Goal: Task Accomplishment & Management: Use online tool/utility

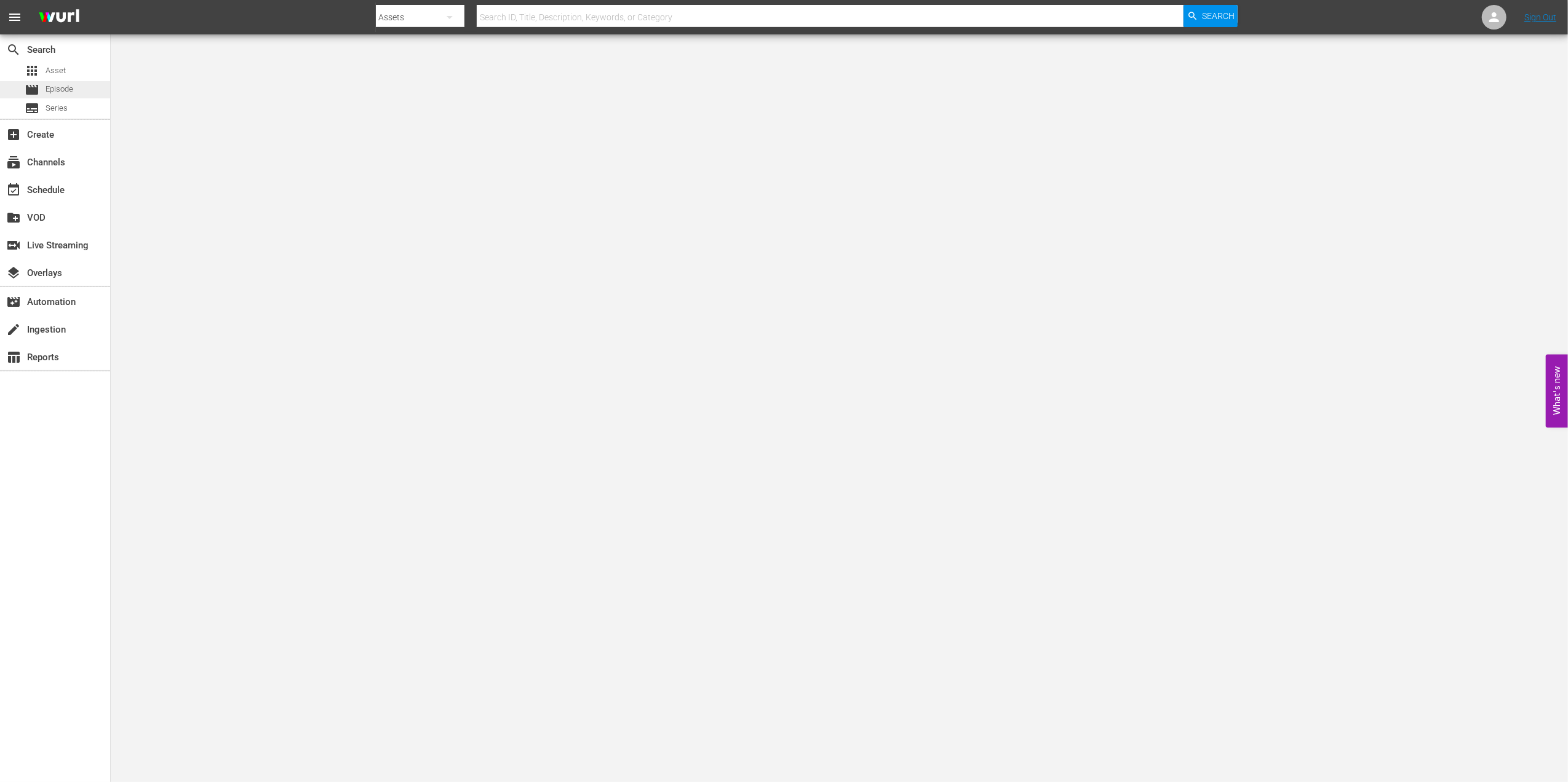
click at [73, 90] on span "Episode" at bounding box center [59, 88] width 27 height 12
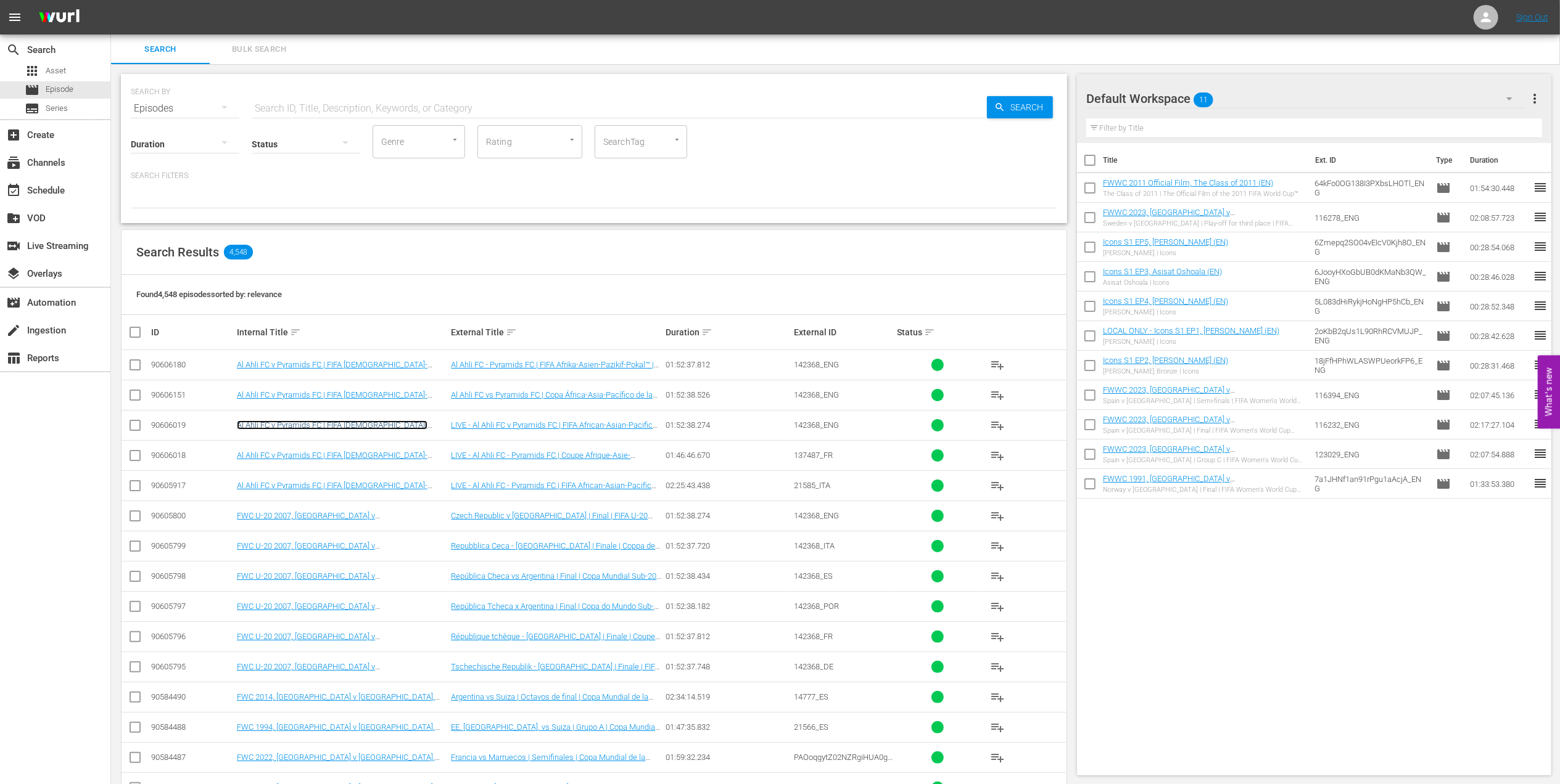
click at [413, 425] on link "Al Ahli FC v Pyramids FC | FIFA [DEMOGRAPHIC_DATA]-Pacific Cup™ | FIFA Intercon…" at bounding box center [332, 430] width 190 height 19
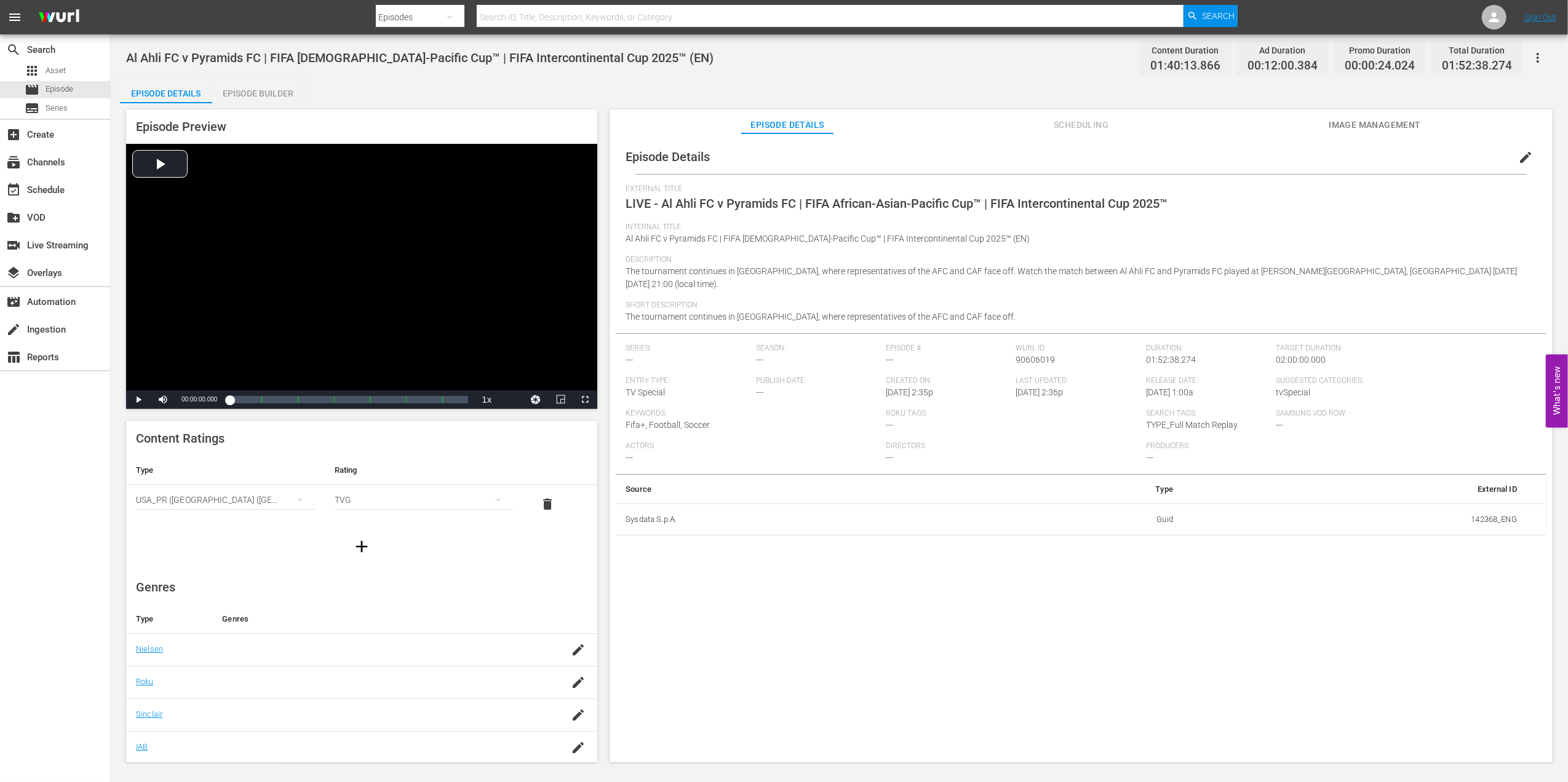
click at [1518, 158] on span "edit" at bounding box center [1525, 158] width 15 height 15
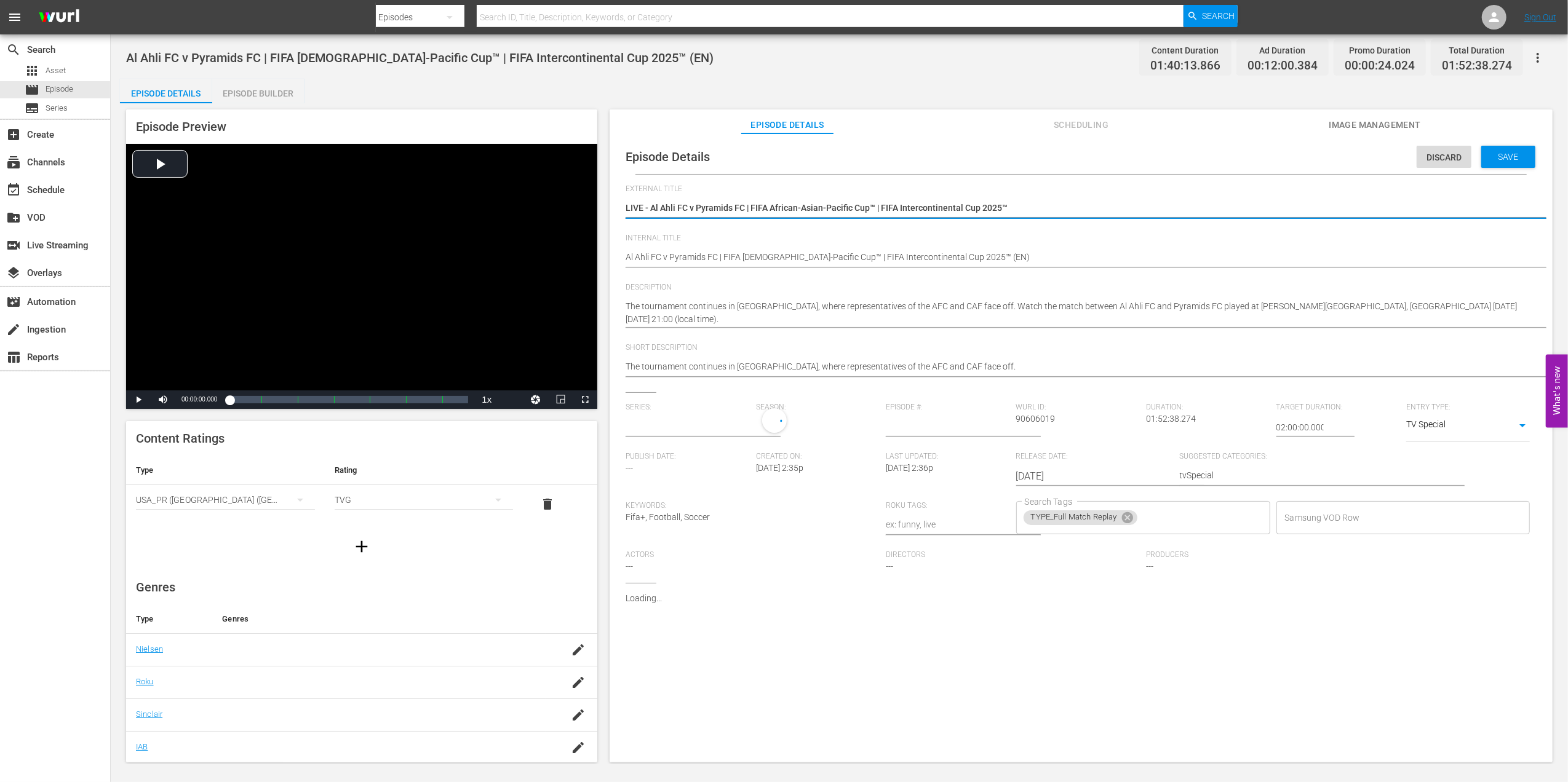
type input "No Series"
click at [1125, 524] on icon at bounding box center [1126, 520] width 11 height 11
click at [1166, 515] on input "Search Tags" at bounding box center [1134, 521] width 225 height 22
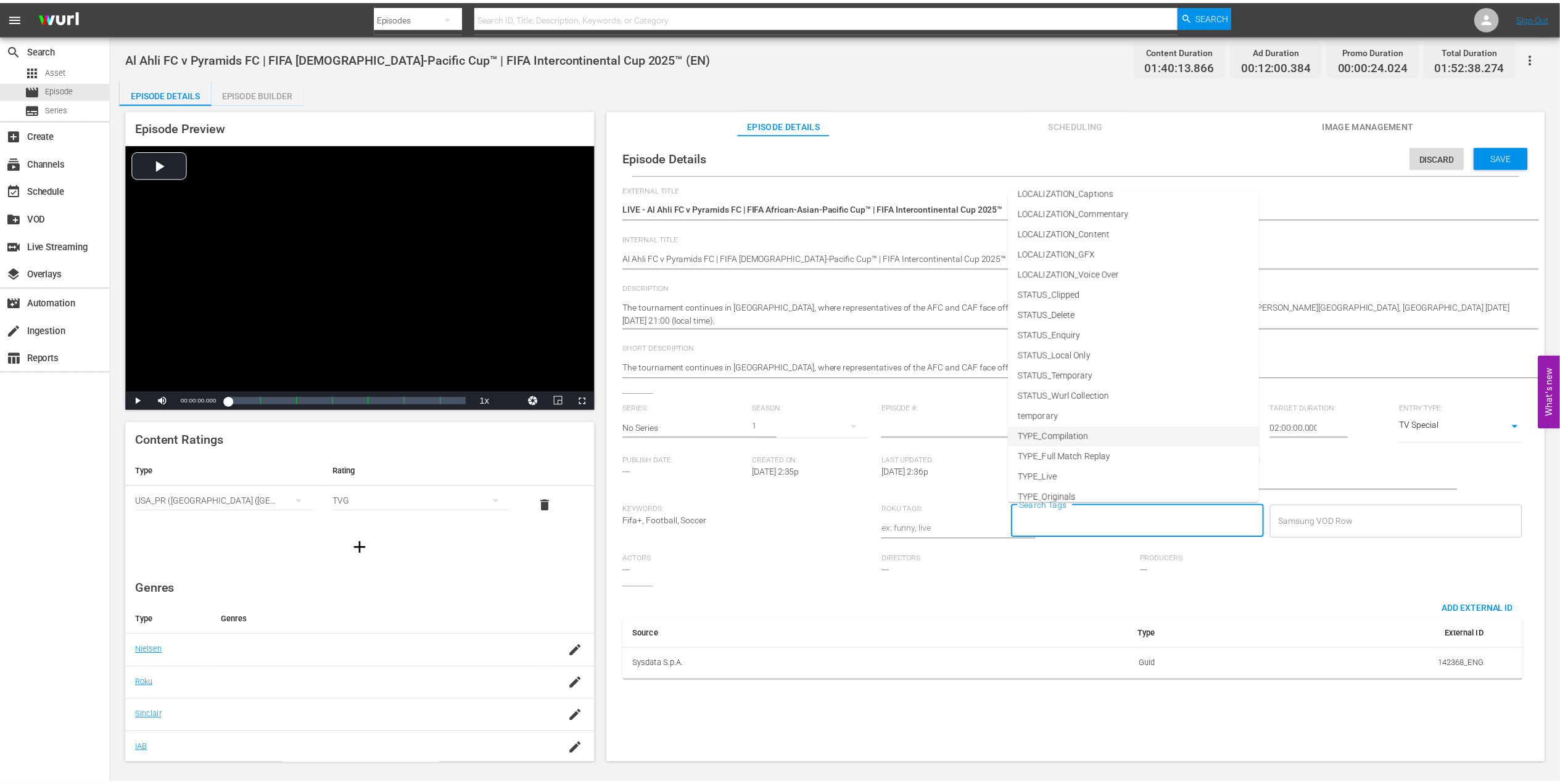
scroll to position [62, 0]
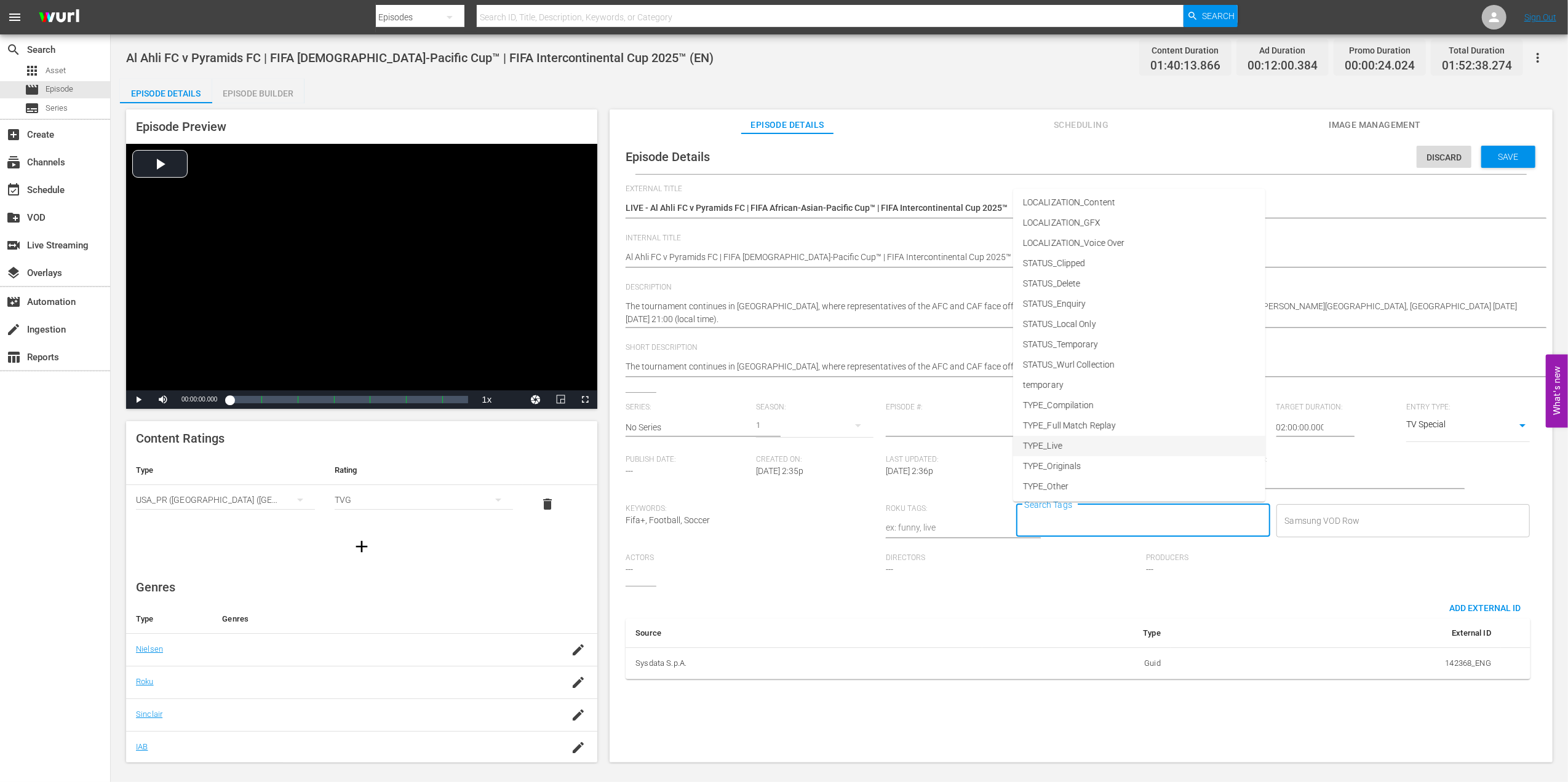
click at [1110, 447] on li "TYPE_Live" at bounding box center [1139, 446] width 252 height 20
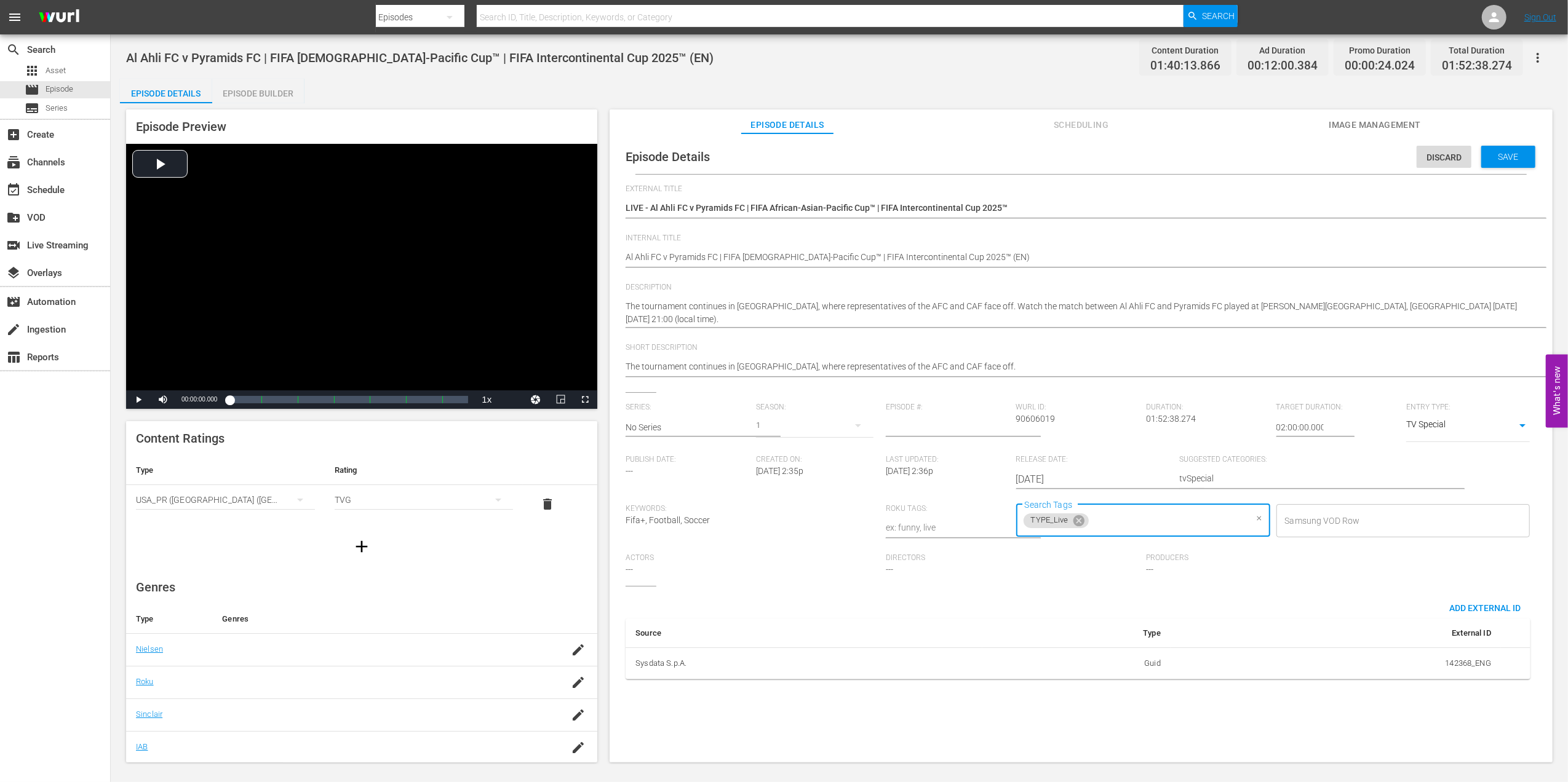
click at [1135, 525] on input "Search Tags" at bounding box center [1168, 521] width 155 height 22
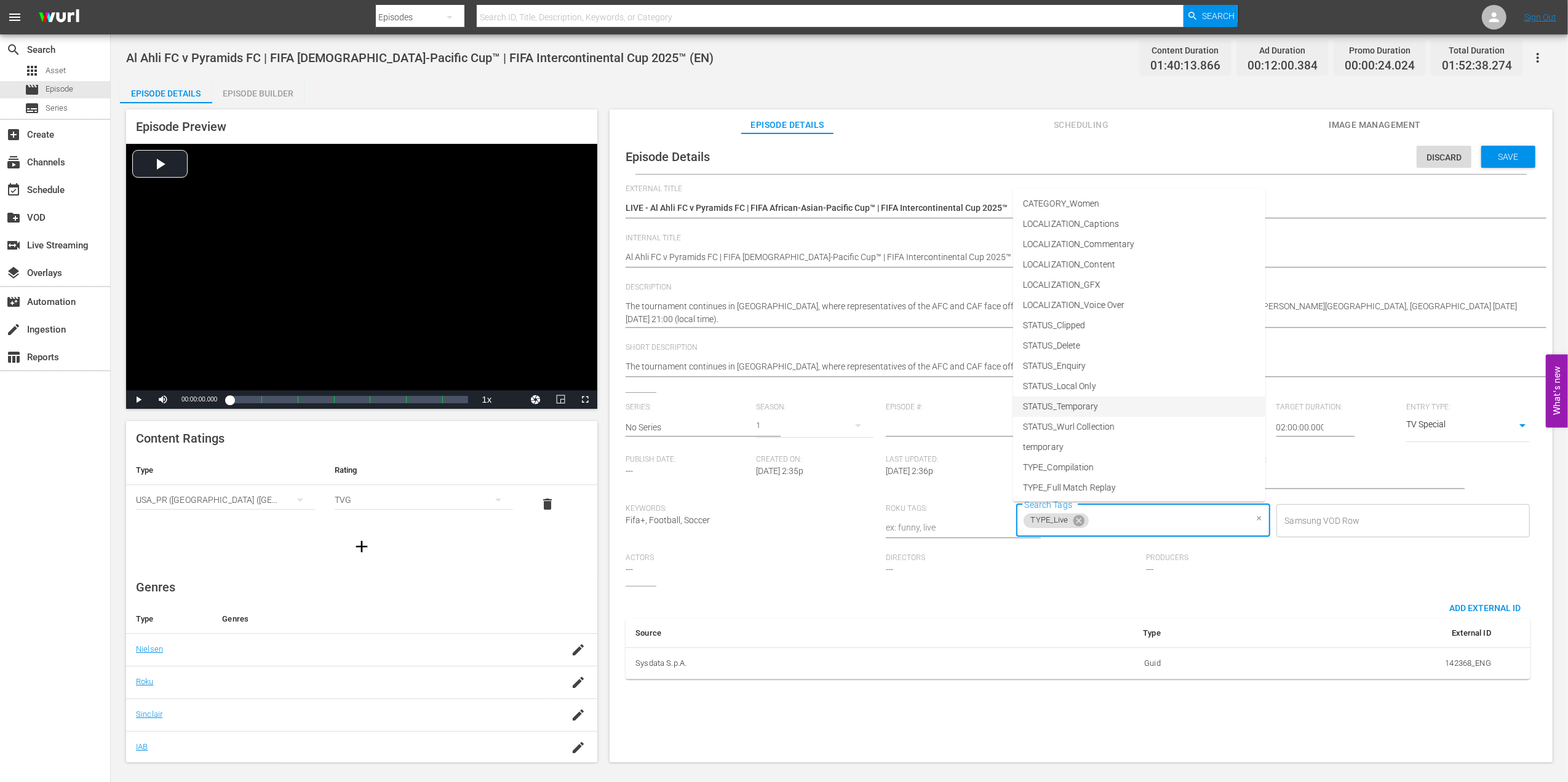
click at [1111, 407] on li "STATUS_Temporary" at bounding box center [1139, 406] width 252 height 20
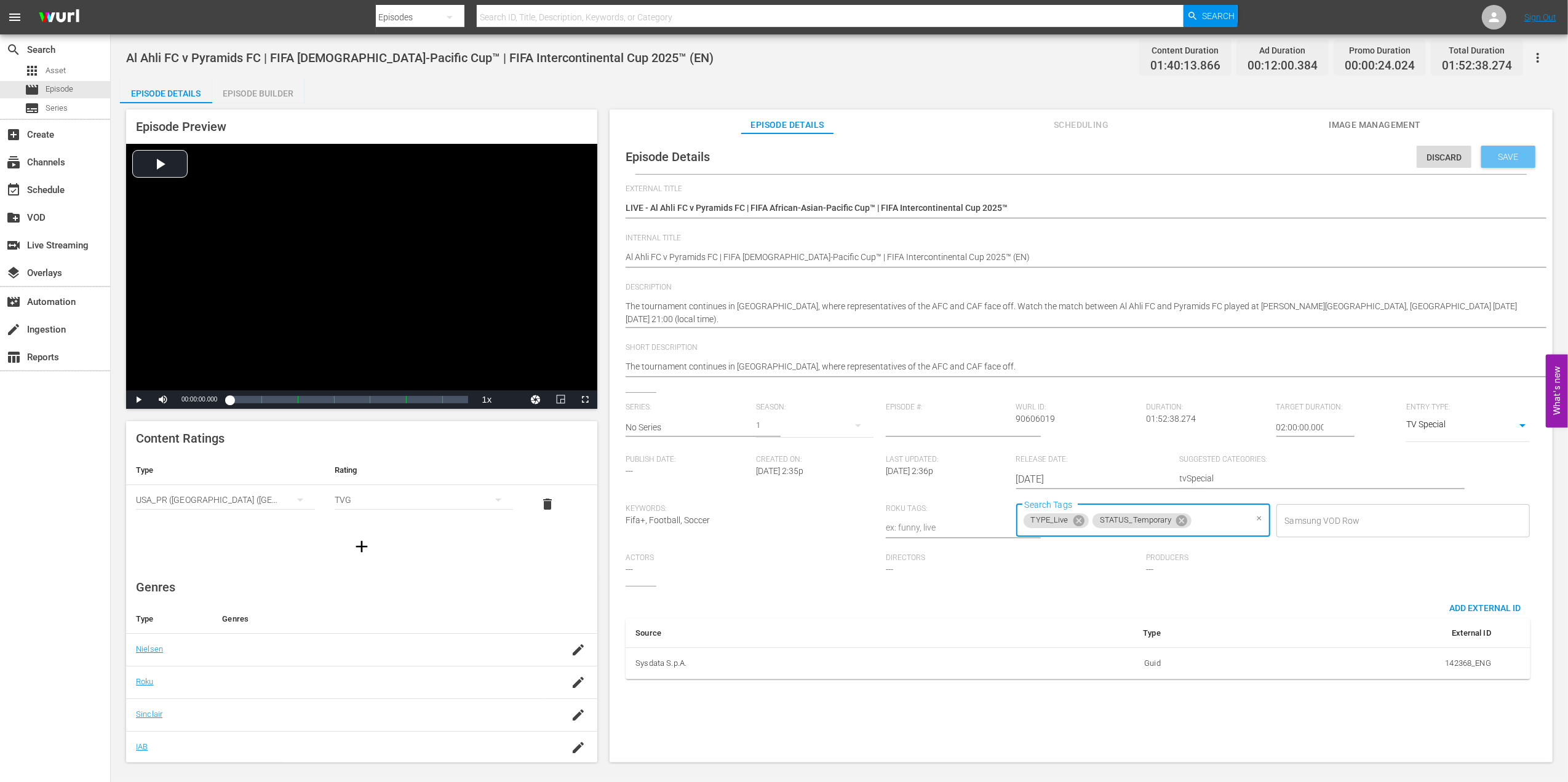
click at [1496, 160] on span "Save" at bounding box center [1508, 157] width 40 height 10
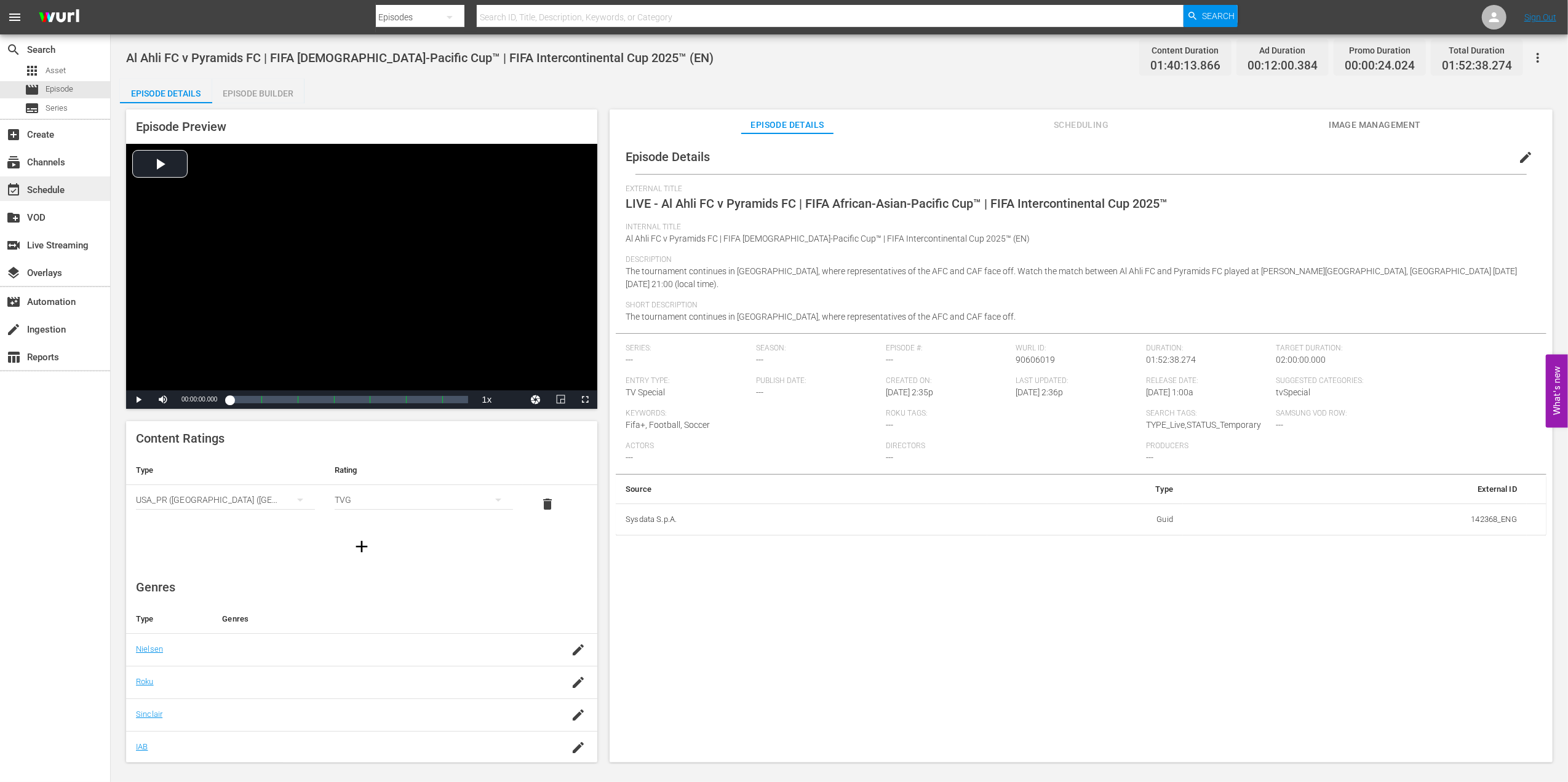
click at [71, 181] on div "event_available Schedule" at bounding box center [55, 188] width 110 height 24
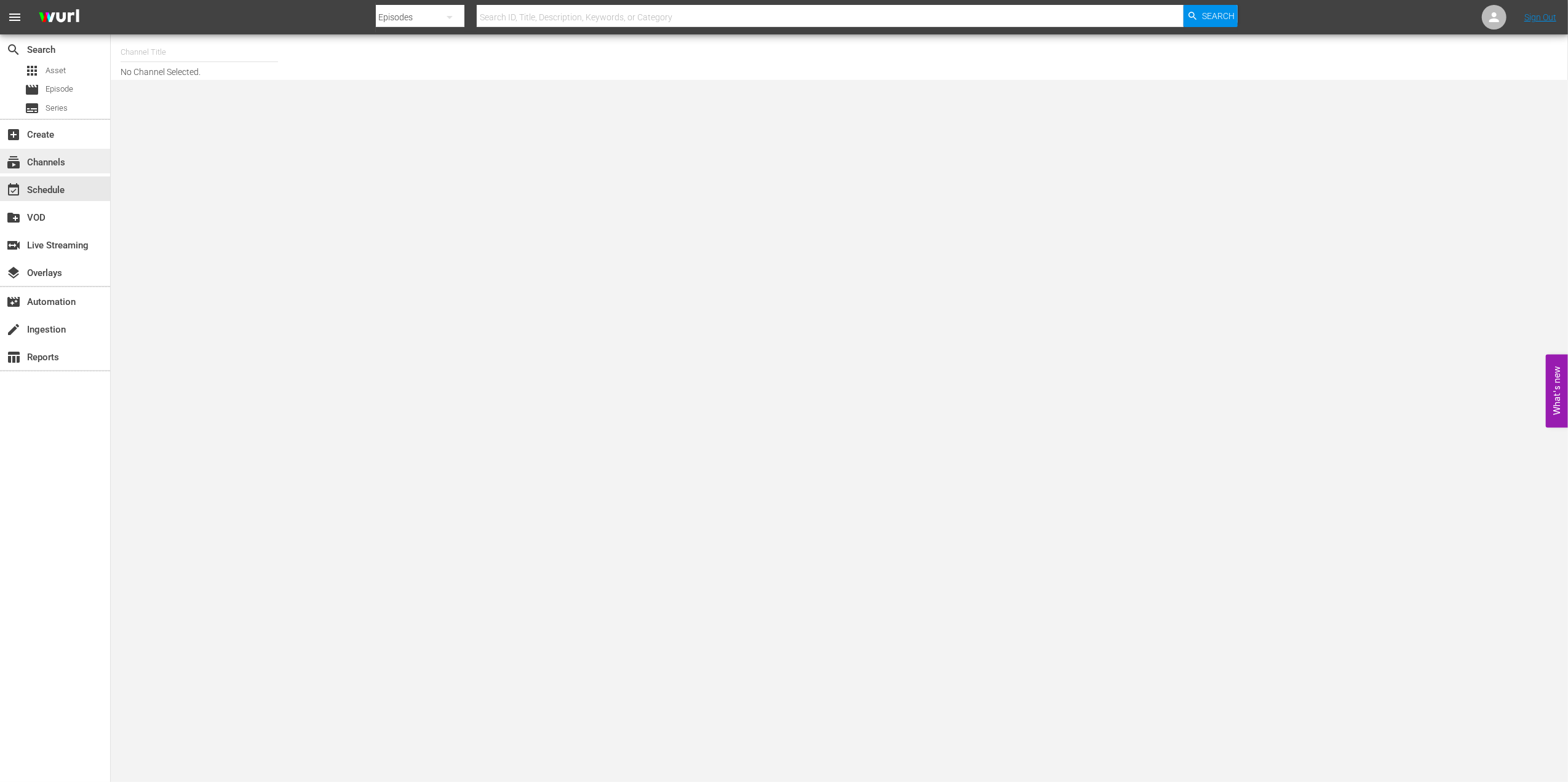
click at [71, 159] on div "subscriptions Channels" at bounding box center [55, 161] width 110 height 24
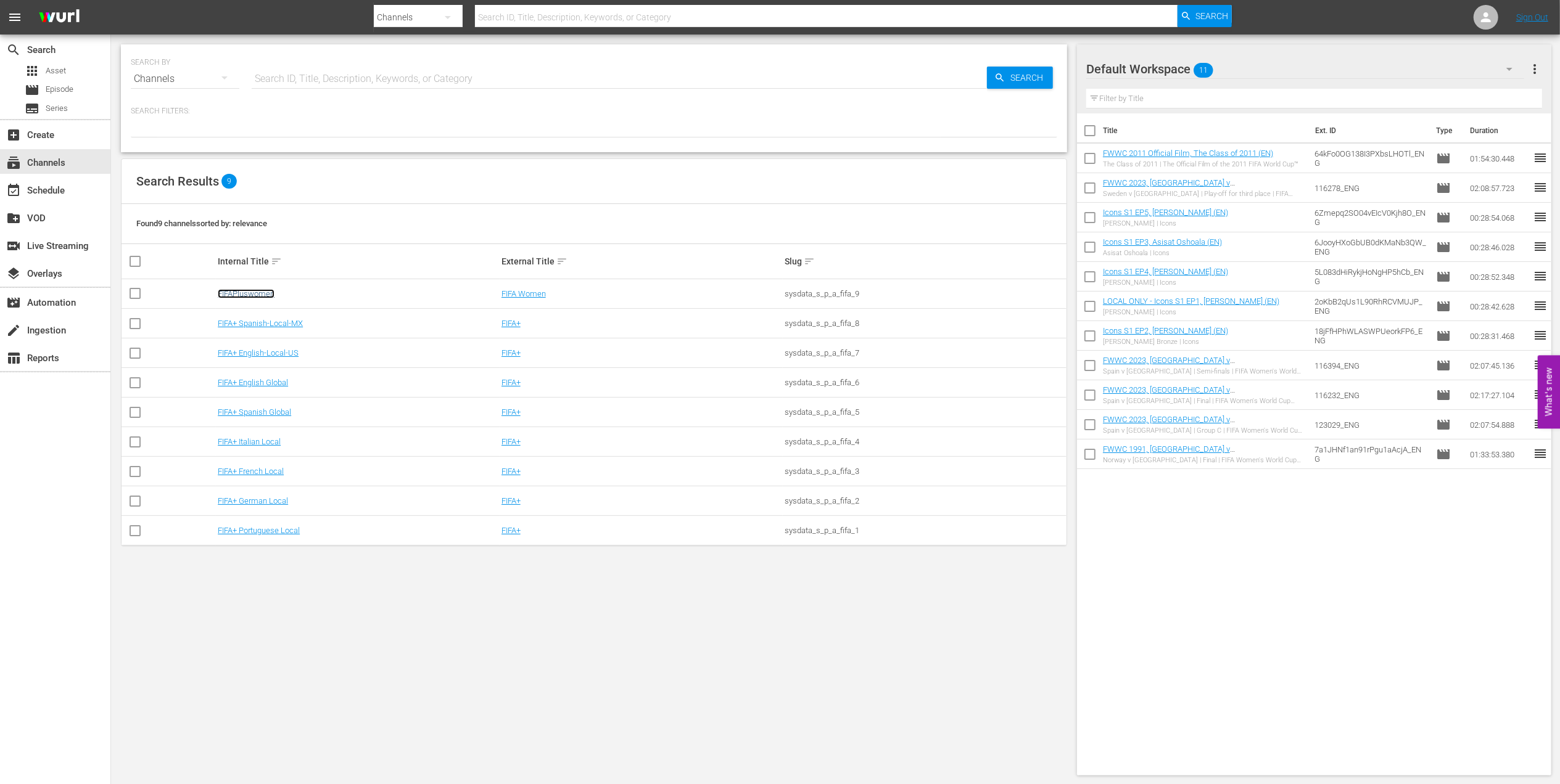
click at [253, 291] on link "FIFAPluswomen" at bounding box center [246, 294] width 57 height 9
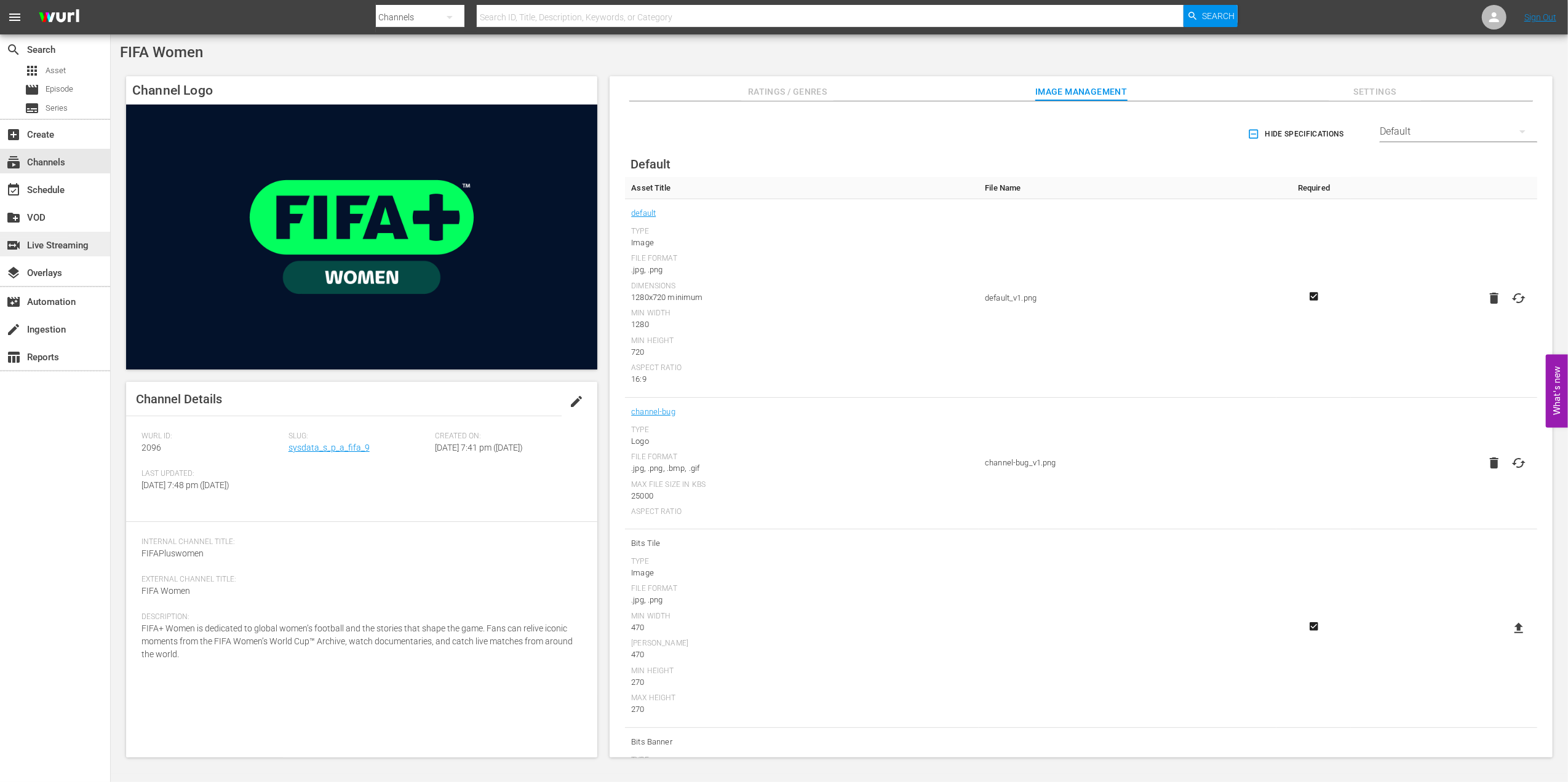
click at [50, 249] on div "switch_video Live Streaming" at bounding box center [35, 243] width 69 height 11
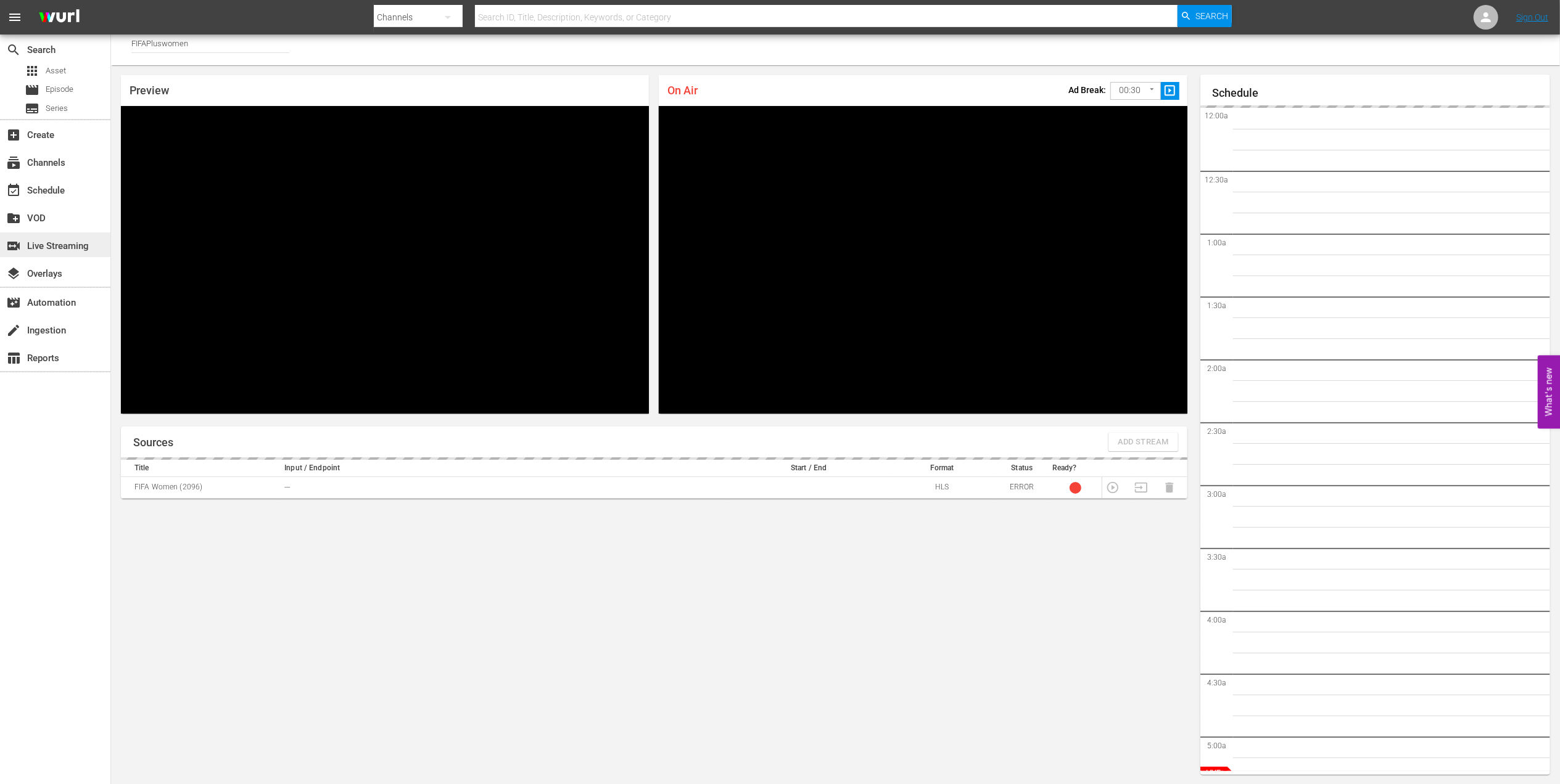
scroll to position [333, 0]
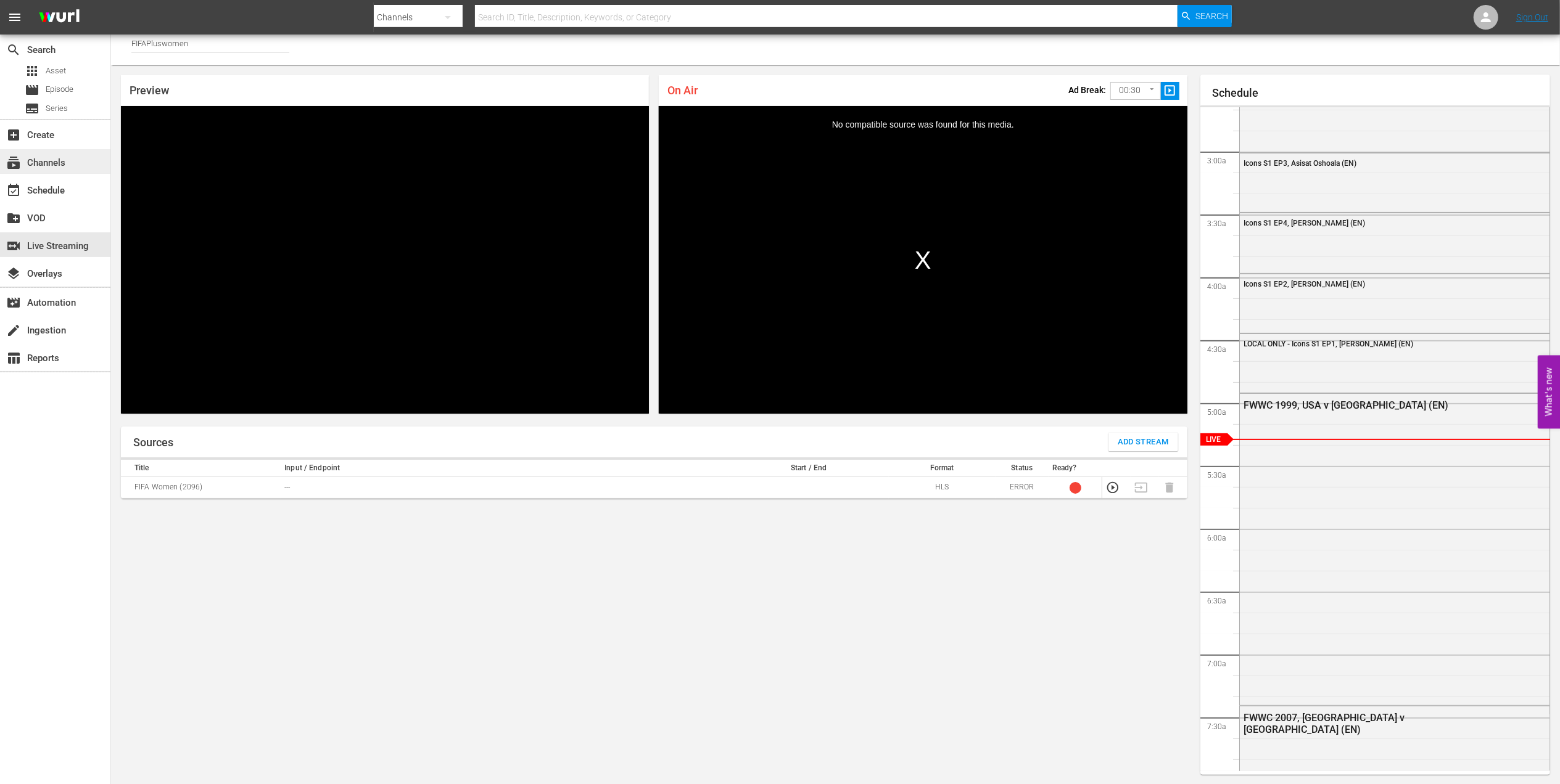
click at [48, 163] on div "subscriptions Channels" at bounding box center [35, 160] width 69 height 11
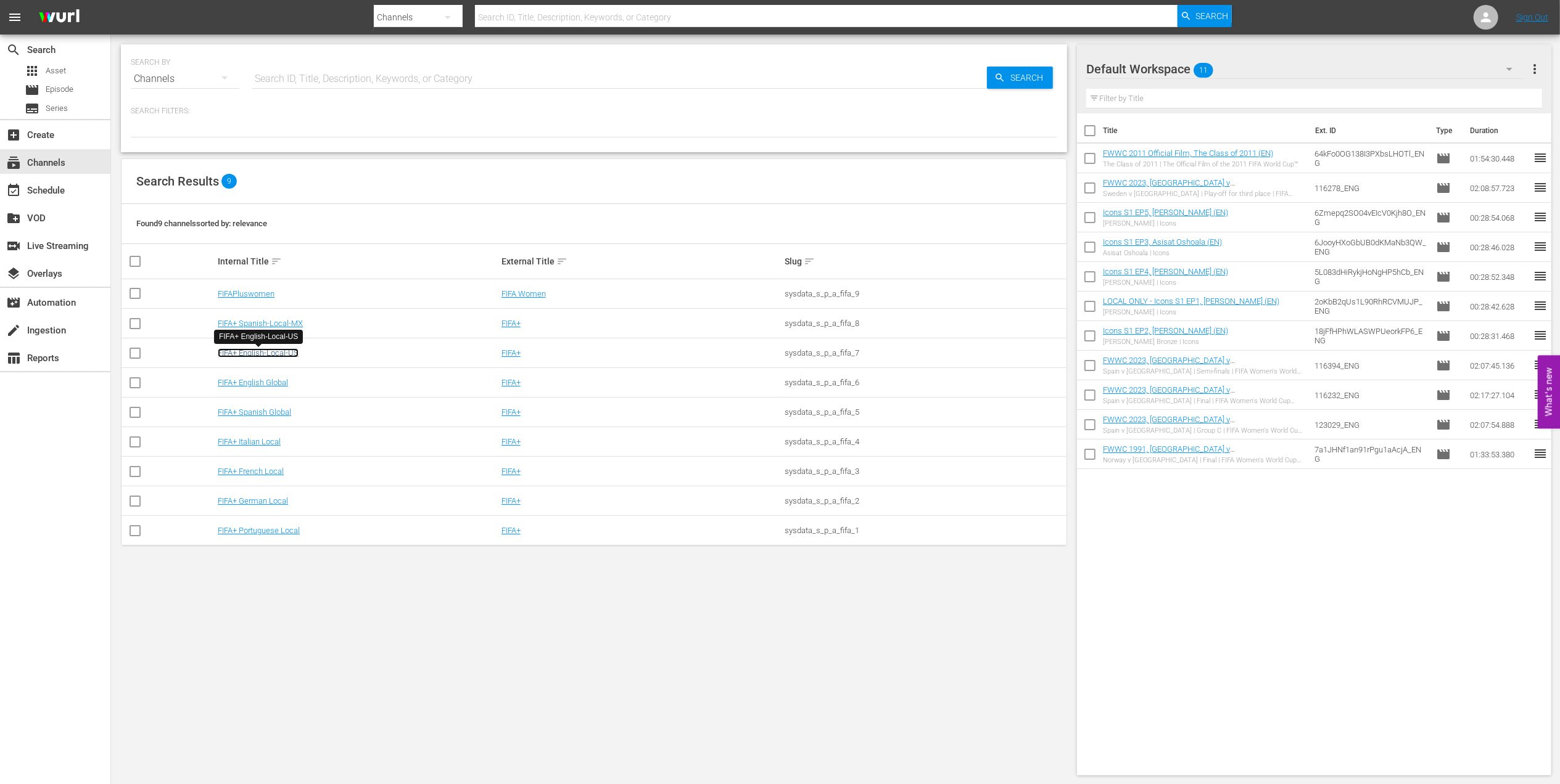
click at [292, 351] on link "FIFA+ English-Local-US" at bounding box center [258, 353] width 81 height 9
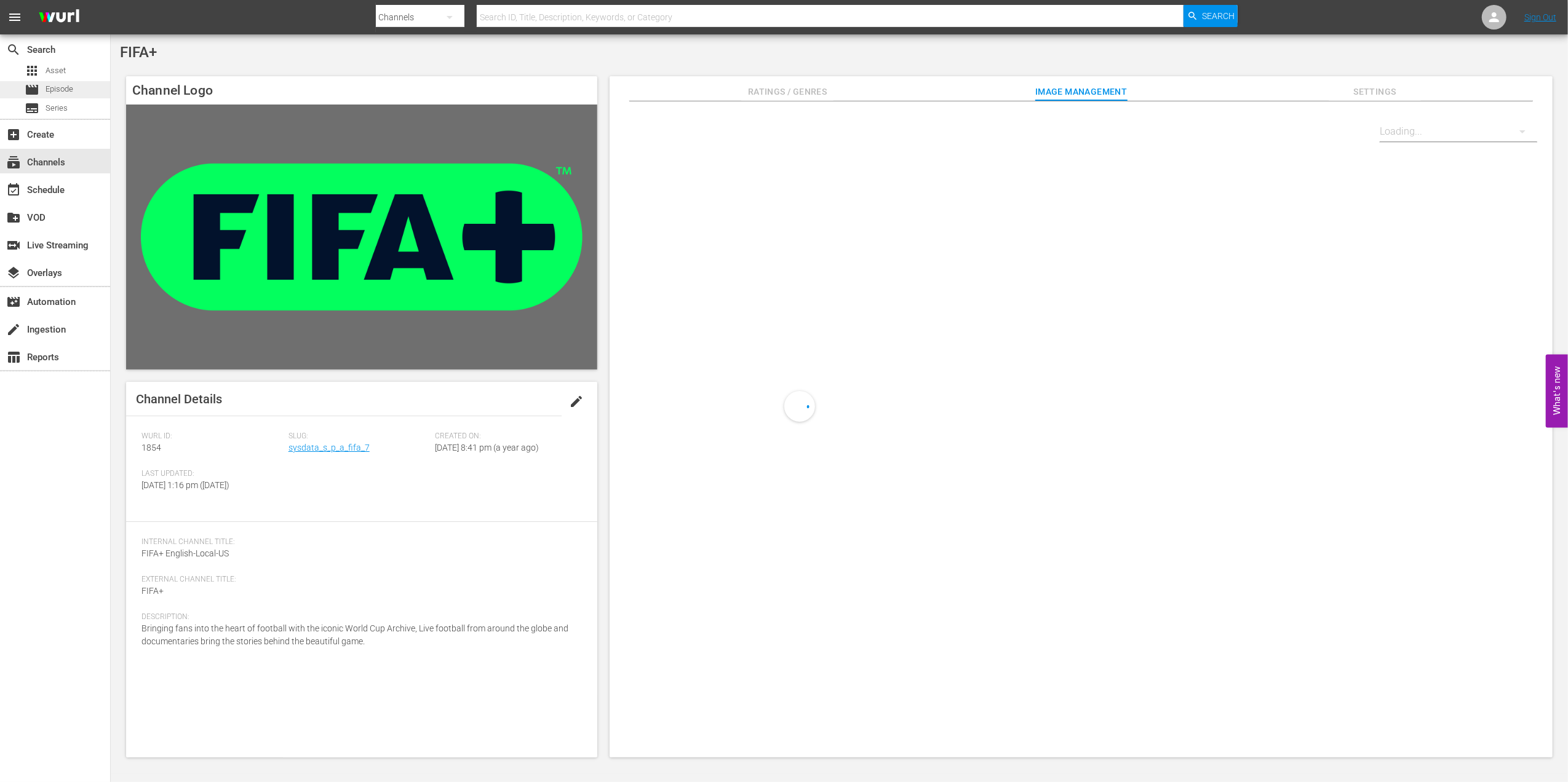
click at [67, 89] on span "Episode" at bounding box center [59, 88] width 27 height 12
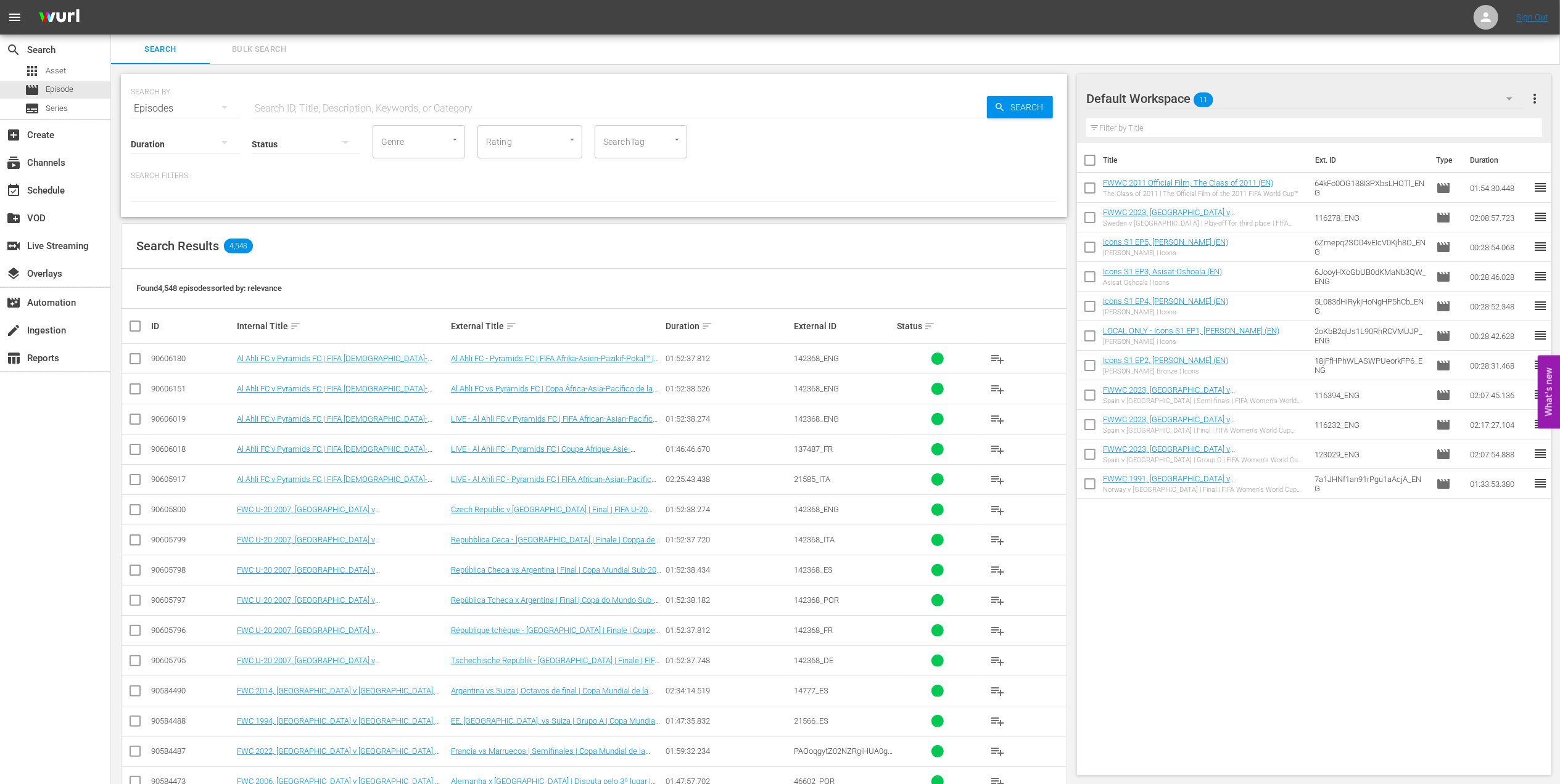
click at [520, 107] on input "text" at bounding box center [619, 108] width 735 height 30
paste input "Unforgettable Penalty Shootouts 5"
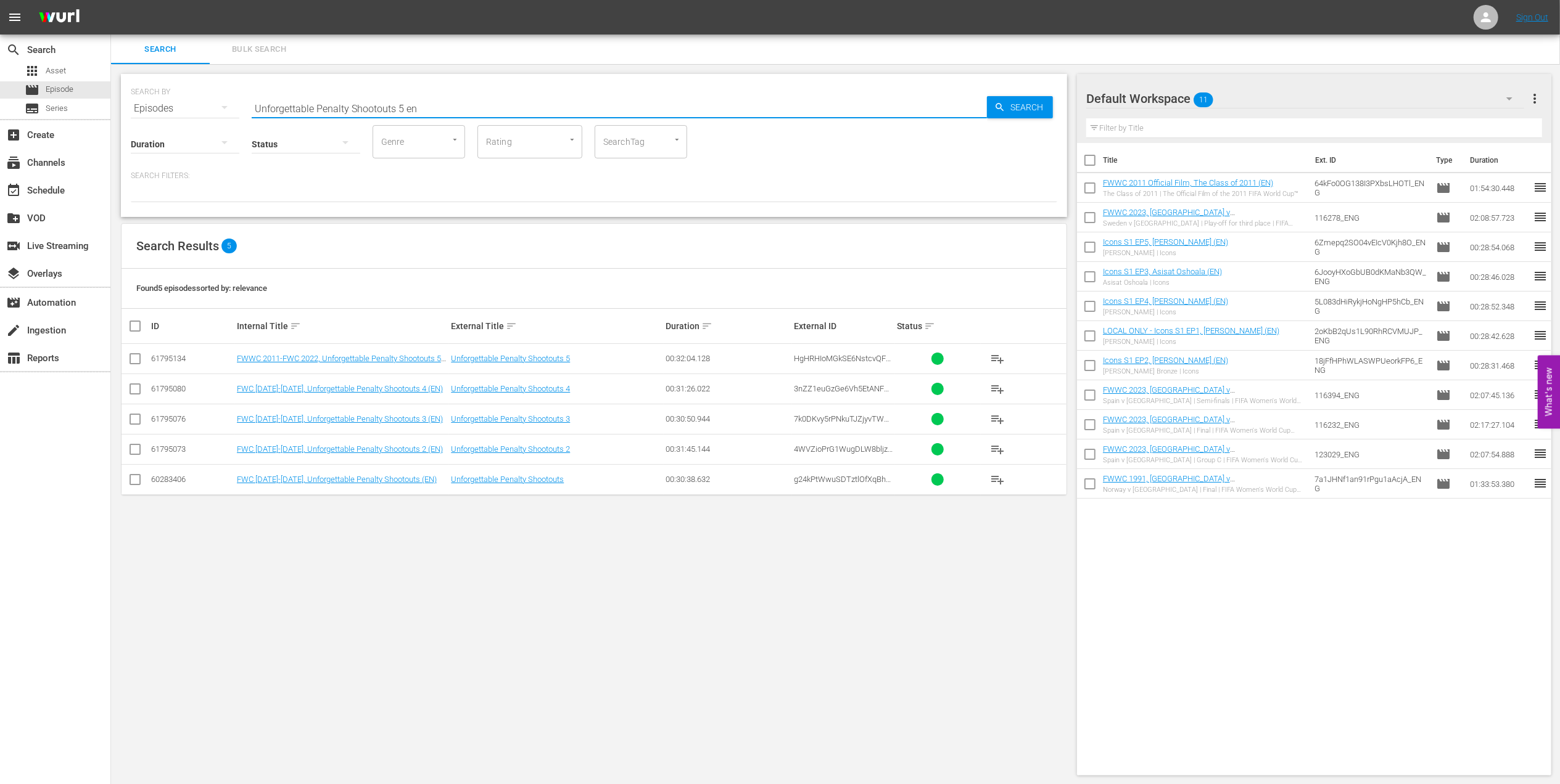
type input "Unforgettable Penalty Shootouts 5 en"
click at [141, 363] on input "checkbox" at bounding box center [135, 361] width 15 height 15
checkbox input "true"
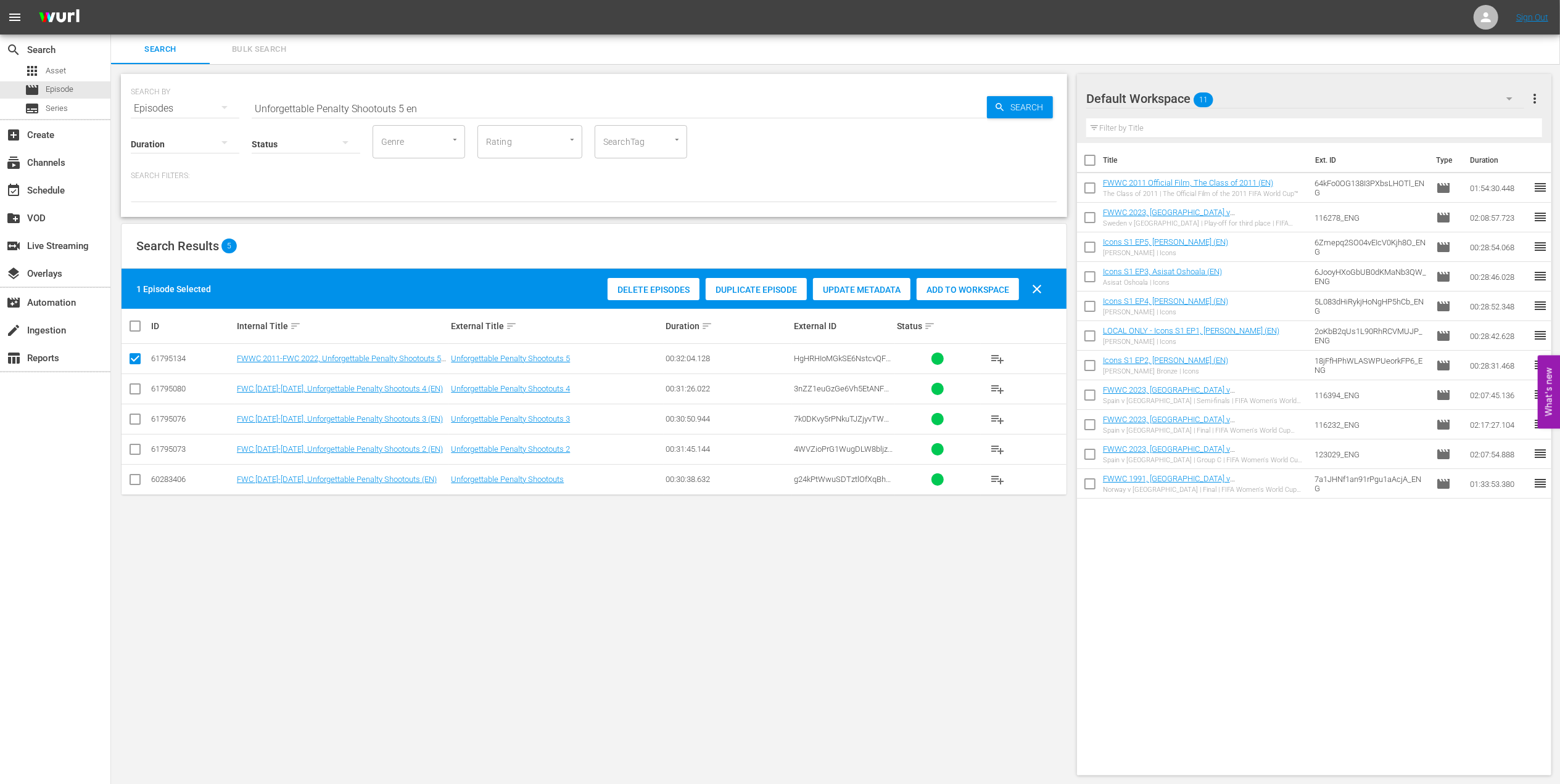
click at [1089, 163] on input "checkbox" at bounding box center [1090, 163] width 26 height 26
checkbox input "true"
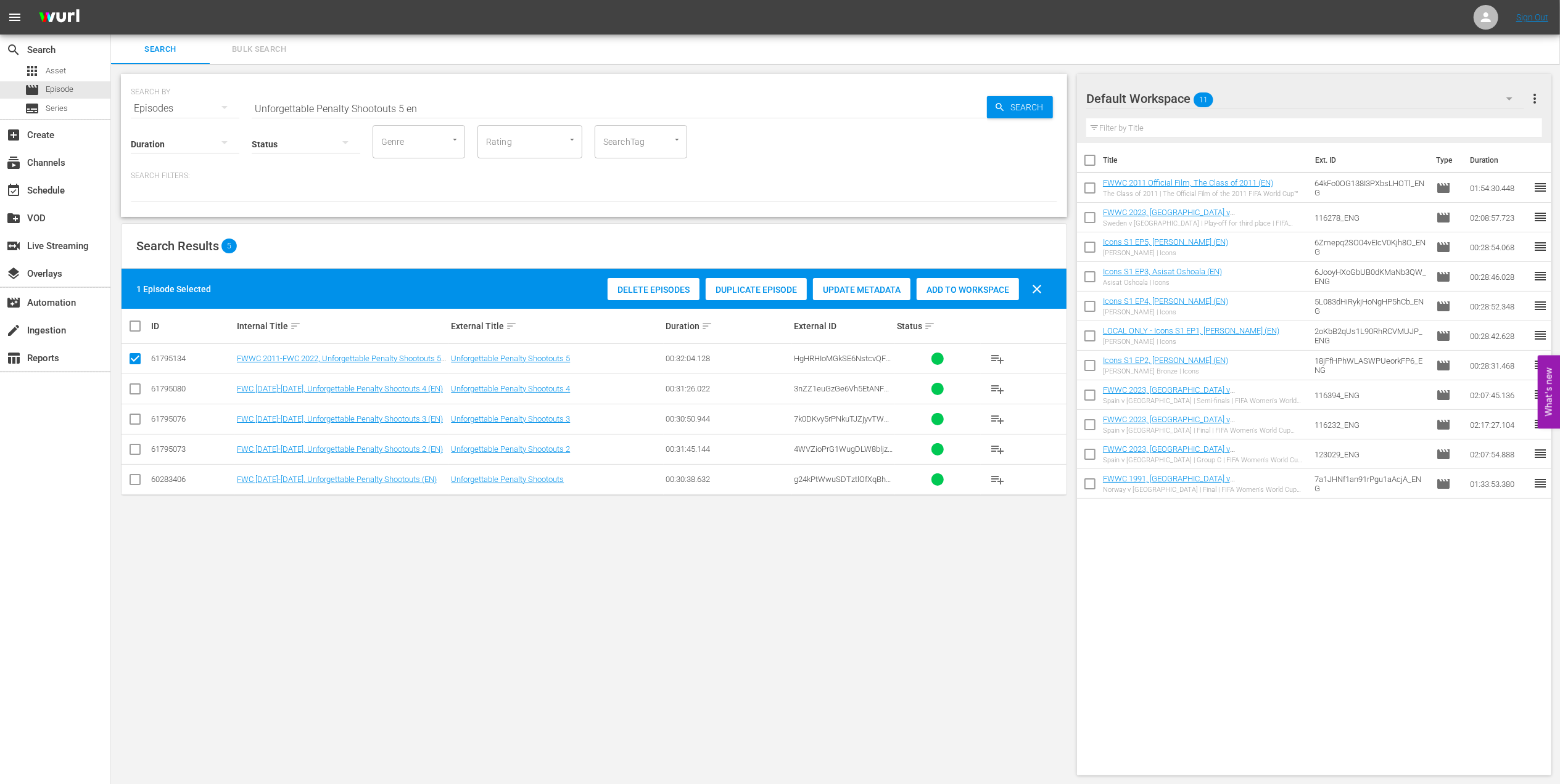
checkbox input "true"
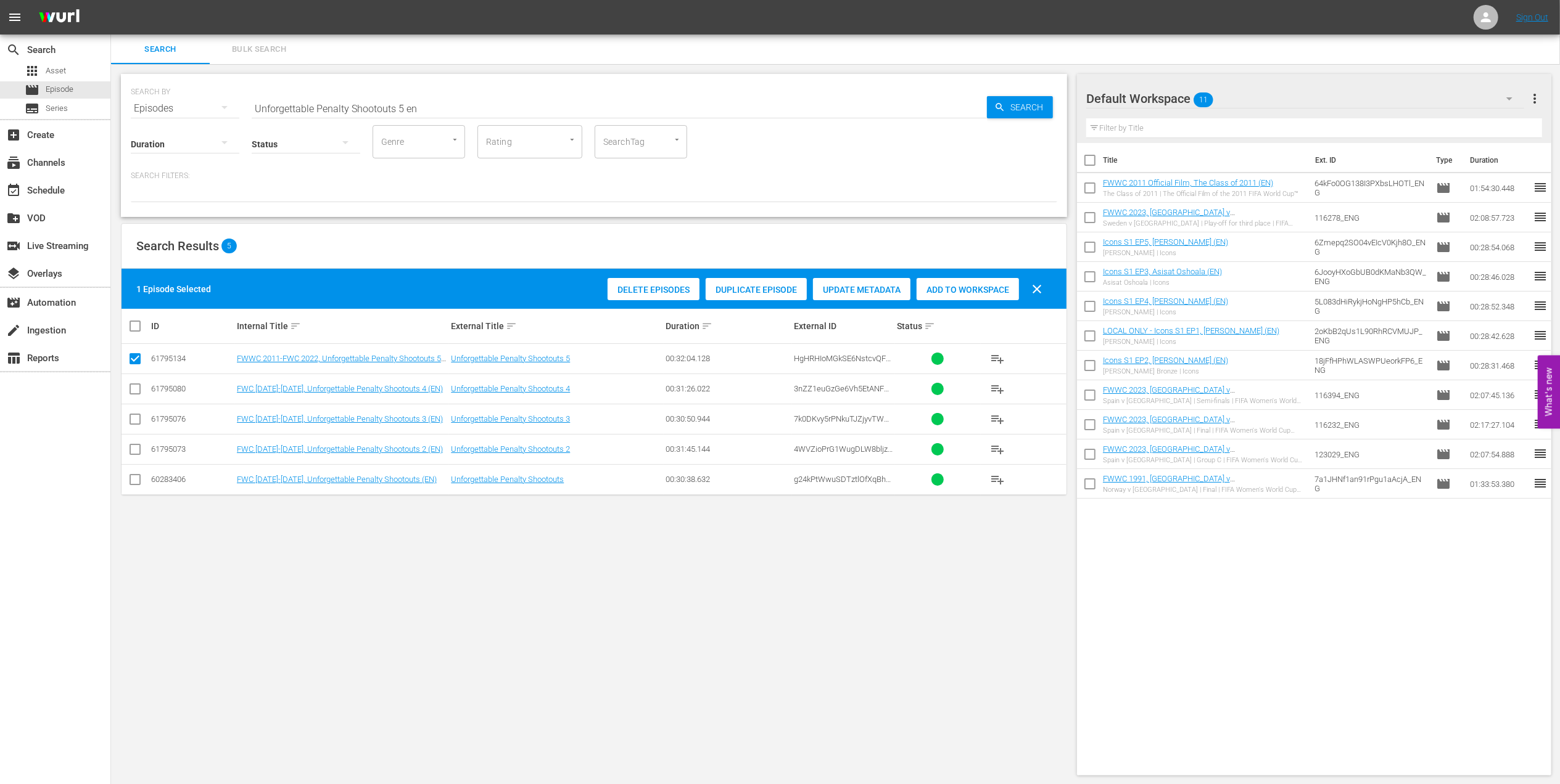
checkbox input "true"
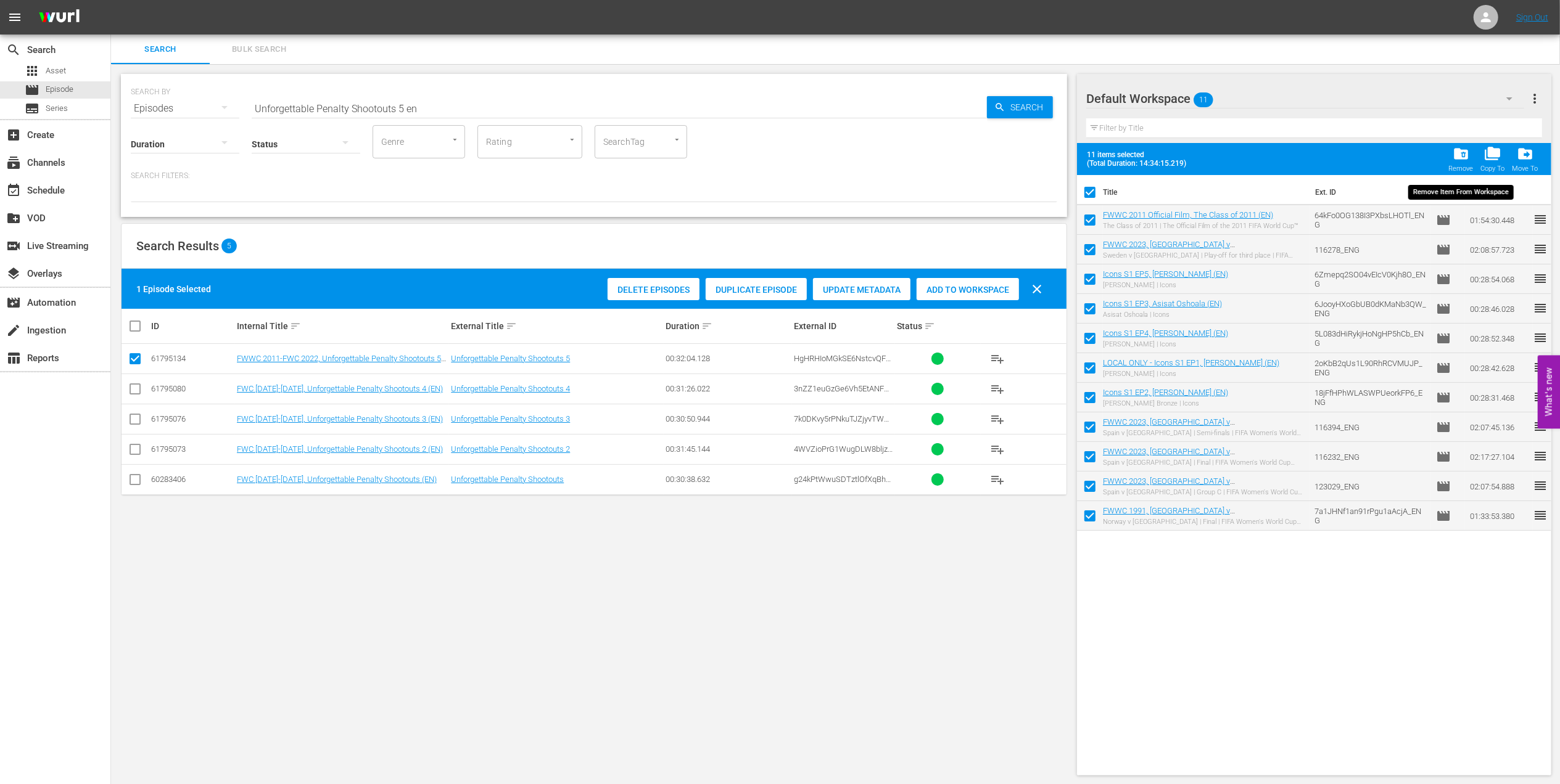
click at [1459, 158] on span "folder_delete" at bounding box center [1460, 154] width 17 height 17
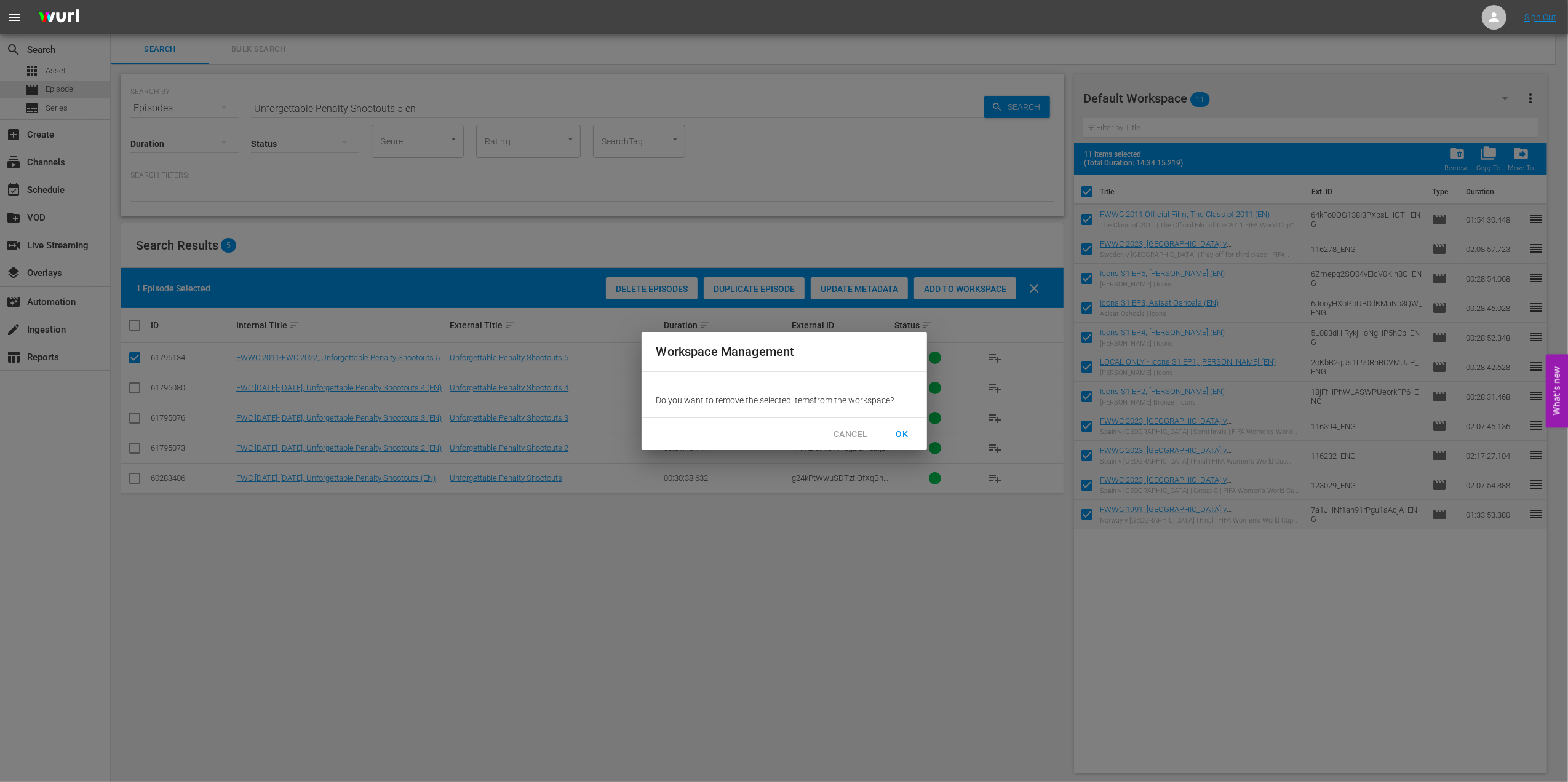
click at [891, 431] on button "OK" at bounding box center [902, 435] width 40 height 23
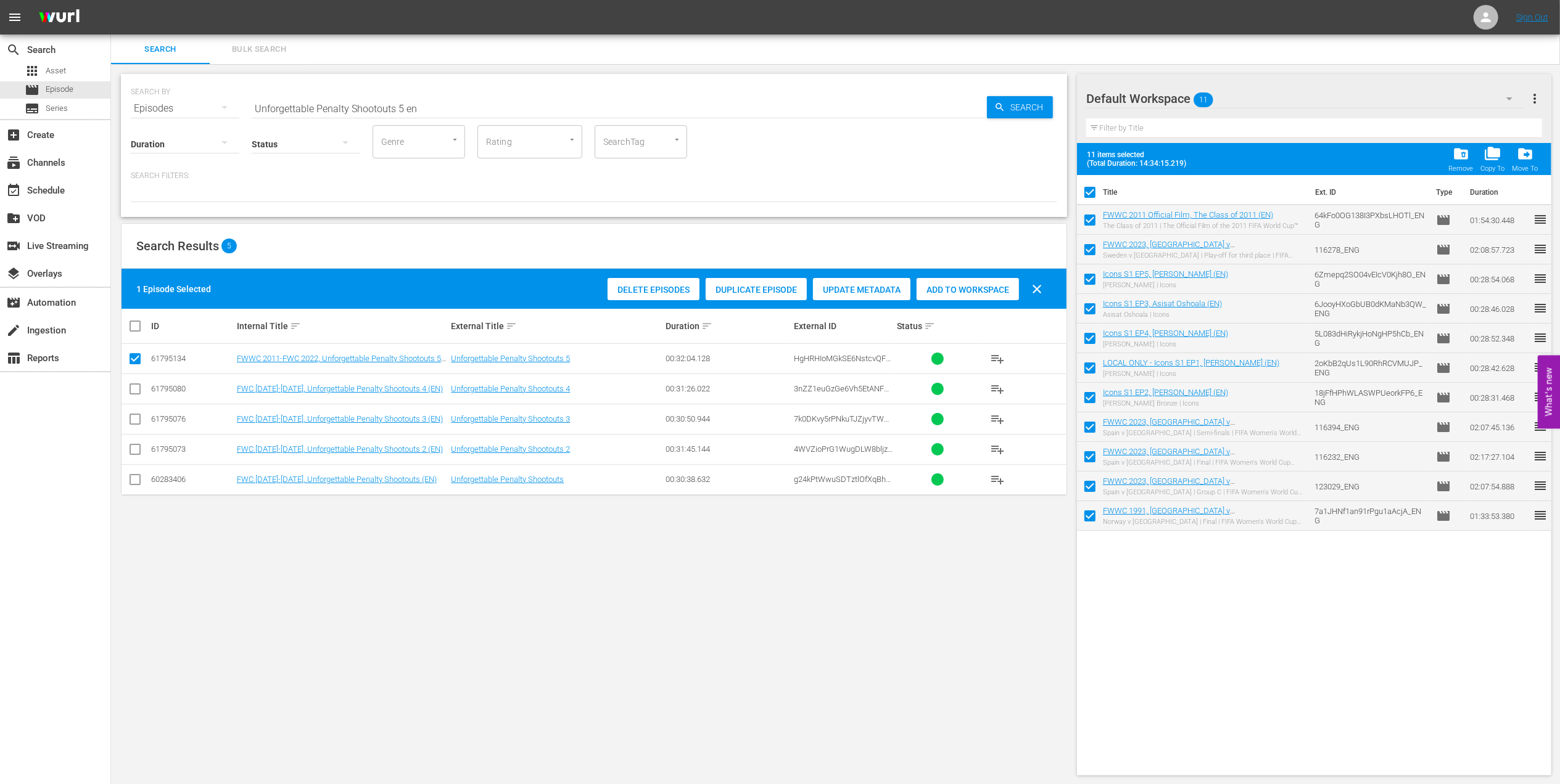
checkbox input "false"
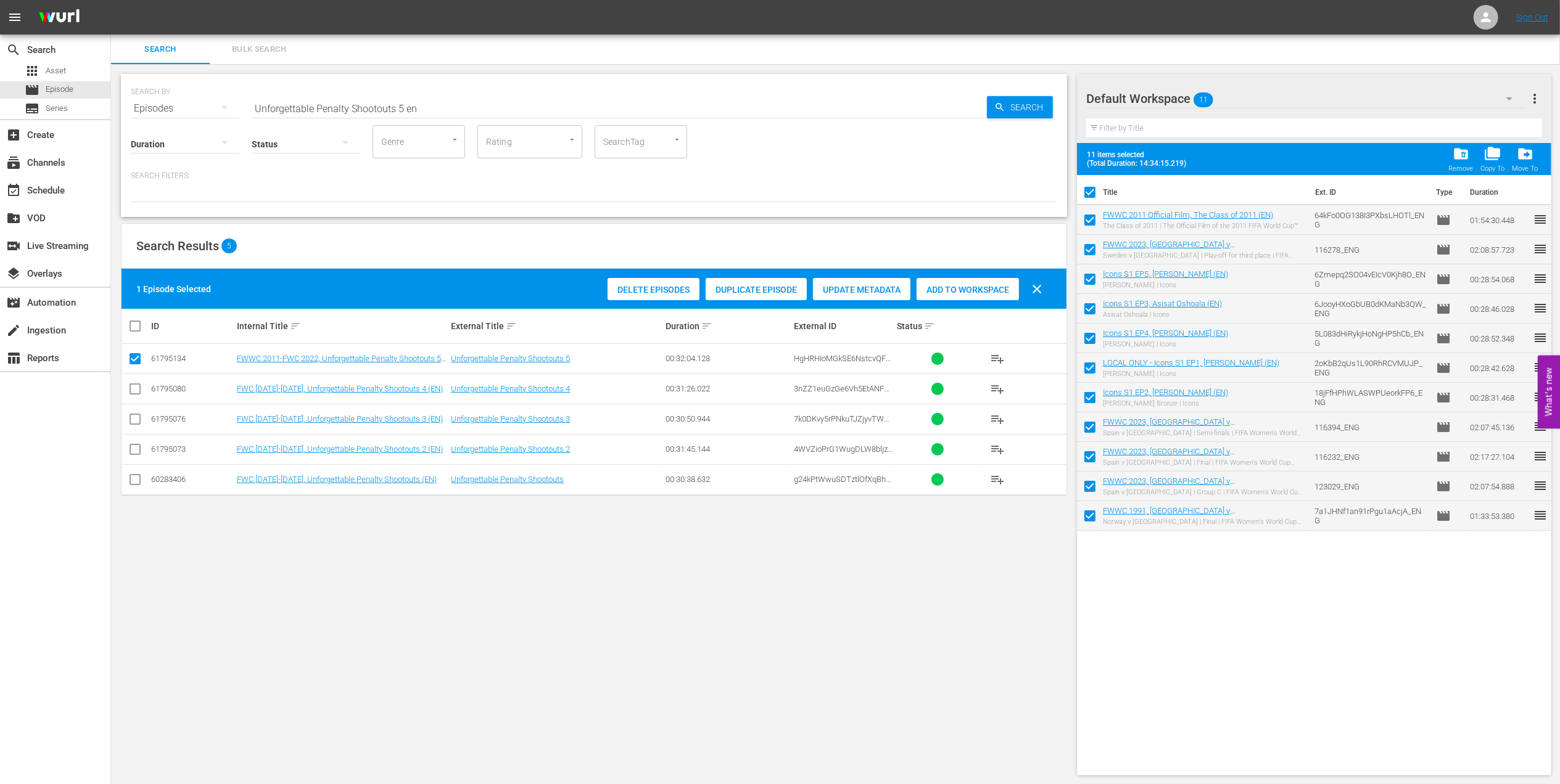
checkbox input "false"
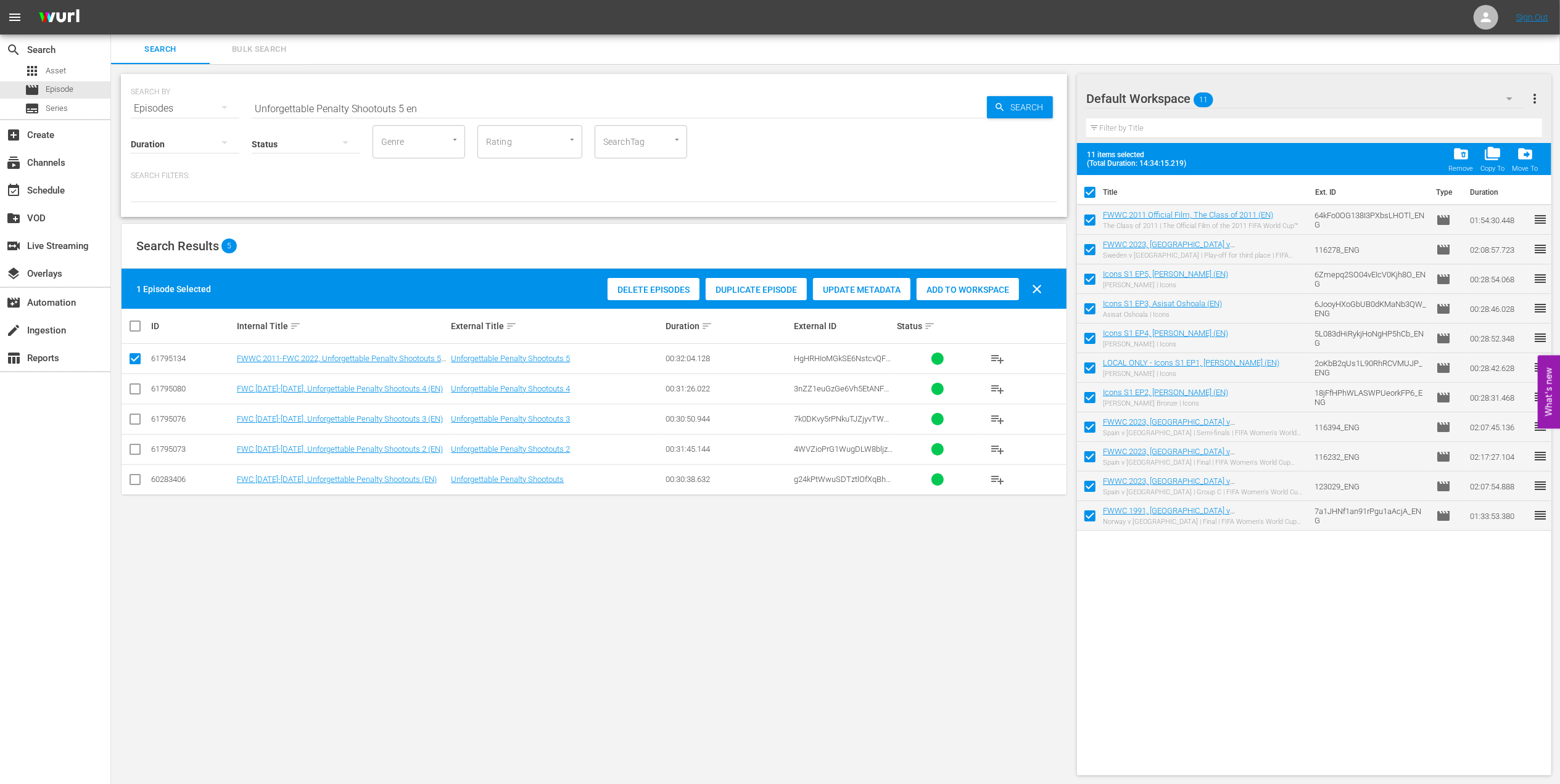
checkbox input "false"
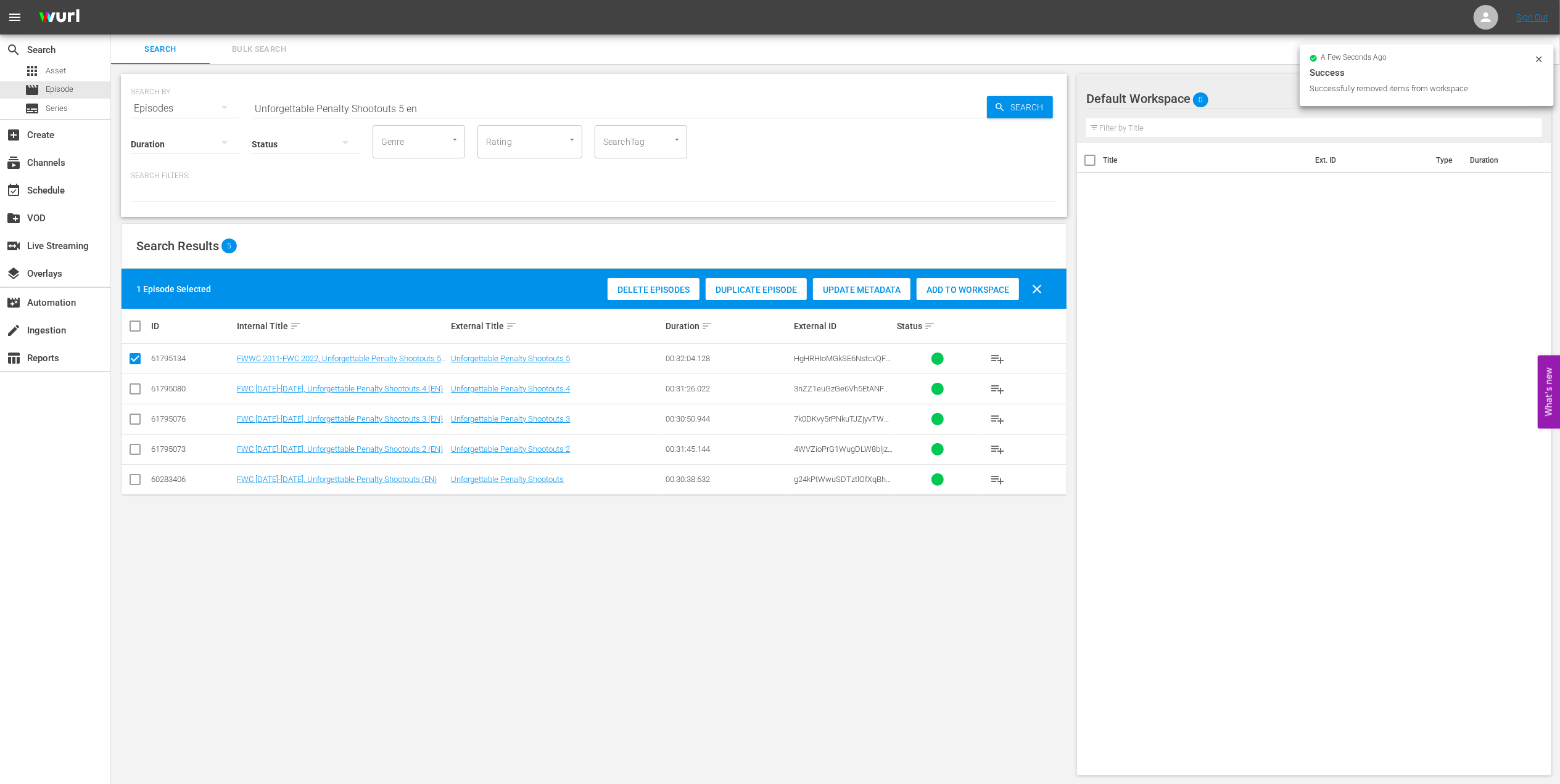
click at [945, 285] on span "Add to Workspace" at bounding box center [968, 290] width 102 height 10
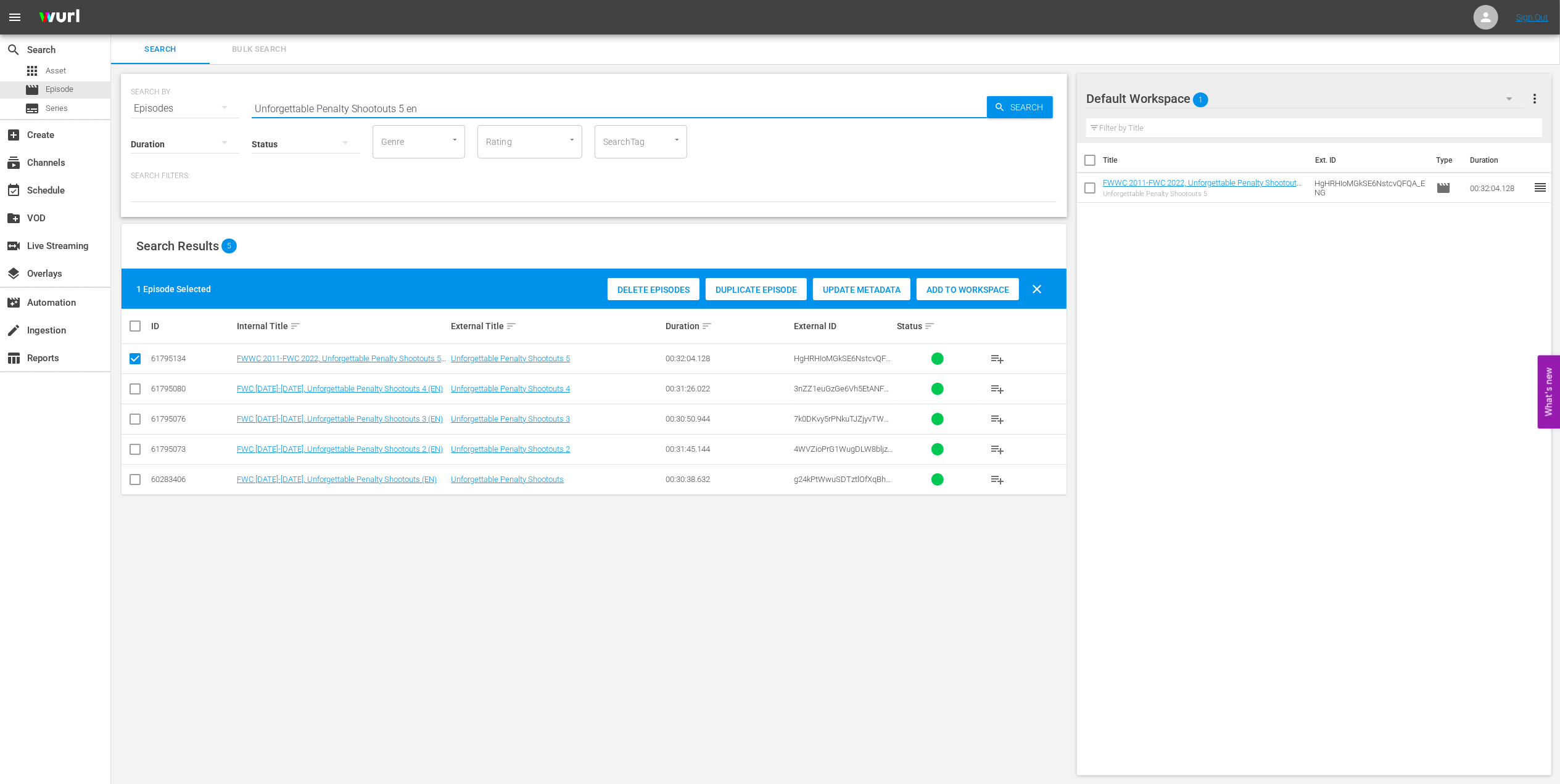
drag, startPoint x: 440, startPoint y: 102, endPoint x: 142, endPoint y: 105, distance: 298.0
click at [117, 105] on div "SEARCH BY Search By Episodes Search ID, Title, Description, Keywords, or Catego…" at bounding box center [594, 425] width 965 height 721
paste input "SA IN [DATE] - FWWC FRANCE 2019"
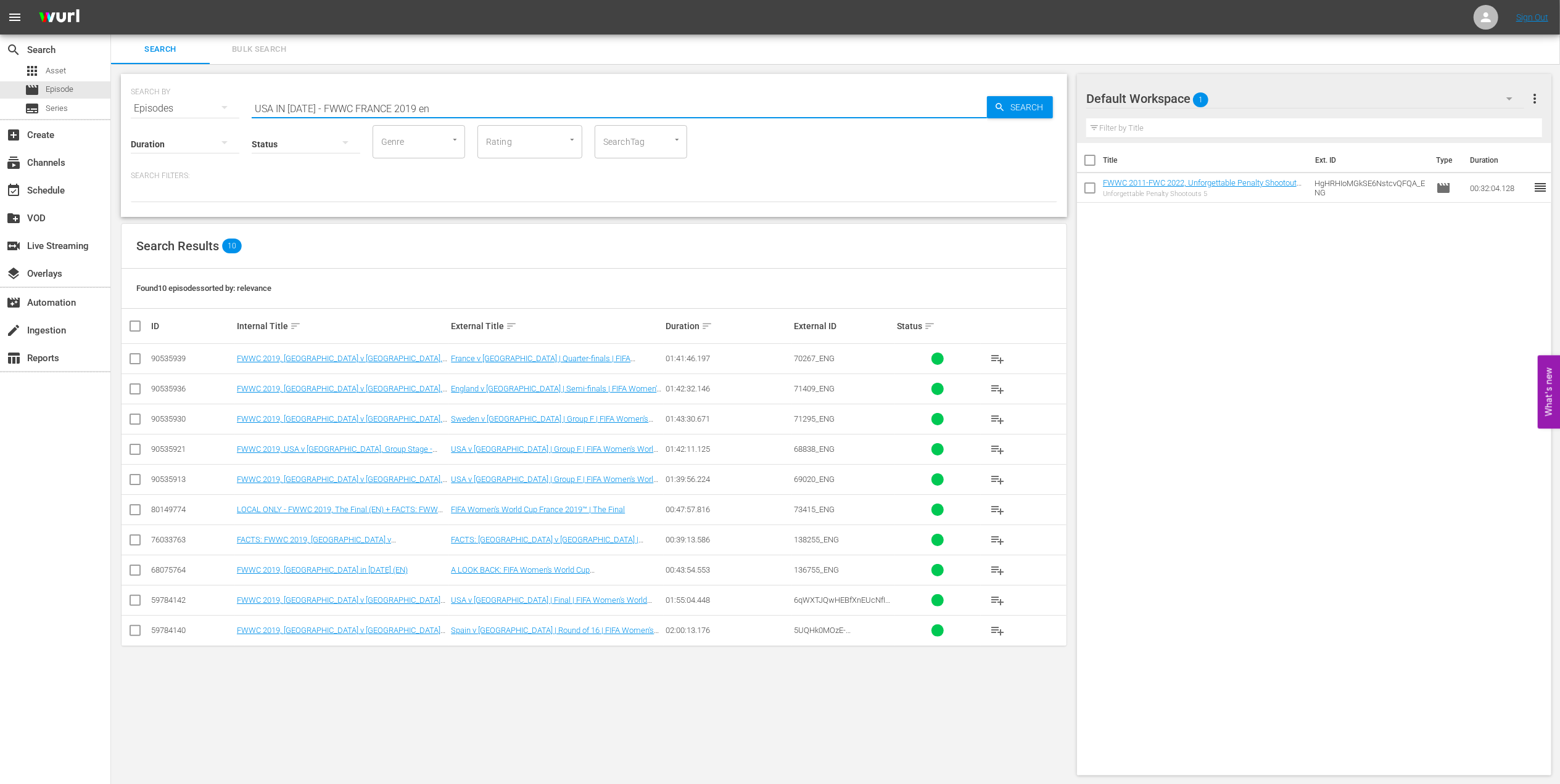
type input "USA IN [DATE] - FWWC FRANCE 2019 en"
click at [139, 575] on input "checkbox" at bounding box center [135, 573] width 15 height 15
checkbox input "true"
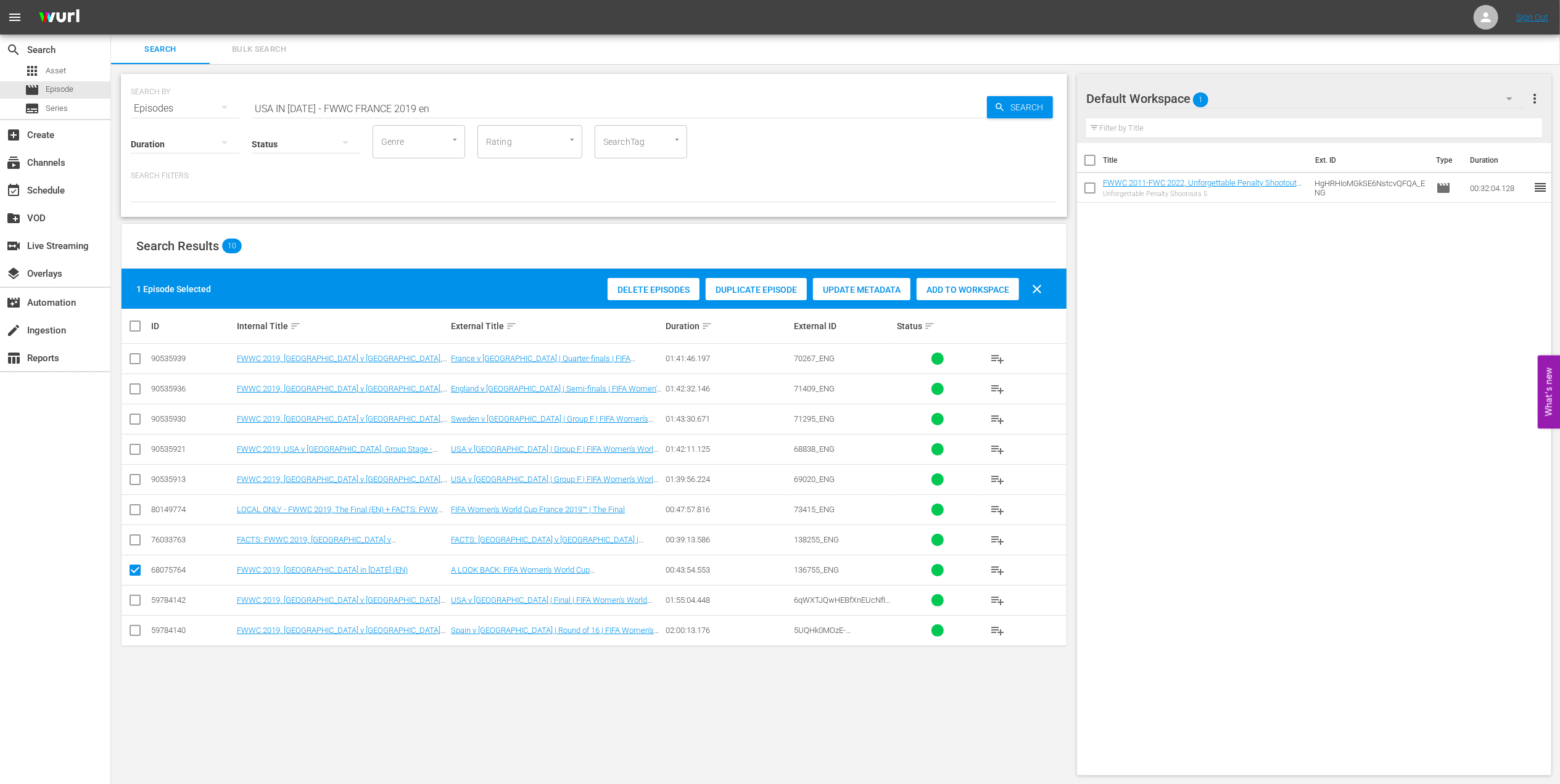
click at [947, 291] on span "Add to Workspace" at bounding box center [968, 290] width 102 height 10
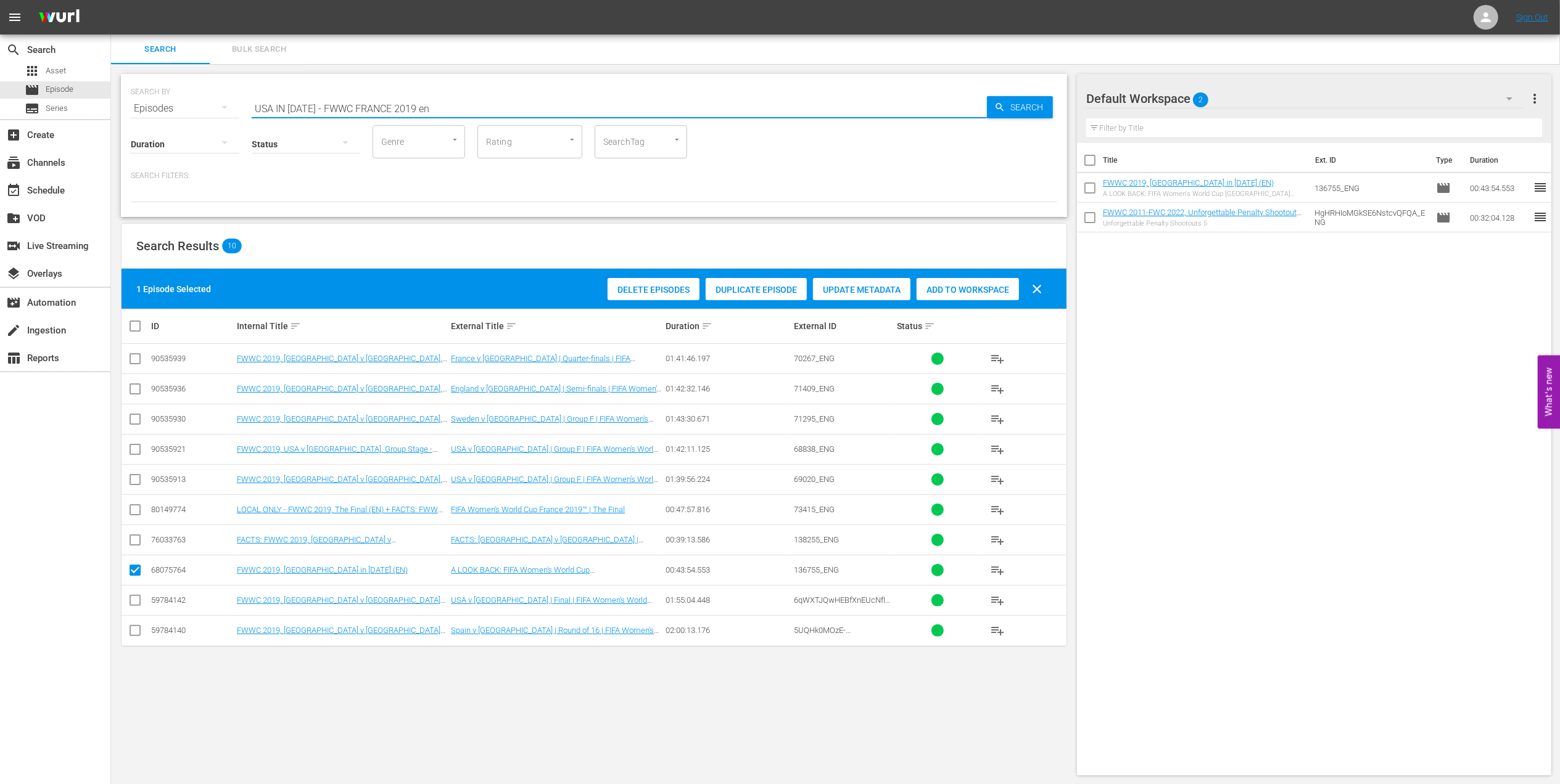
drag, startPoint x: 439, startPoint y: 104, endPoint x: 188, endPoint y: 113, distance: 251.2
click at [188, 113] on div "SEARCH BY Search By Episodes Search ID, Title, Description, Keywords, or Catego…" at bounding box center [594, 101] width 926 height 45
paste input "FWWC 2019 - Final - [GEOGRAPHIC_DATA] v [GEOGRAPHIC_DATA]"
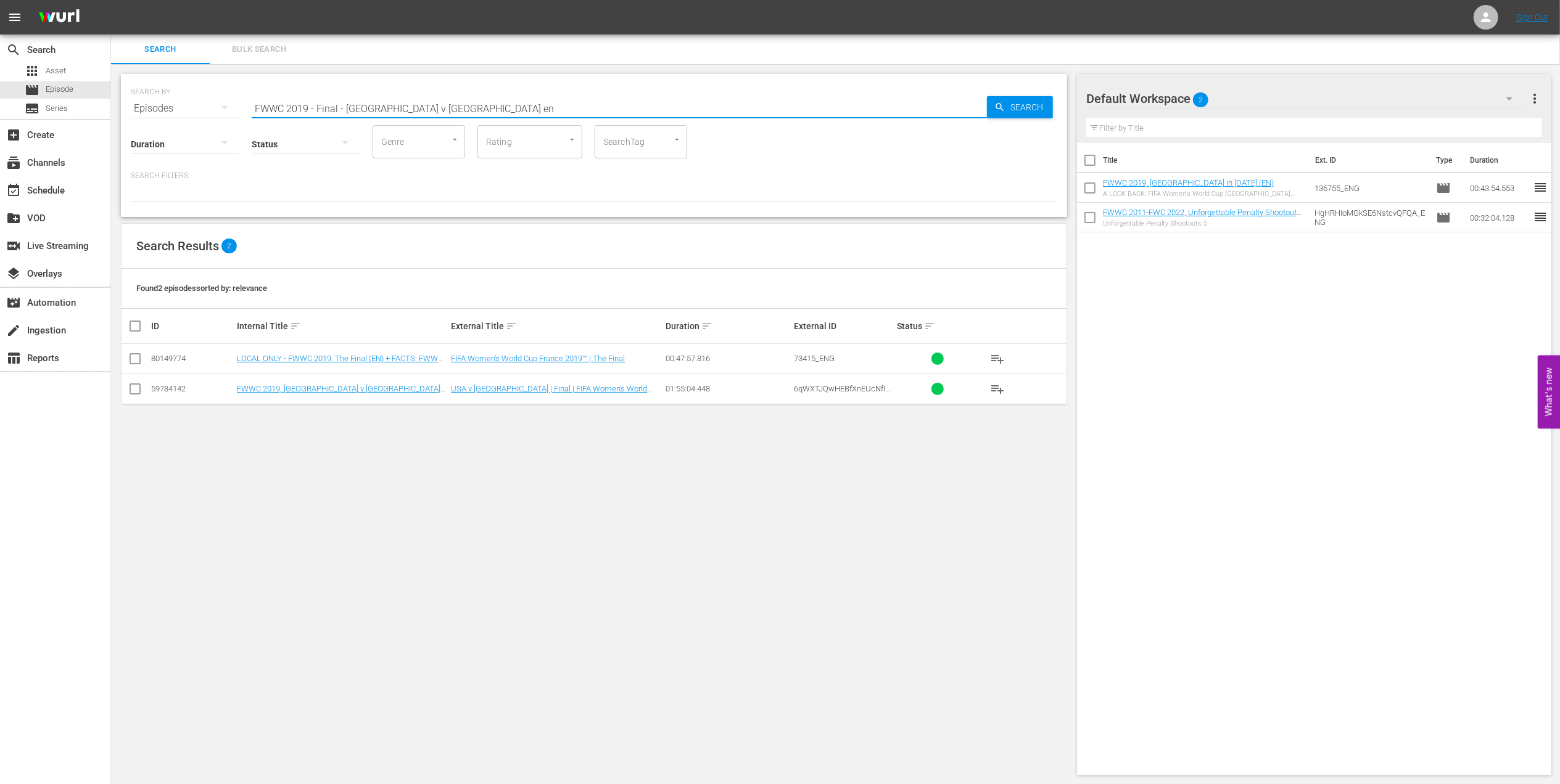
type input "FWWC 2019 - Final - [GEOGRAPHIC_DATA] v [GEOGRAPHIC_DATA] en"
click at [131, 388] on input "checkbox" at bounding box center [135, 391] width 15 height 15
checkbox input "true"
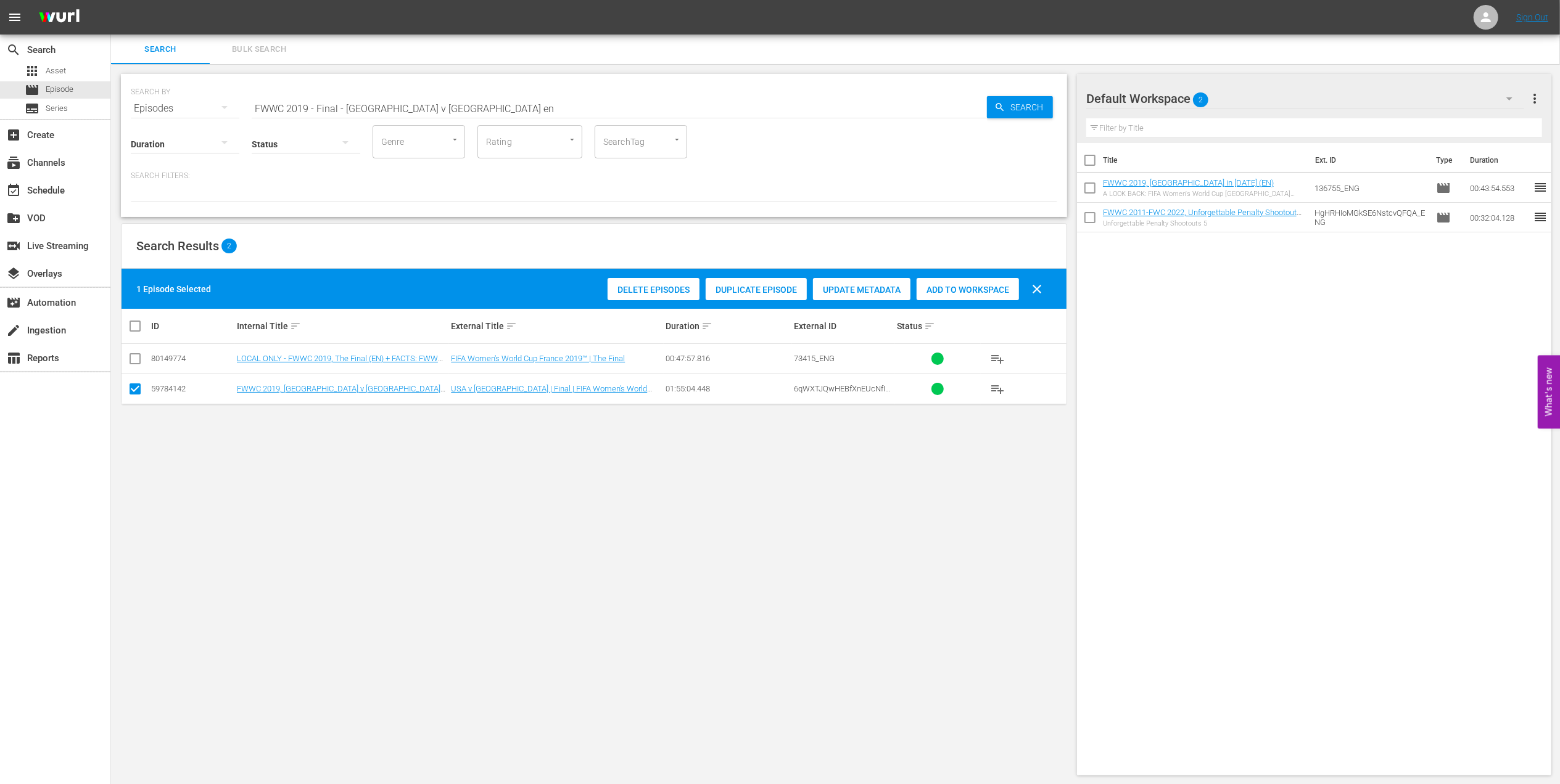
click at [953, 292] on span "Add to Workspace" at bounding box center [968, 290] width 102 height 10
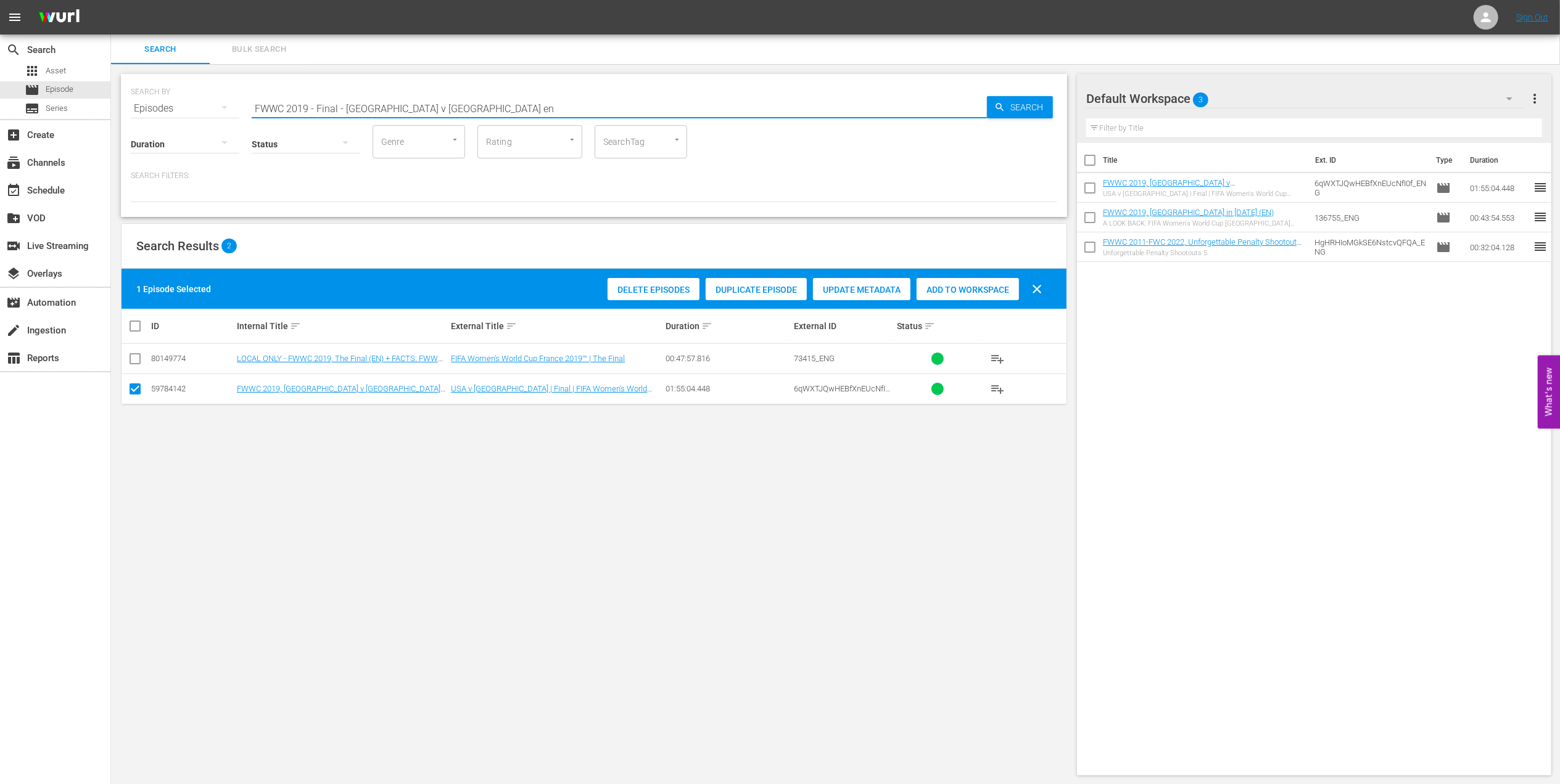
drag, startPoint x: 452, startPoint y: 104, endPoint x: 146, endPoint y: 107, distance: 306.0
click at [141, 107] on div "SEARCH BY Search By Episodes Search ID, Title, Description, Keywords, or Catego…" at bounding box center [594, 101] width 926 height 45
paste input "Portugal v [GEOGRAPHIC_DATA] | Group Matches | FIFA World Cup 1966 | Full Match…"
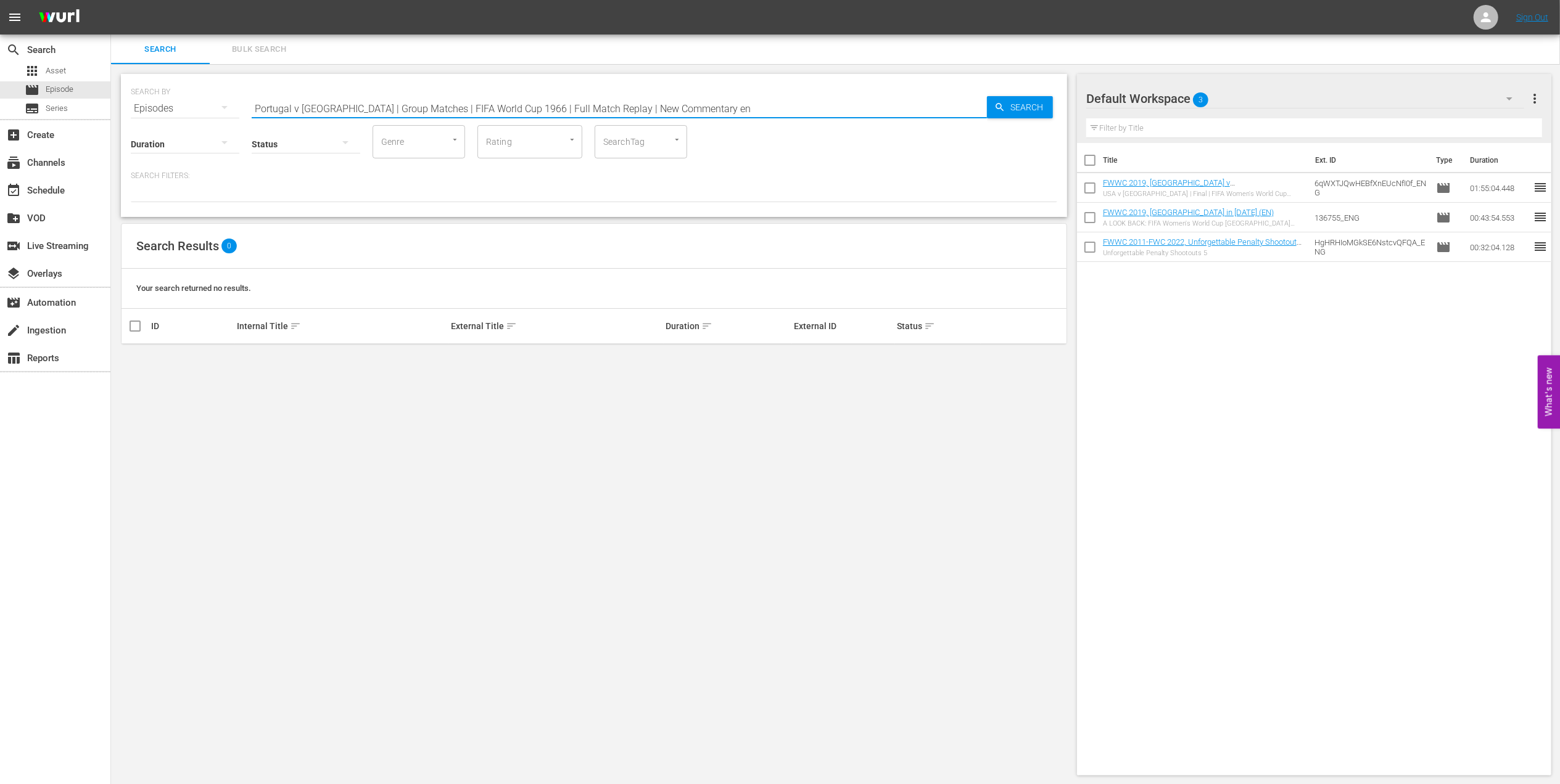
drag, startPoint x: 666, startPoint y: 108, endPoint x: 329, endPoint y: 108, distance: 337.0
click at [329, 108] on input "Portugal v [GEOGRAPHIC_DATA] | Group Matches | FIFA World Cup 1966 | Full Match…" at bounding box center [619, 108] width 735 height 30
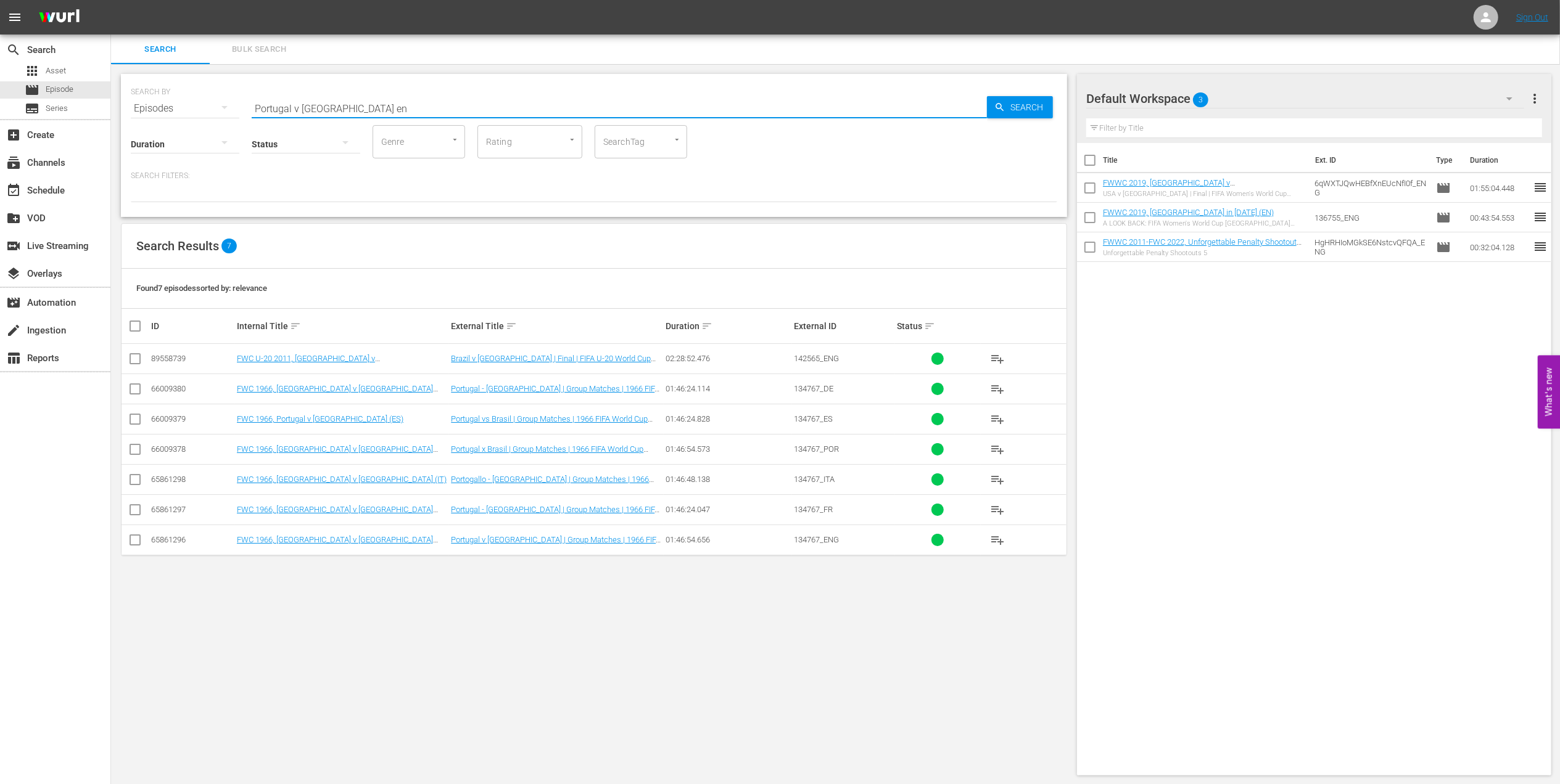
type input "Portugal v [GEOGRAPHIC_DATA] en"
click at [136, 542] on input "checkbox" at bounding box center [135, 542] width 15 height 15
checkbox input "true"
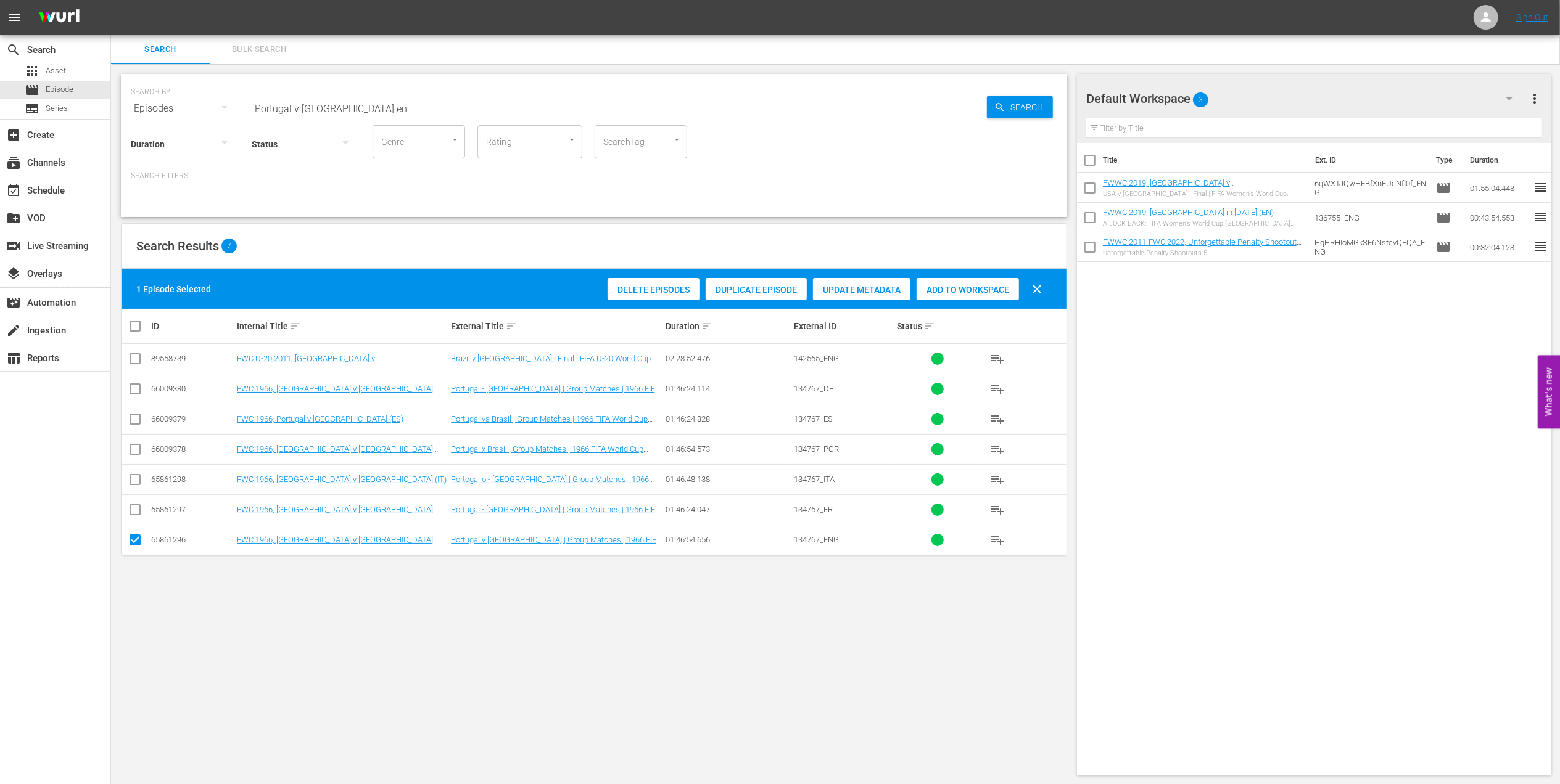
click at [940, 299] on div "Add to Workspace" at bounding box center [968, 289] width 102 height 23
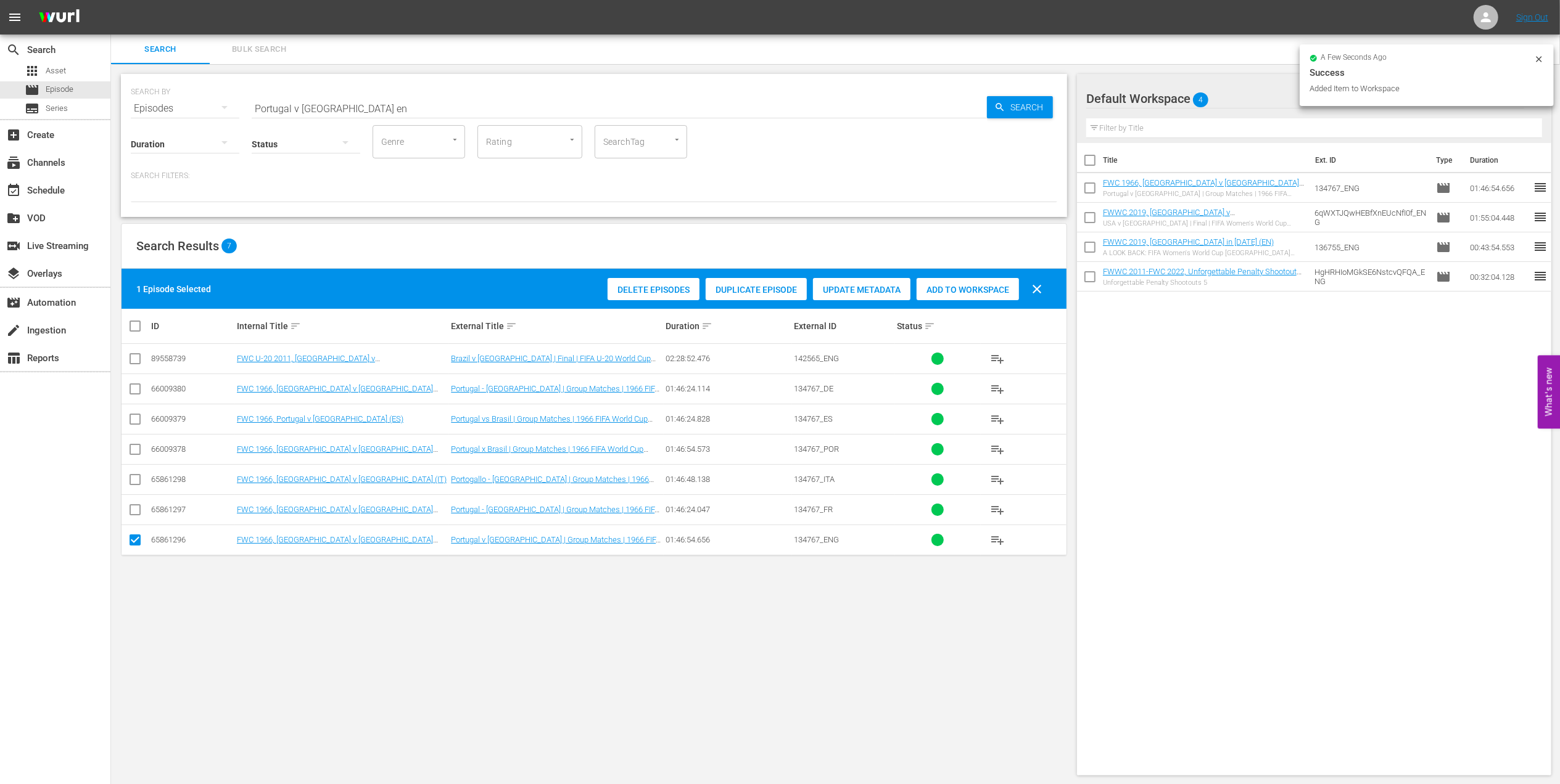
click at [1178, 191] on div "Portugal v [GEOGRAPHIC_DATA] | Group Matches | 1966 FIFA World Cup [GEOGRAPHIC_…" at bounding box center [1203, 193] width 201 height 8
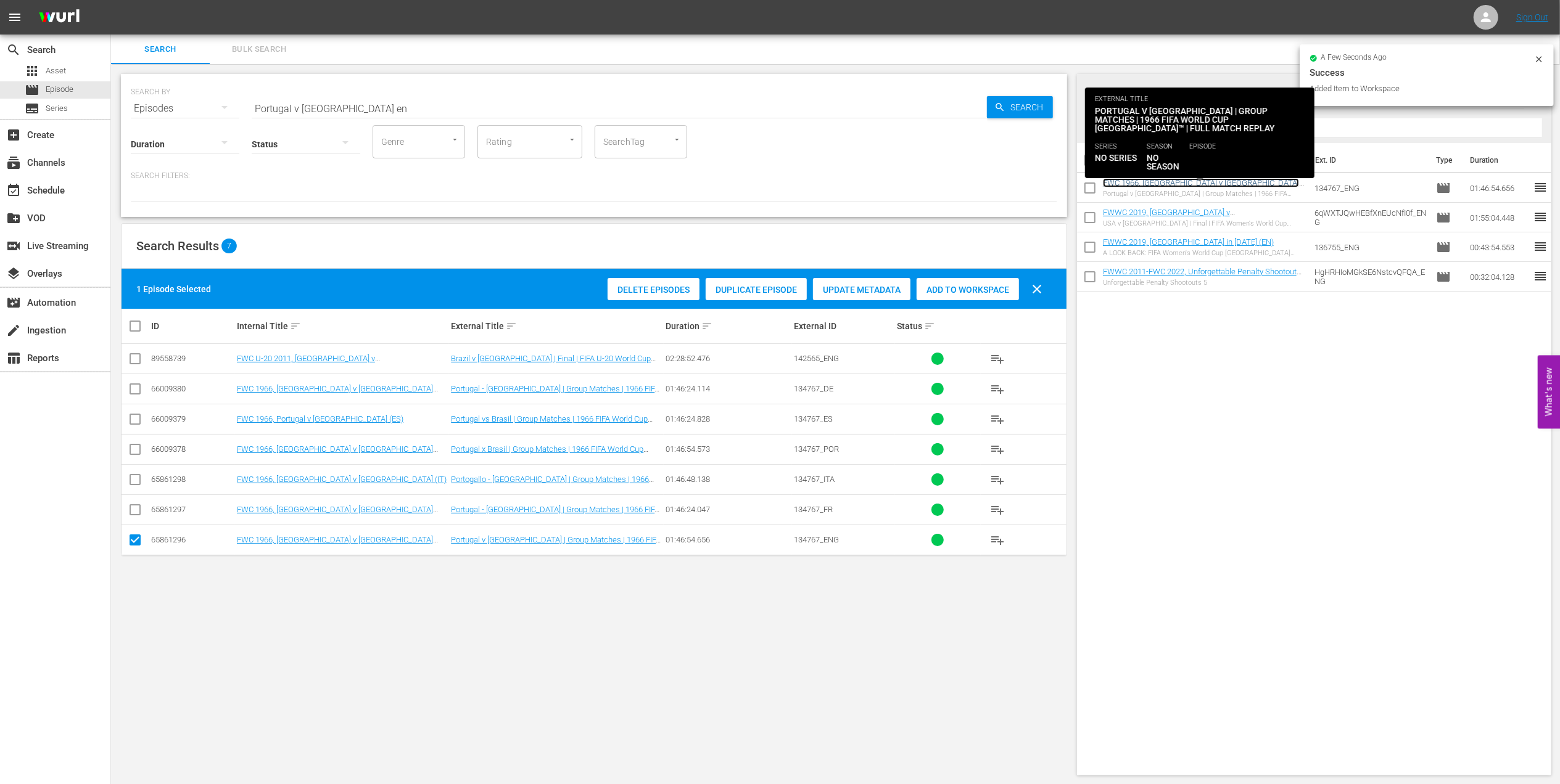
click at [1183, 185] on link "FWC 1966, [GEOGRAPHIC_DATA] v [GEOGRAPHIC_DATA] (EN) + on this day promo" at bounding box center [1201, 188] width 196 height 19
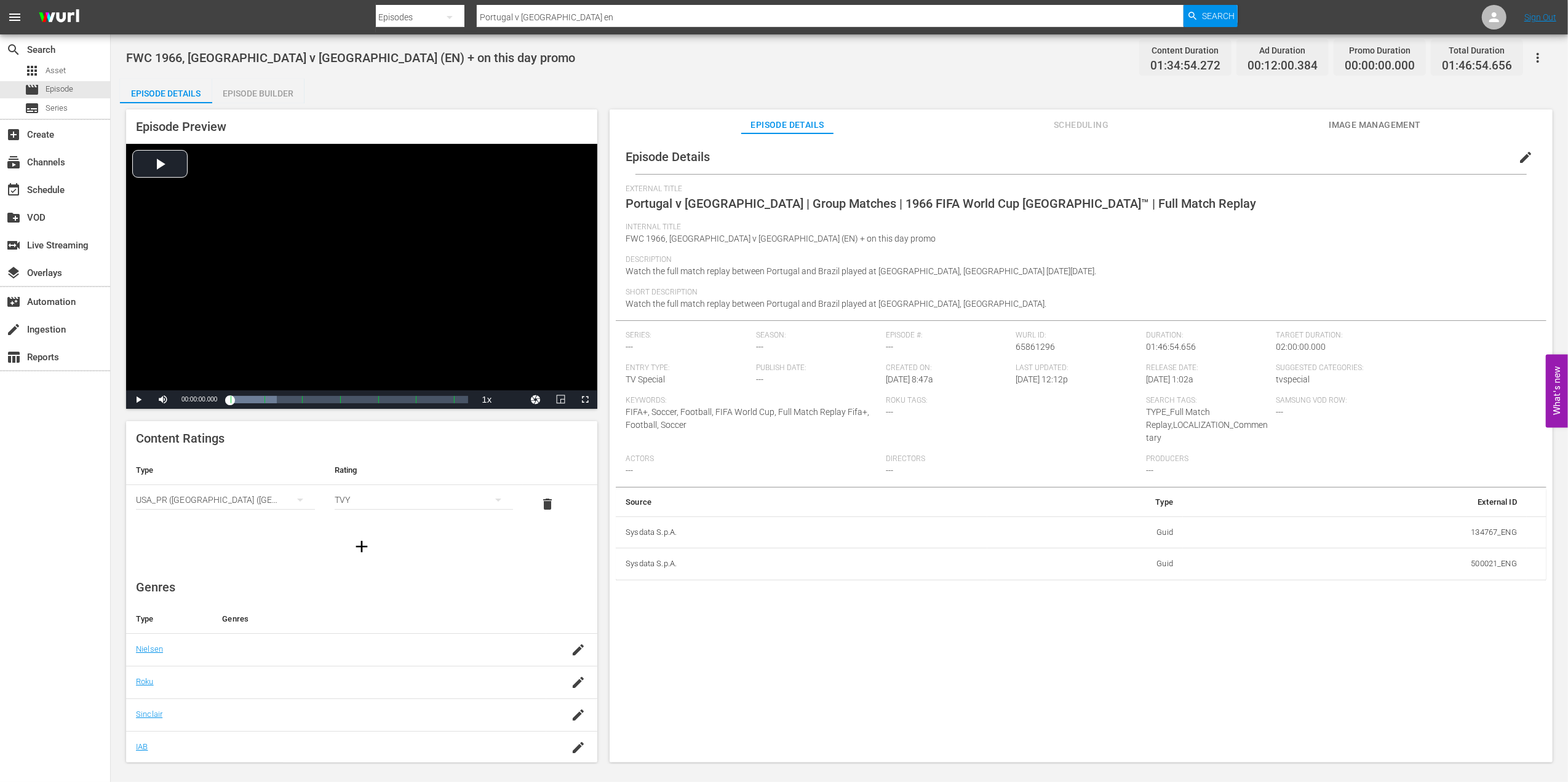
click at [255, 87] on div "Episode Builder" at bounding box center [258, 93] width 92 height 29
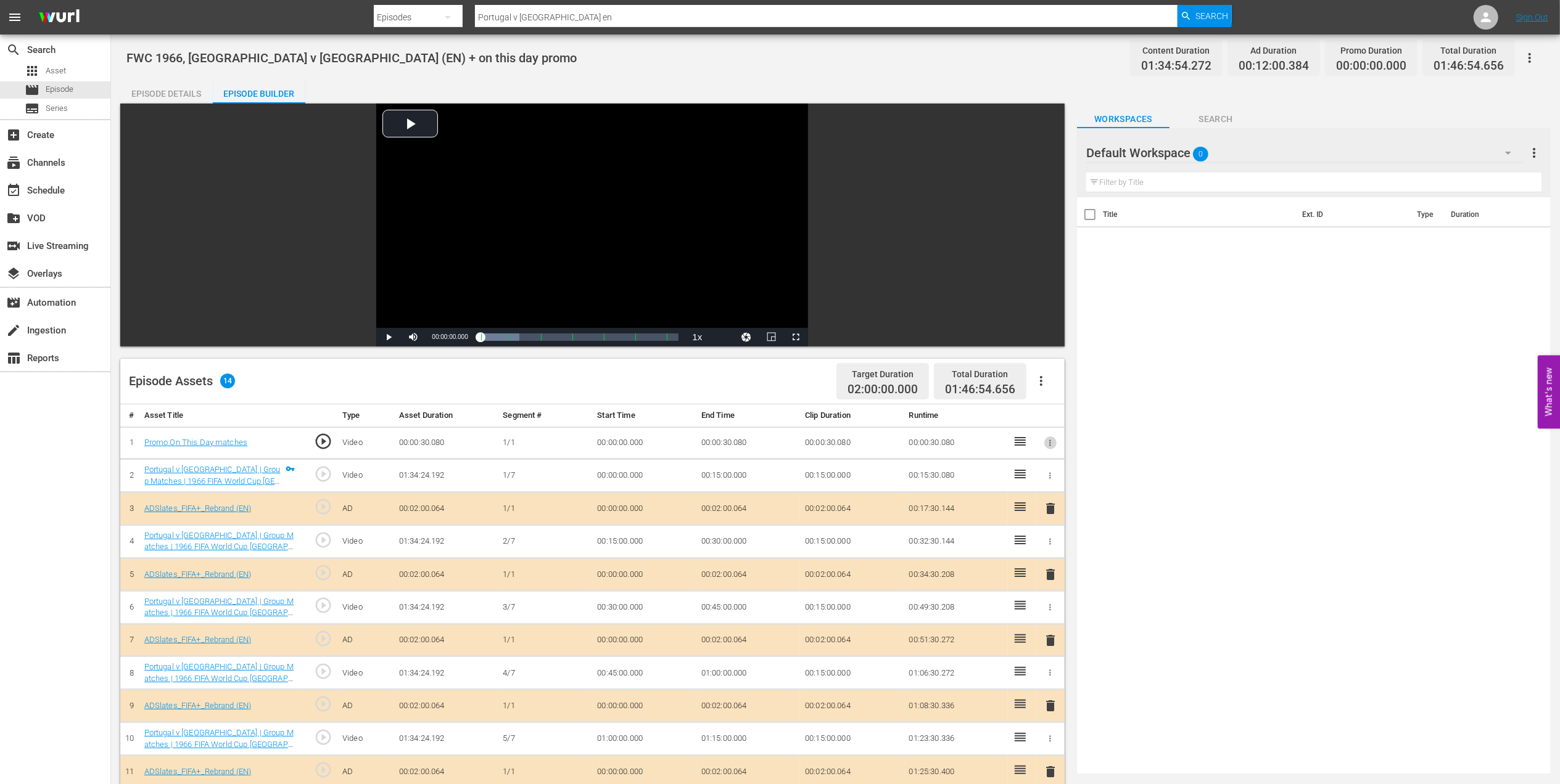
click at [1047, 439] on icon "button" at bounding box center [1050, 443] width 9 height 9
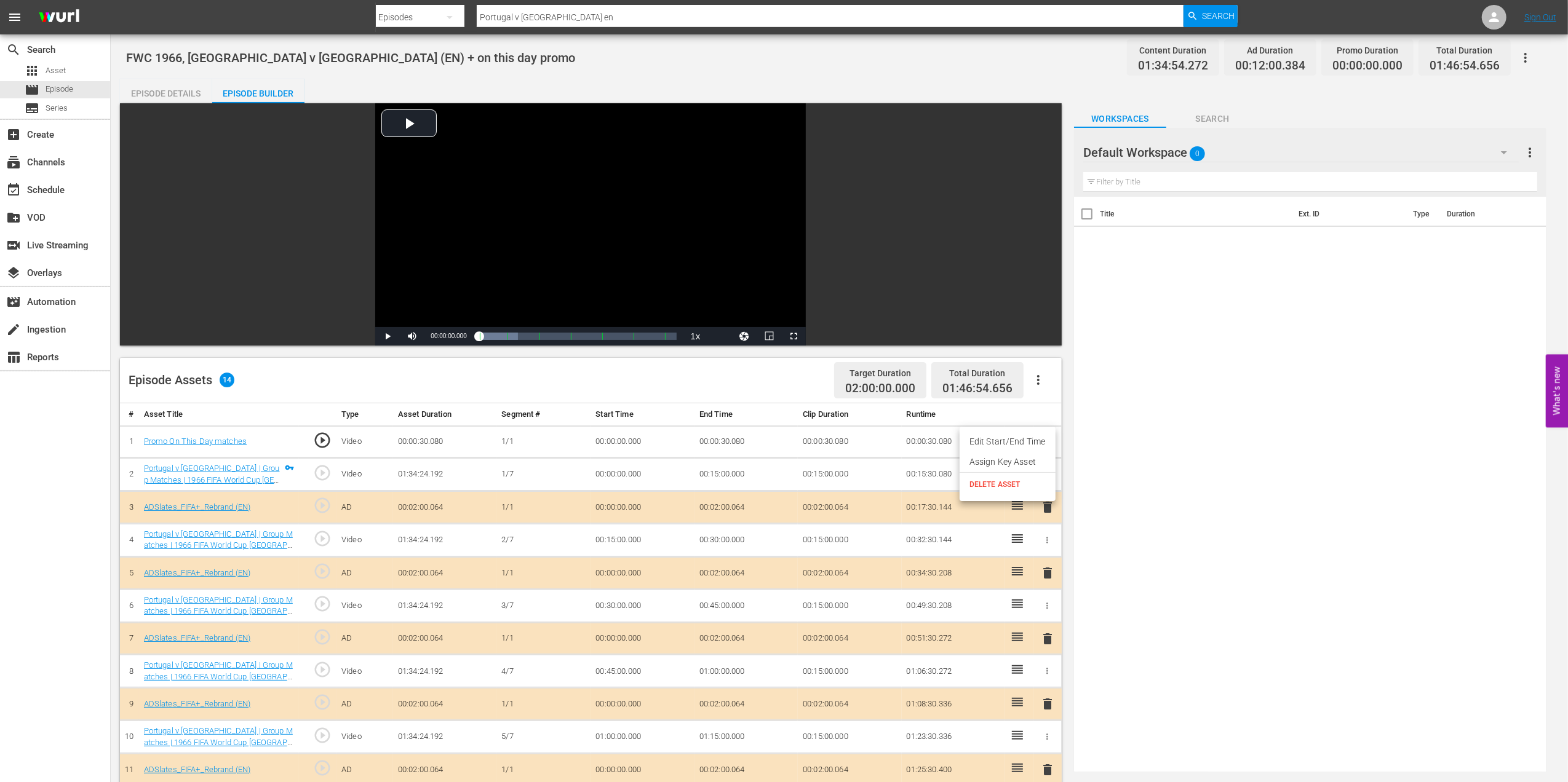
click at [994, 483] on span "DELETE ASSET" at bounding box center [1007, 484] width 76 height 11
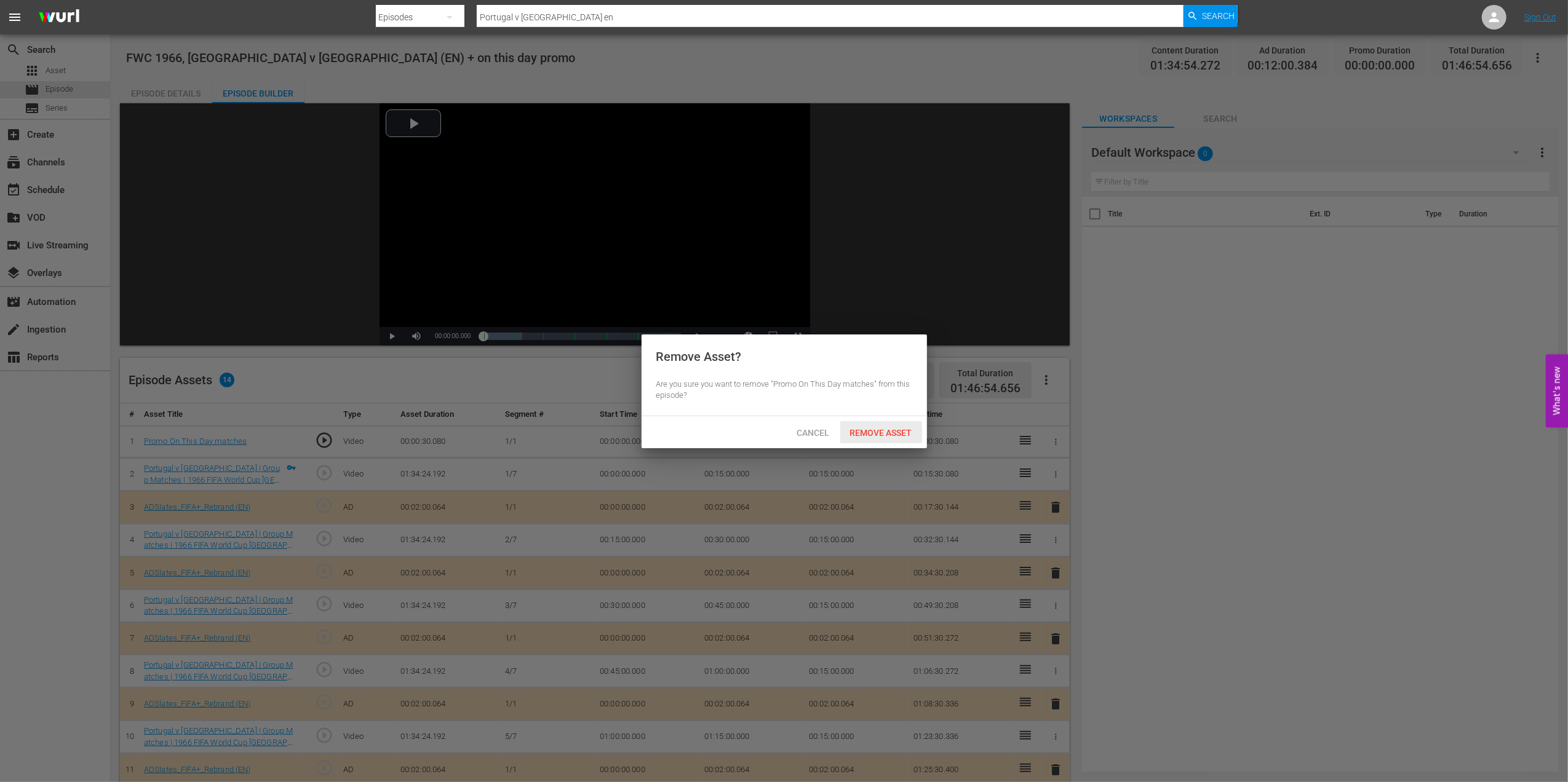
click at [874, 432] on span "Remove Asset" at bounding box center [882, 433] width 82 height 10
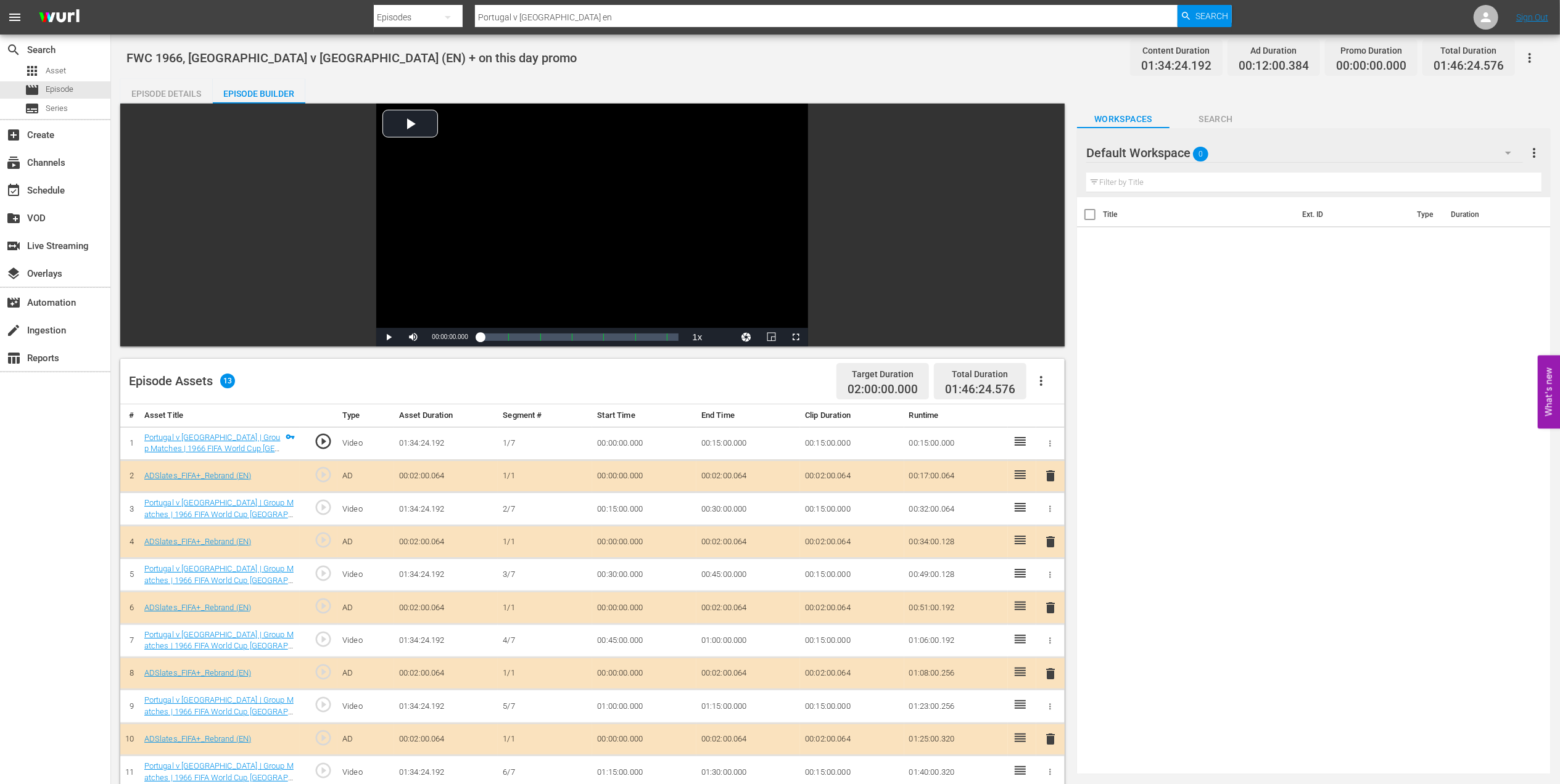
drag, startPoint x: 146, startPoint y: 90, endPoint x: 159, endPoint y: 92, distance: 13.2
click at [146, 90] on div "Episode Details" at bounding box center [167, 93] width 92 height 30
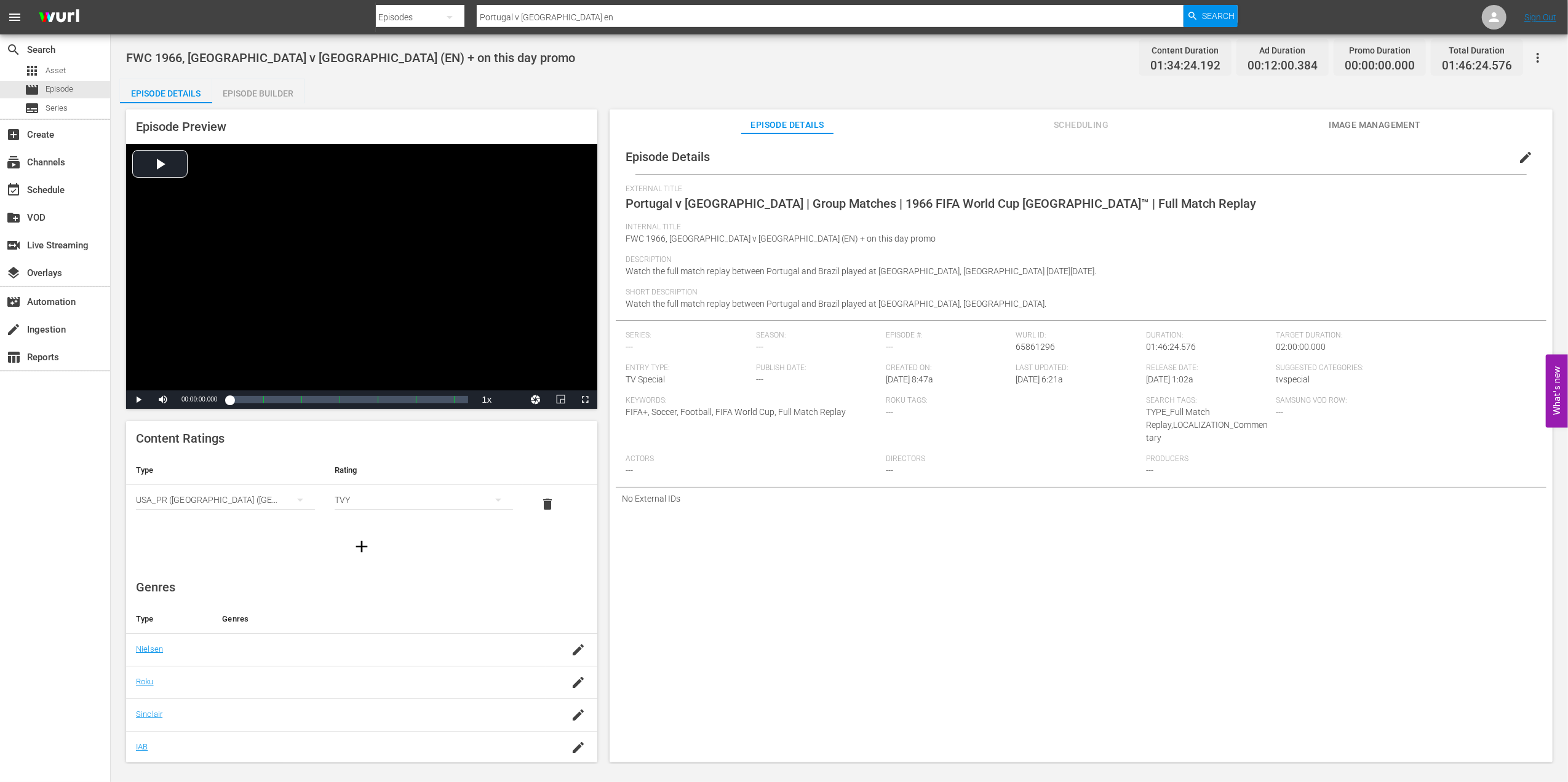
click at [1522, 150] on button "edit" at bounding box center [1525, 157] width 30 height 29
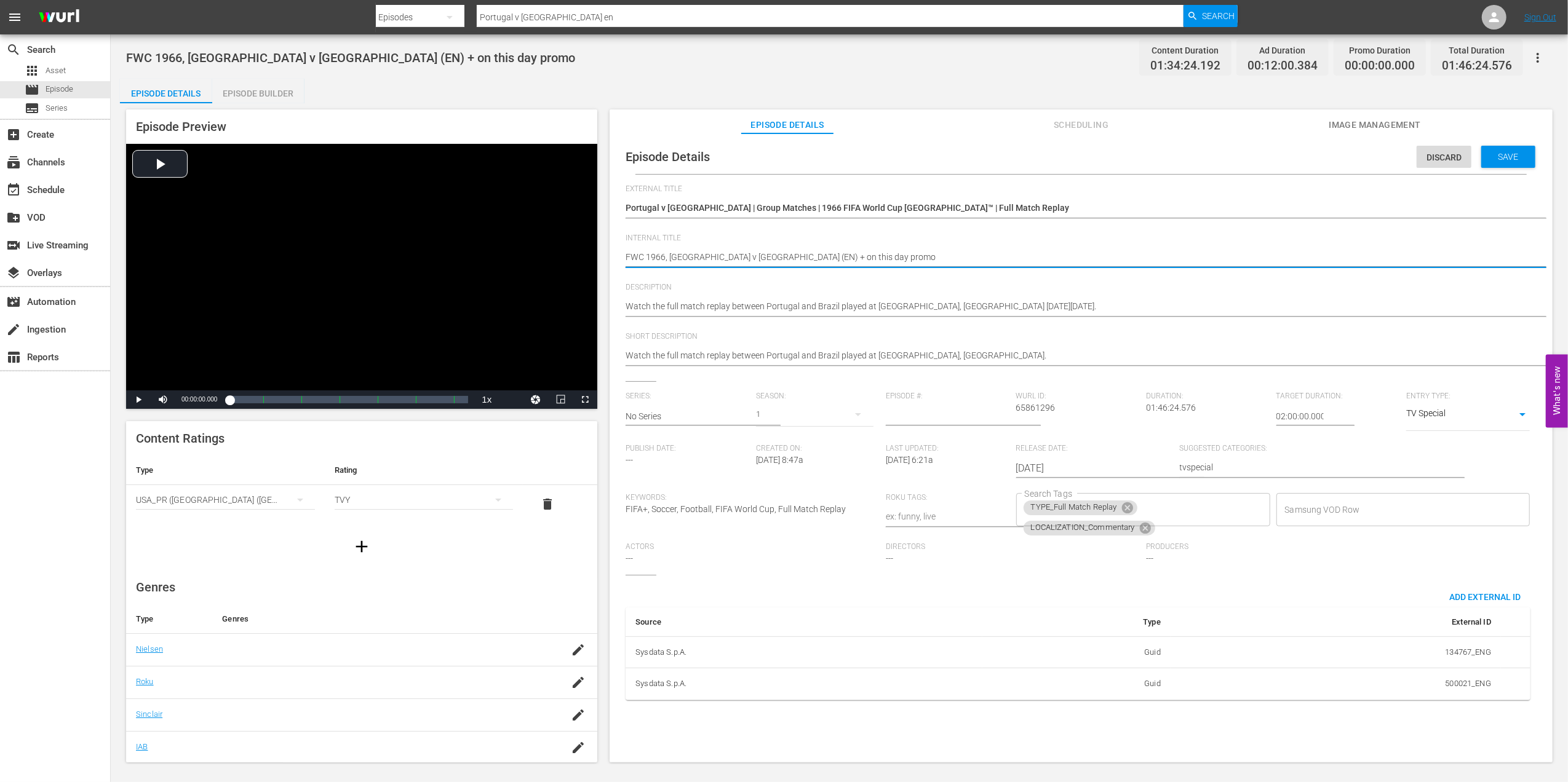
drag, startPoint x: 859, startPoint y: 255, endPoint x: 753, endPoint y: 255, distance: 106.0
type textarea "FWC 1966, [GEOGRAPHIC_DATA] v [GEOGRAPHIC_DATA] (EN) +"
type textarea "FWC 1966, [GEOGRAPHIC_DATA] v [GEOGRAPHIC_DATA] (EN)"
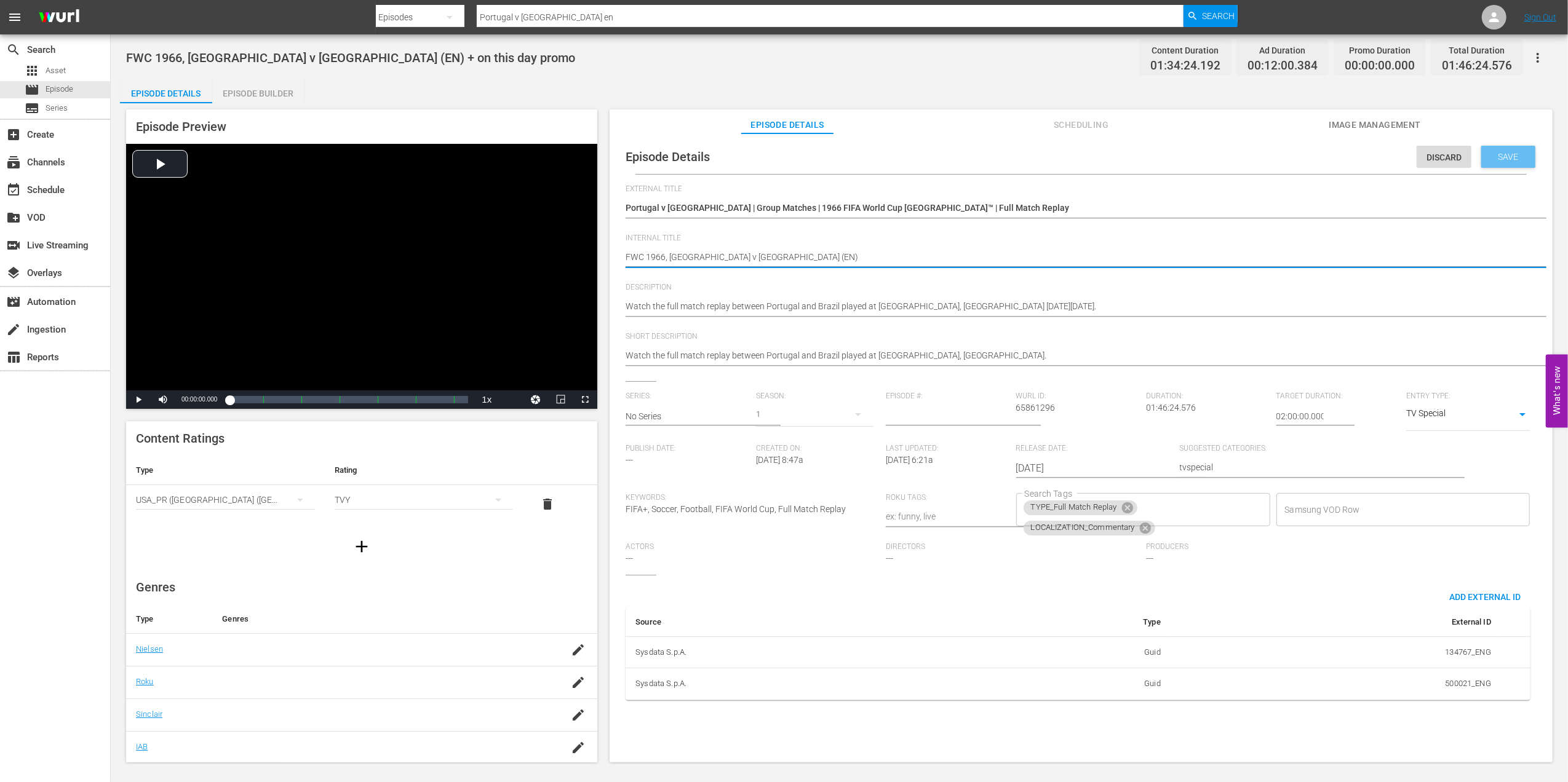
click at [1504, 146] on div "Save" at bounding box center [1508, 157] width 54 height 22
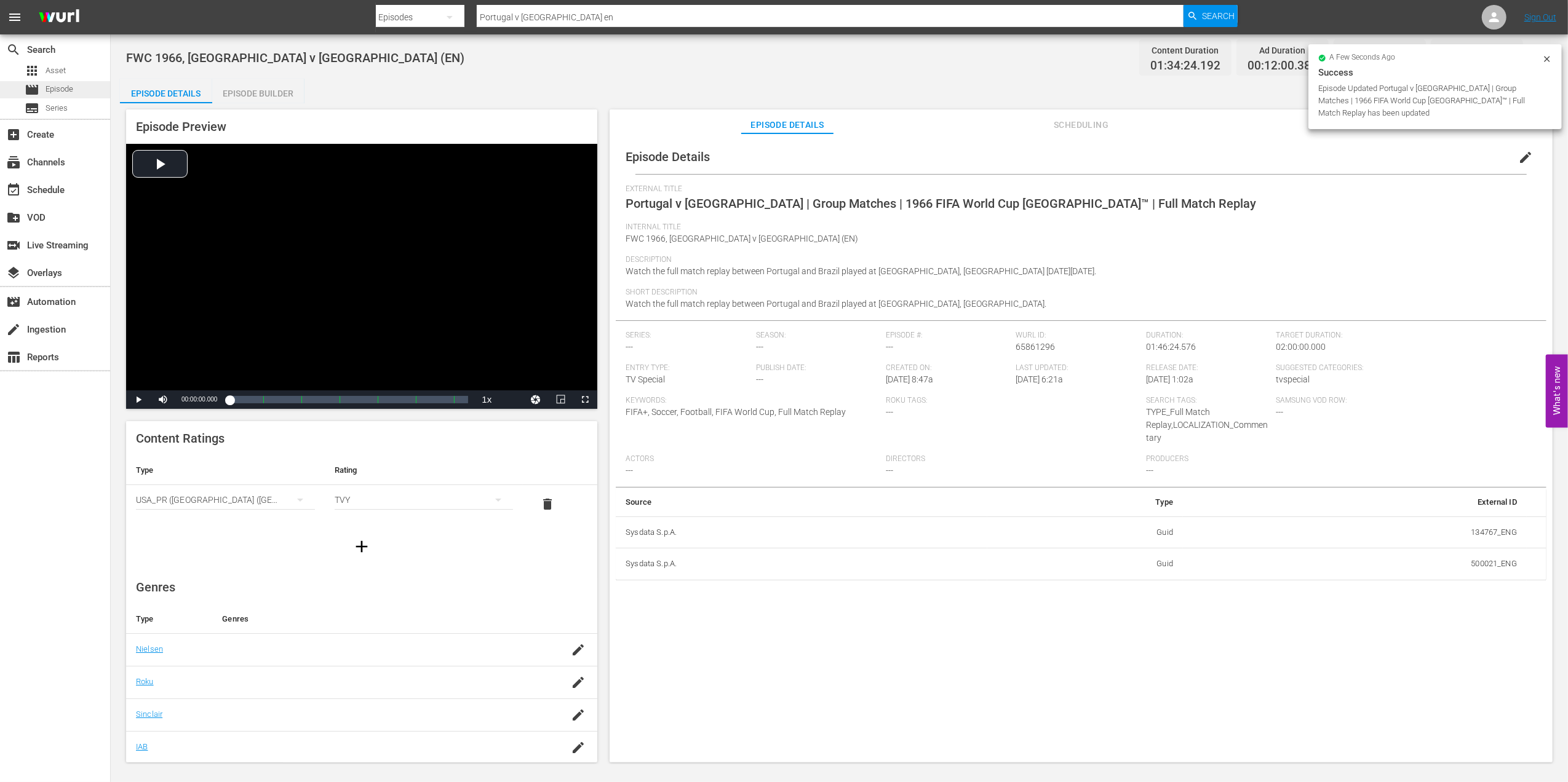
click at [72, 86] on span "Episode" at bounding box center [59, 88] width 27 height 12
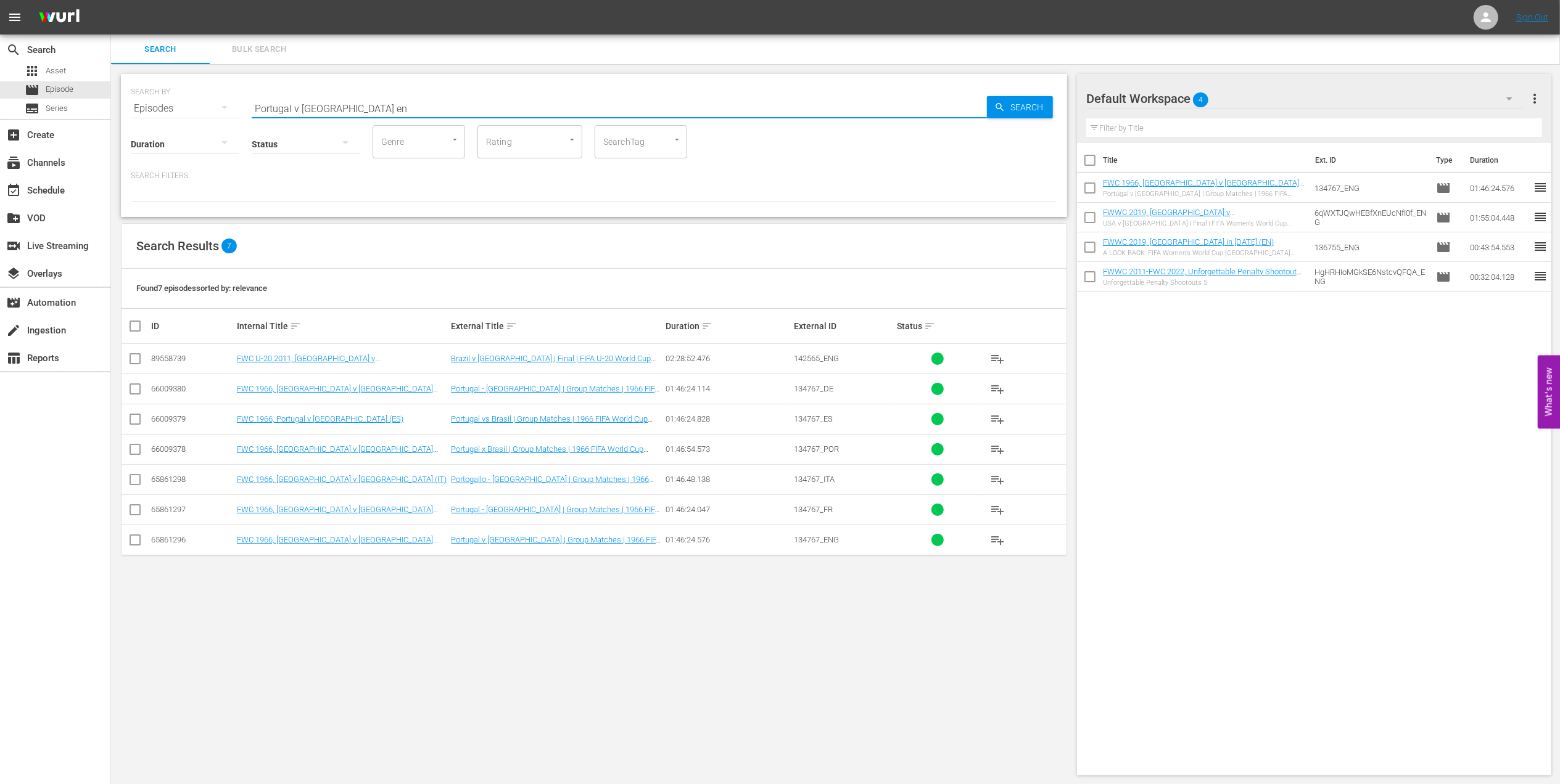
drag, startPoint x: 368, startPoint y: 104, endPoint x: 215, endPoint y: 117, distance: 153.6
click at [216, 117] on div "SEARCH BY Search By Episodes Search ID, Title, Description, Keywords, or Catego…" at bounding box center [594, 146] width 946 height 143
paste input "FWC 1966 - Final - [GEOGRAPHIC_DATA] v [GEOGRAPHIC_DATA]"
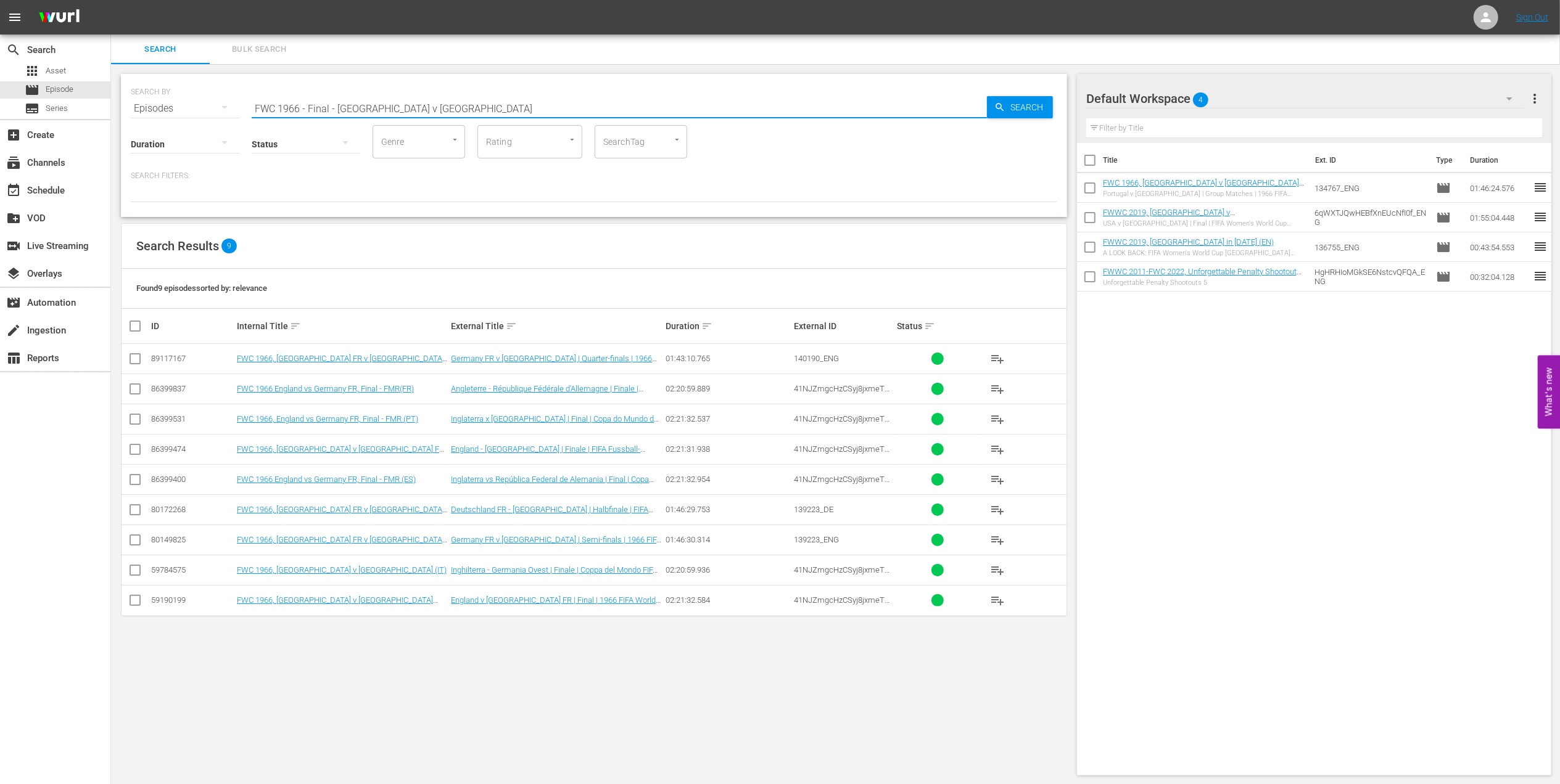
type input "FWC 1966 - Final - [GEOGRAPHIC_DATA] v [GEOGRAPHIC_DATA]"
drag, startPoint x: 129, startPoint y: 599, endPoint x: 231, endPoint y: 593, distance: 102.2
click at [129, 599] on input "checkbox" at bounding box center [135, 603] width 15 height 15
checkbox input "true"
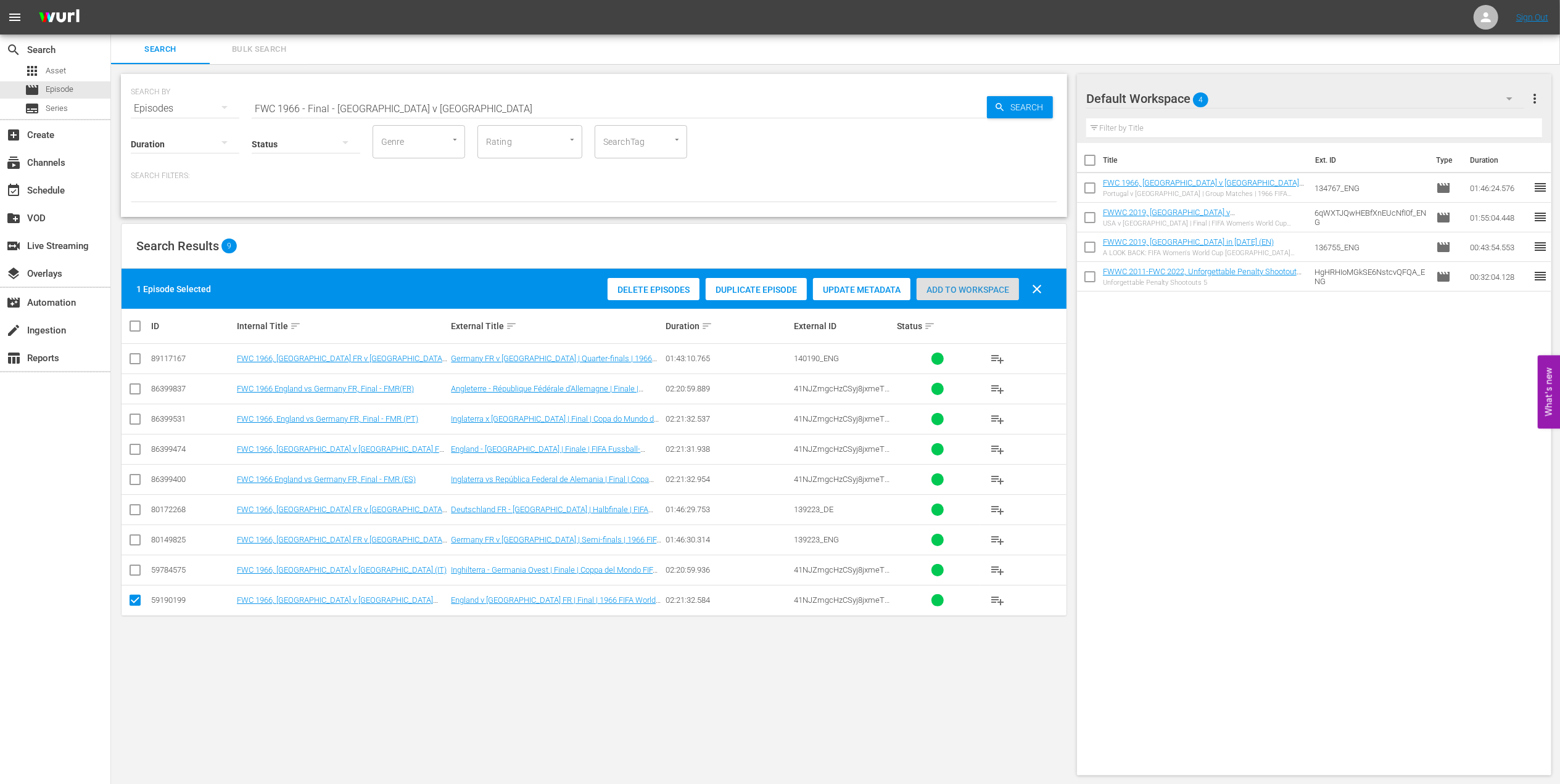
click at [1003, 286] on span "Add to Workspace" at bounding box center [968, 290] width 102 height 10
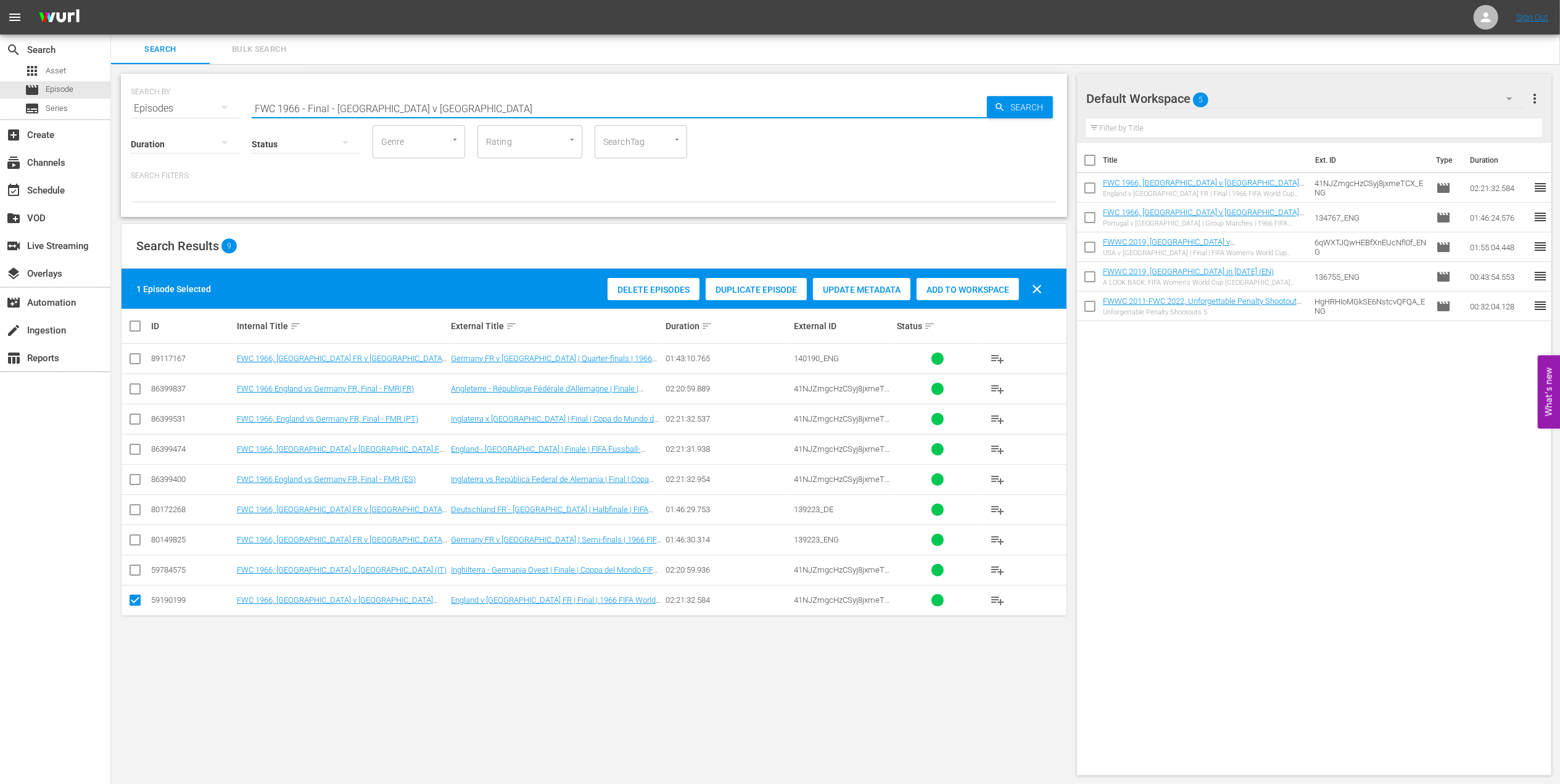
drag, startPoint x: 429, startPoint y: 102, endPoint x: 162, endPoint y: 120, distance: 267.6
click at [163, 120] on div "SEARCH BY Search By Episodes Search ID, Title, Description, Keywords, or Catego…" at bounding box center [594, 146] width 946 height 143
paste input "70 - Final - [GEOGRAPHIC_DATA] v Ital"
click at [416, 104] on input "FWC 1970 - Final - [GEOGRAPHIC_DATA] v [GEOGRAPHIC_DATA]" at bounding box center [619, 108] width 735 height 30
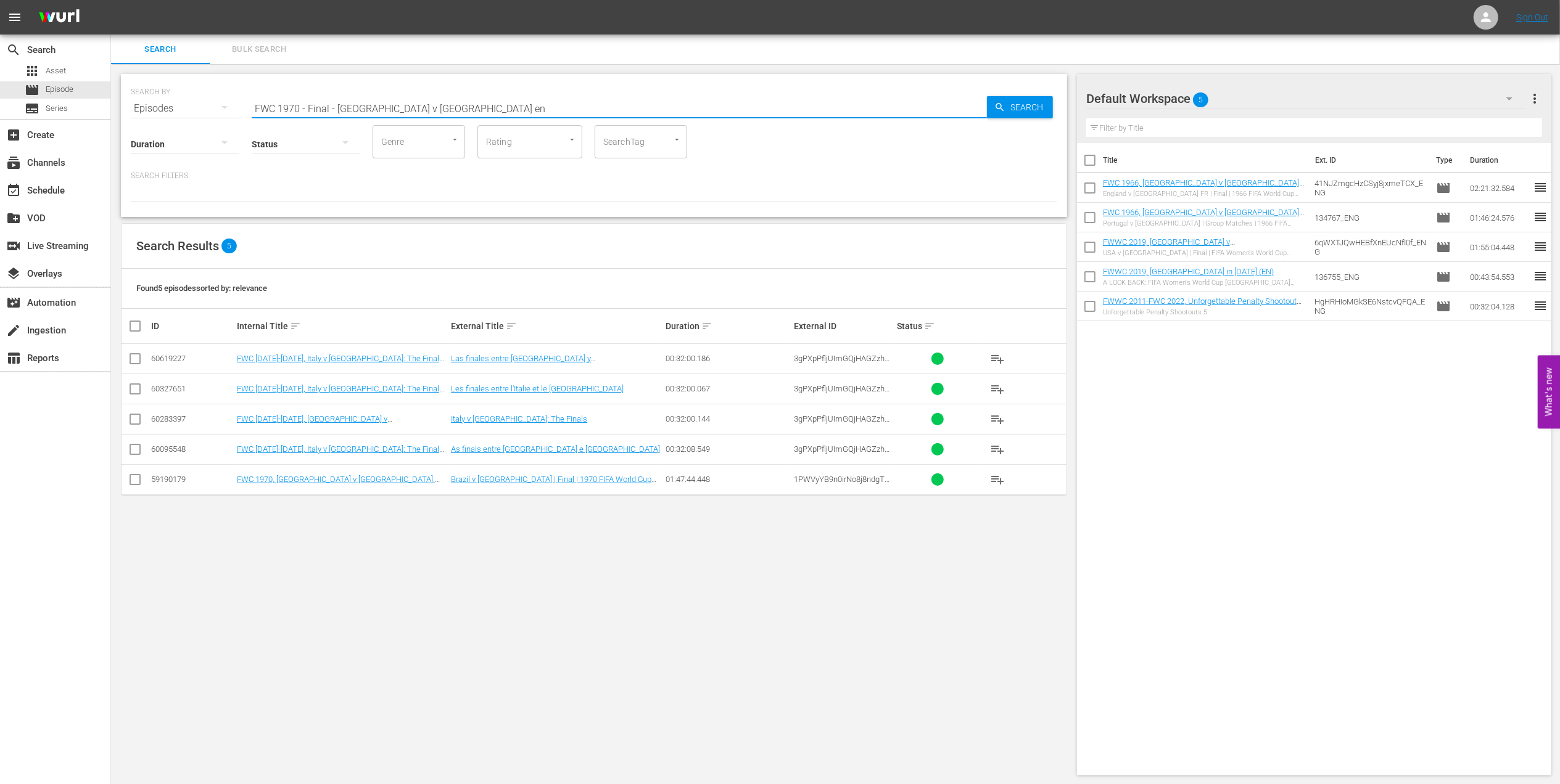
type input "FWC 1970 - Final - [GEOGRAPHIC_DATA] v [GEOGRAPHIC_DATA] en"
click at [133, 482] on input "checkbox" at bounding box center [135, 482] width 15 height 15
checkbox input "true"
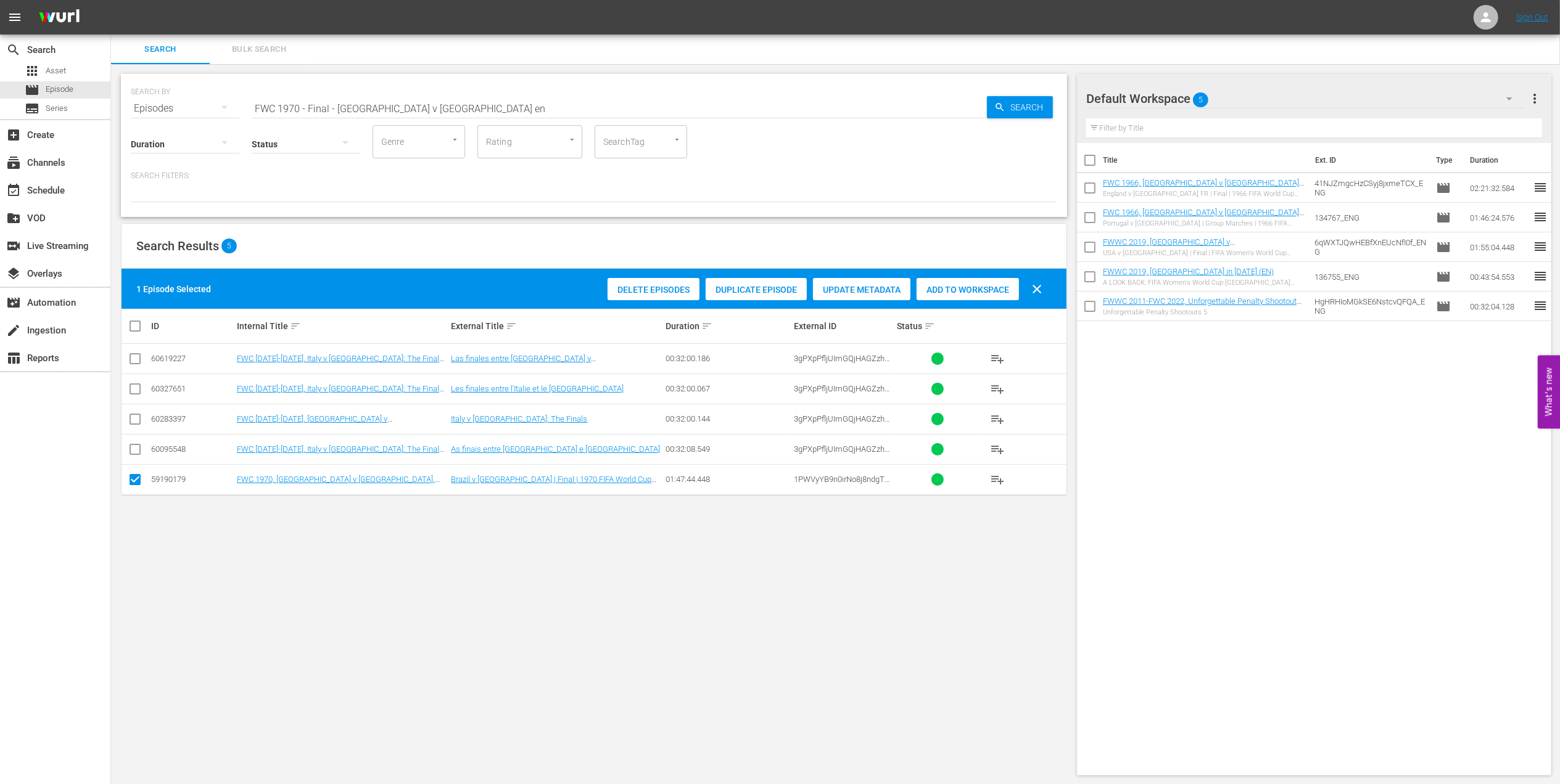
click at [965, 289] on span "Add to Workspace" at bounding box center [968, 290] width 102 height 10
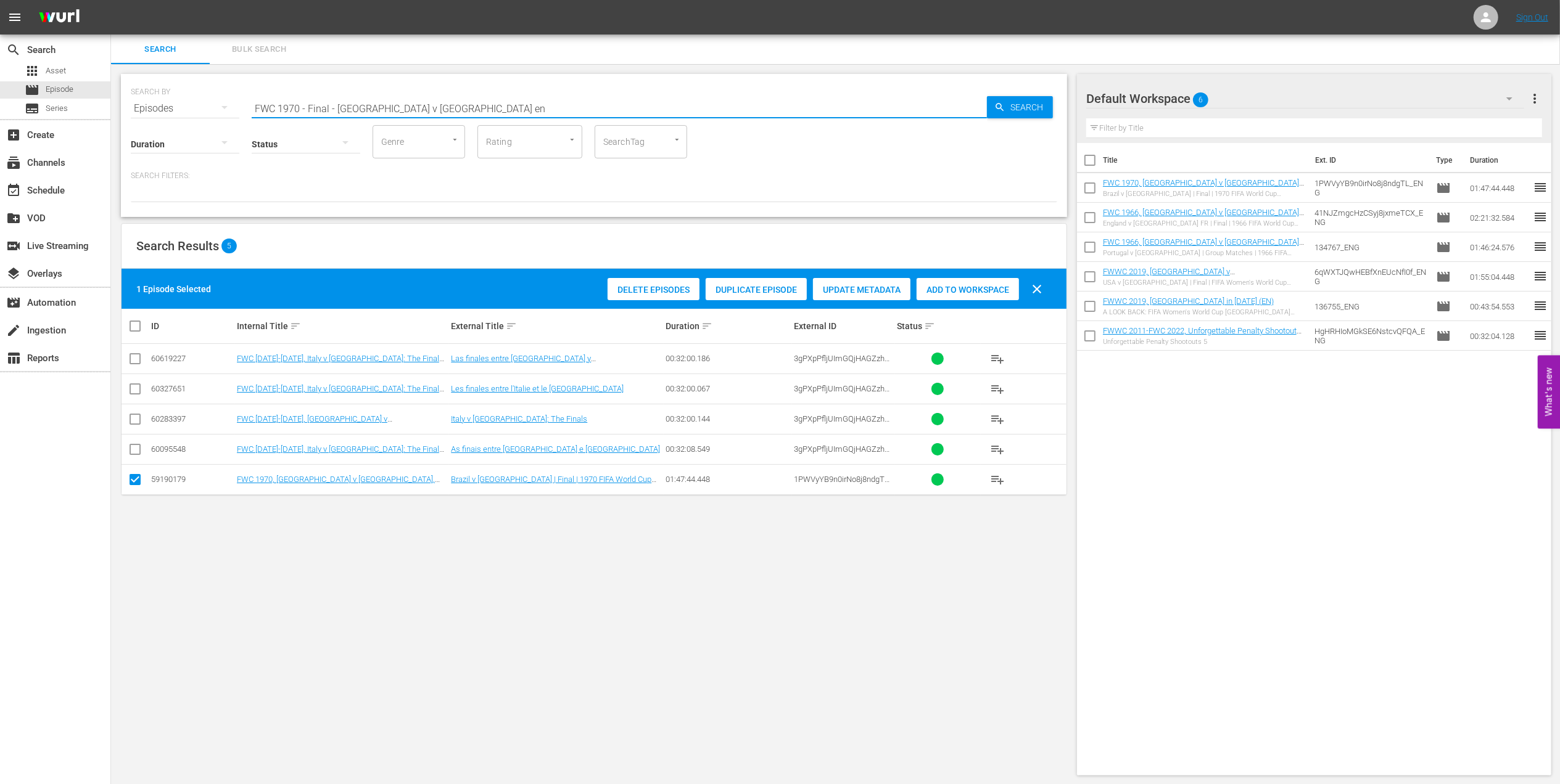
drag, startPoint x: 388, startPoint y: 106, endPoint x: 133, endPoint y: 106, distance: 255.0
click at [133, 106] on div "SEARCH BY Search By Episodes Search ID, Title, Description, Keywords, or Catego…" at bounding box center [594, 101] width 926 height 45
paste input "LOCAL ONLY - FWC 1970 Official Film, The World at their Feet"
click at [574, 105] on input "LOCAL ONLY - FWC 1970 Official Film, The World at their Feet" at bounding box center [619, 108] width 735 height 30
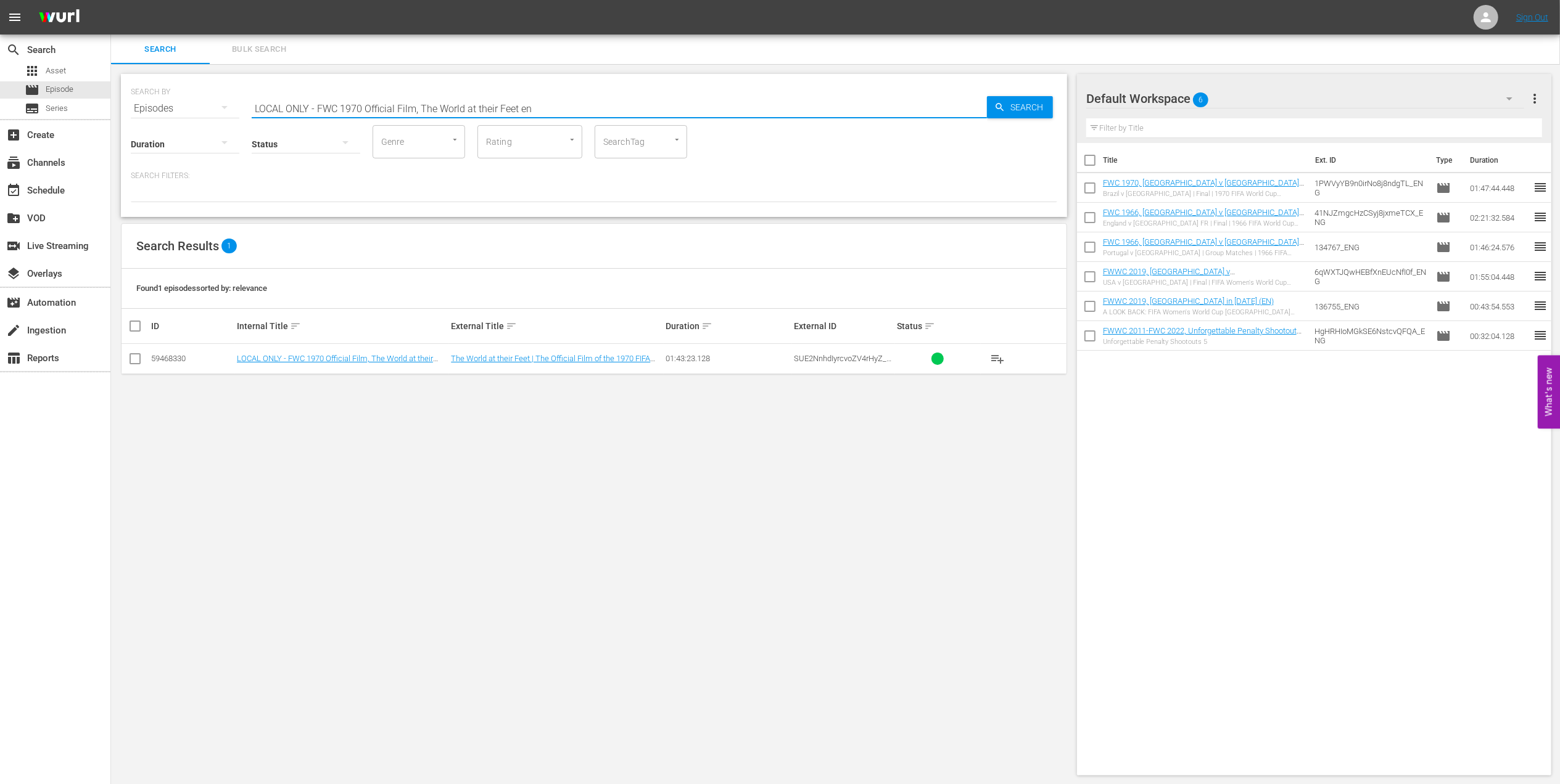
type input "LOCAL ONLY - FWC 1970 Official Film, The World at their Feet en"
click at [136, 358] on input "checkbox" at bounding box center [135, 361] width 15 height 15
checkbox input "true"
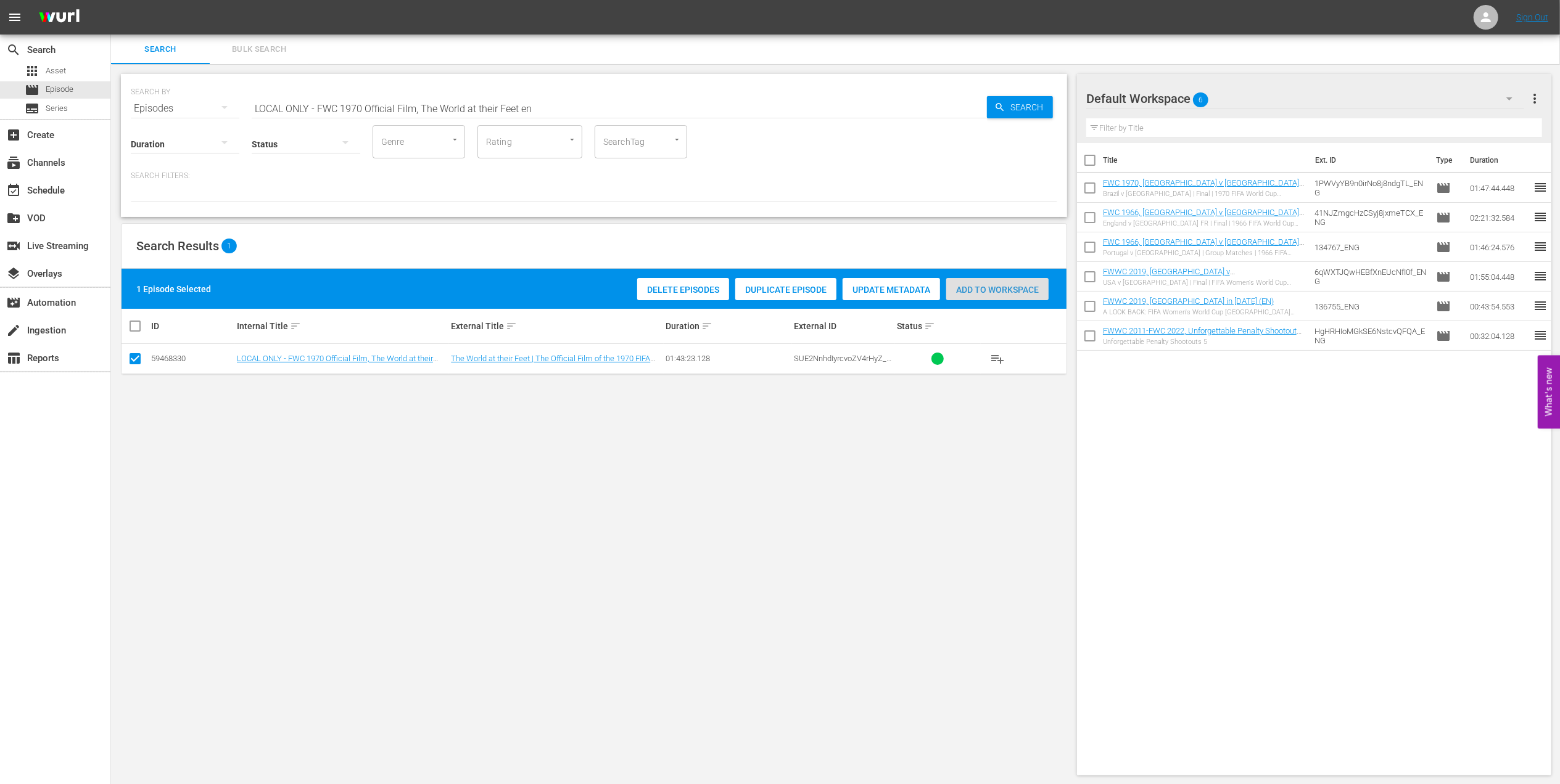
click at [974, 291] on span "Add to Workspace" at bounding box center [997, 290] width 102 height 10
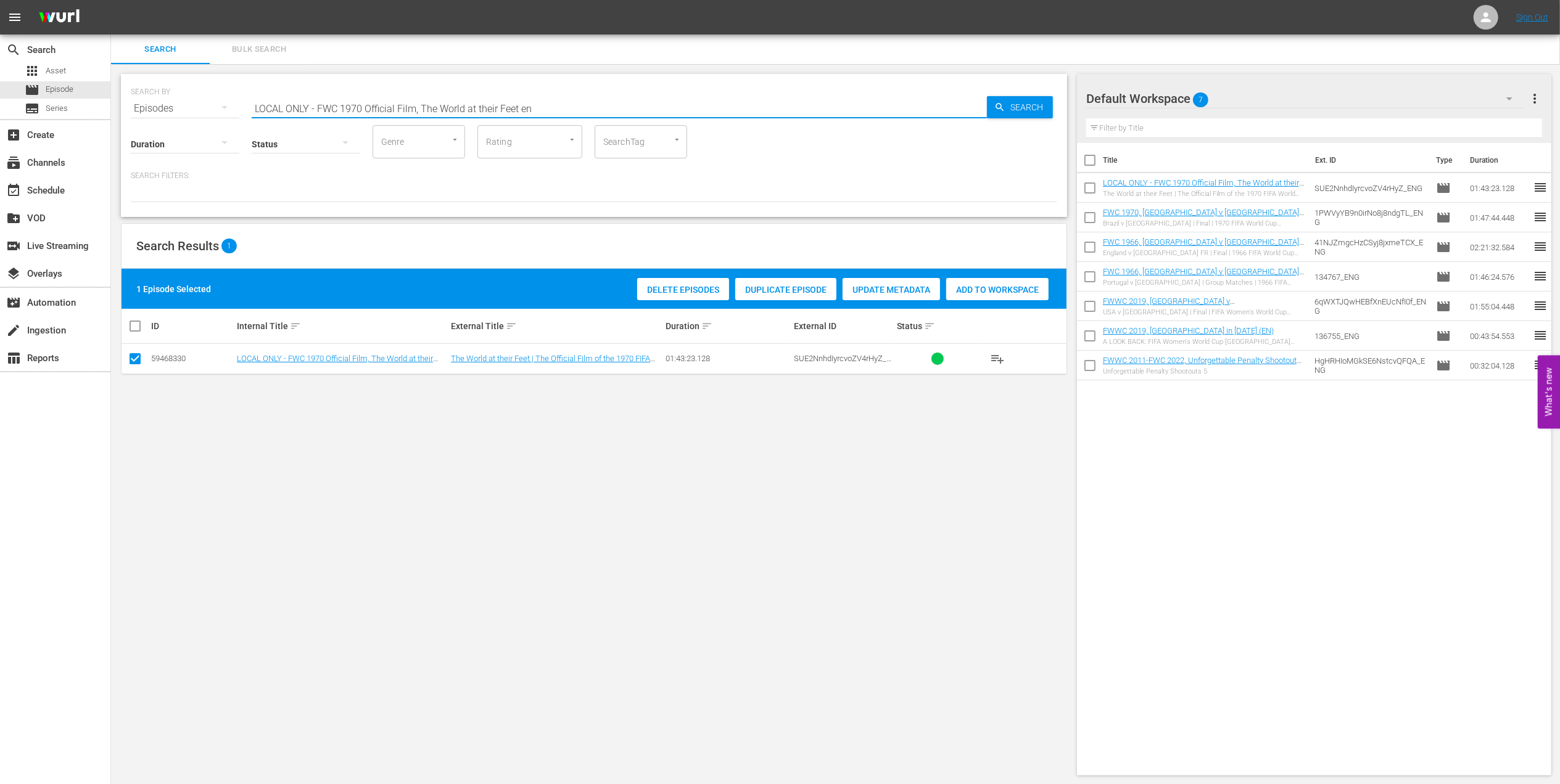
drag, startPoint x: 555, startPoint y: 104, endPoint x: 165, endPoint y: 110, distance: 390.0
click at [129, 111] on div "SEARCH BY Search By Episodes Search ID, Title, Description, Keywords, or Catego…" at bounding box center [594, 146] width 946 height 143
paste input "EP 2 - [PERSON_NAME] | Discovering"
click at [460, 121] on input "EP 2 - [PERSON_NAME] | Discovering" at bounding box center [619, 108] width 735 height 30
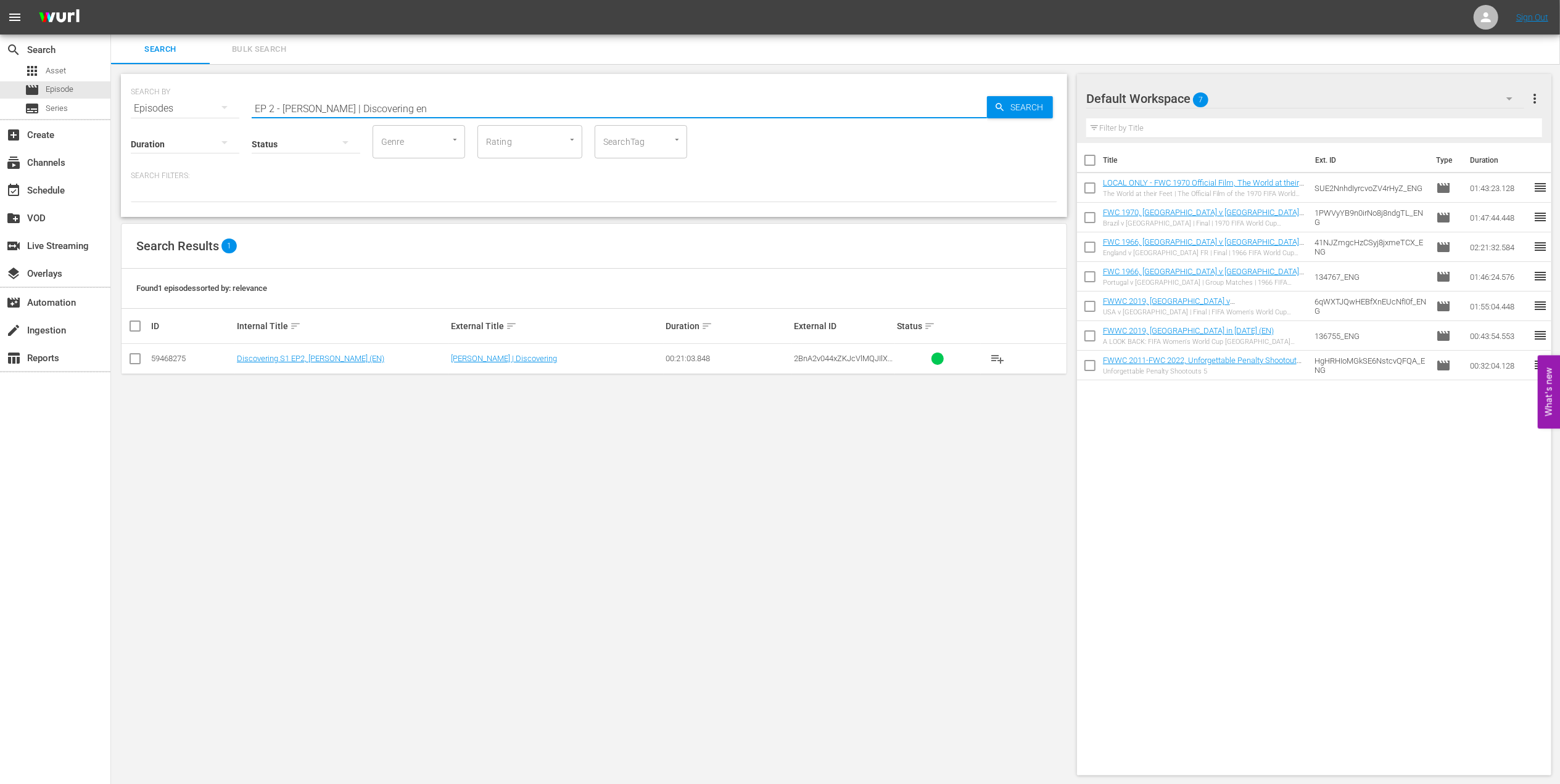
type input "EP 2 - [PERSON_NAME] | Discovering en"
drag, startPoint x: 134, startPoint y: 353, endPoint x: 164, endPoint y: 355, distance: 30.1
click at [134, 354] on input "checkbox" at bounding box center [135, 361] width 15 height 15
checkbox input "true"
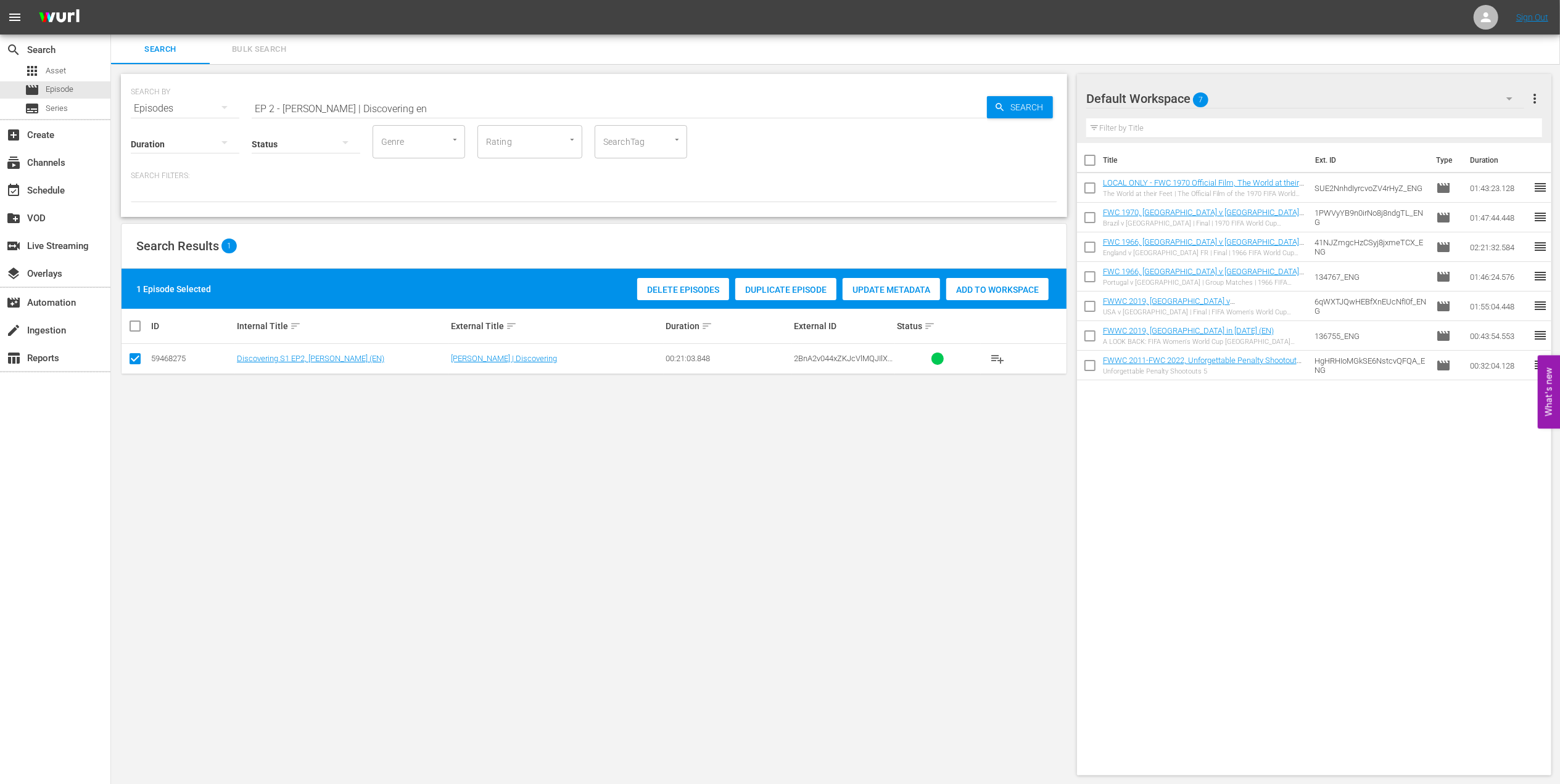
click at [983, 283] on div "Add to Workspace" at bounding box center [997, 289] width 102 height 23
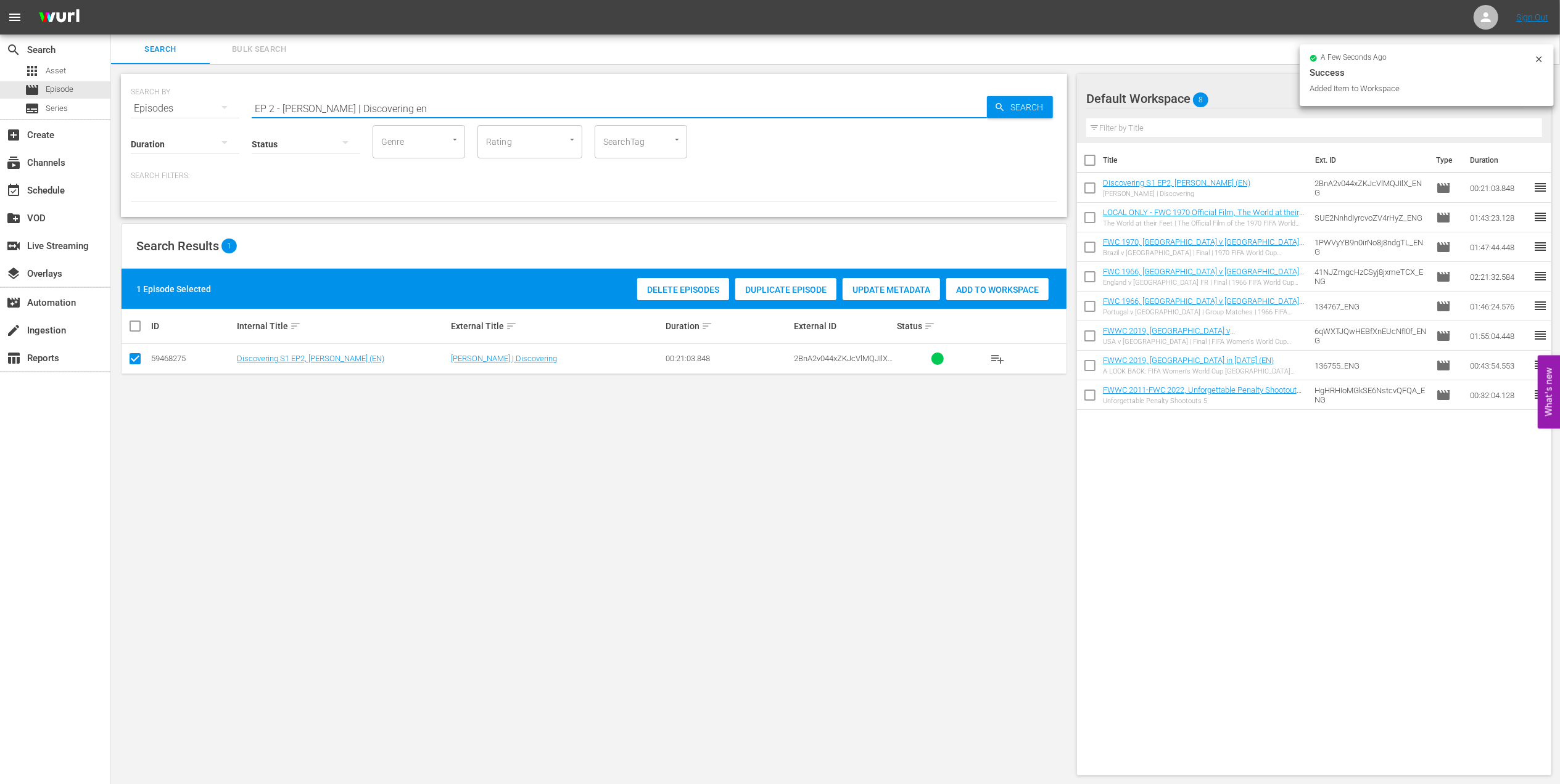
drag, startPoint x: 245, startPoint y: 104, endPoint x: 142, endPoint y: 104, distance: 103.0
click at [143, 104] on div "SEARCH BY Search By Episodes Search ID, Title, Description, Keywords, or Catego…" at bounding box center [594, 101] width 926 height 45
paste input "ngland v [GEOGRAPHIC_DATA] | Quarter-finals | FIFA World Cup 1990 | Full Match …"
click at [598, 104] on input "England v [GEOGRAPHIC_DATA] | Quarter-finals | FIFA World Cup 1990 | Full Match…" at bounding box center [619, 108] width 735 height 30
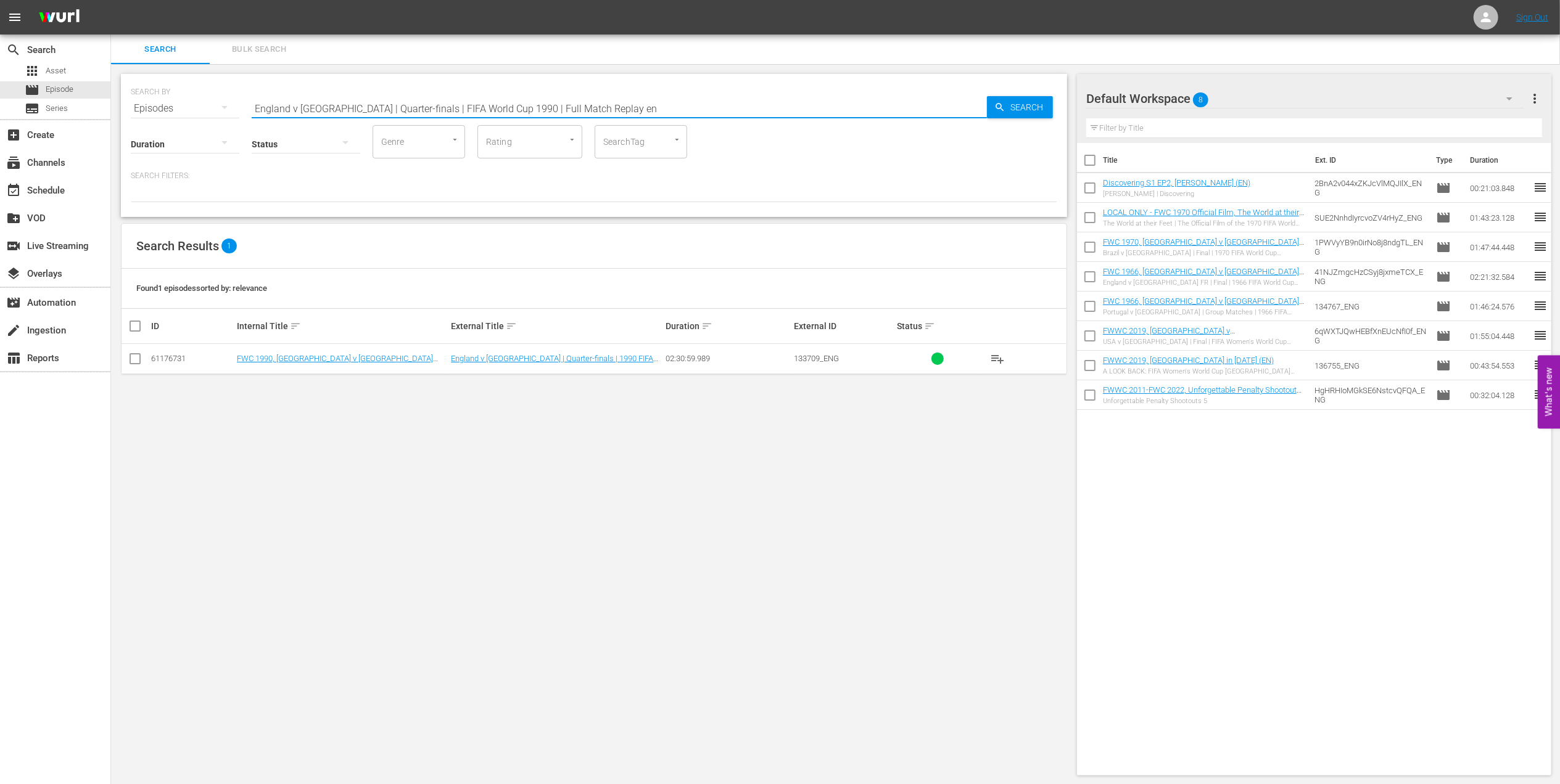
type input "England v [GEOGRAPHIC_DATA] | Quarter-finals | FIFA World Cup 1990 | Full Match…"
click at [137, 364] on input "checkbox" at bounding box center [135, 361] width 15 height 15
checkbox input "true"
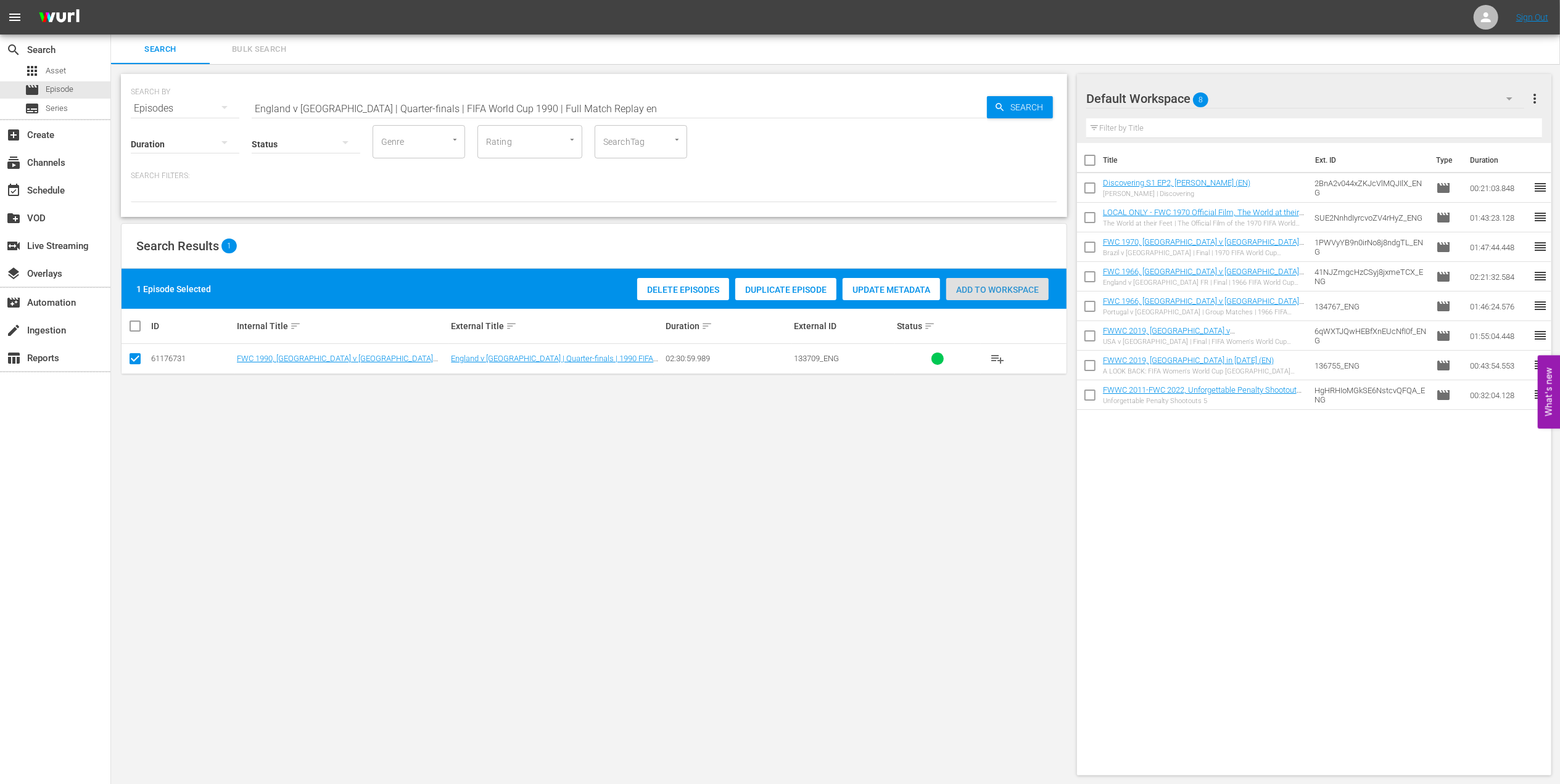
click at [996, 285] on span "Add to Workspace" at bounding box center [997, 290] width 102 height 10
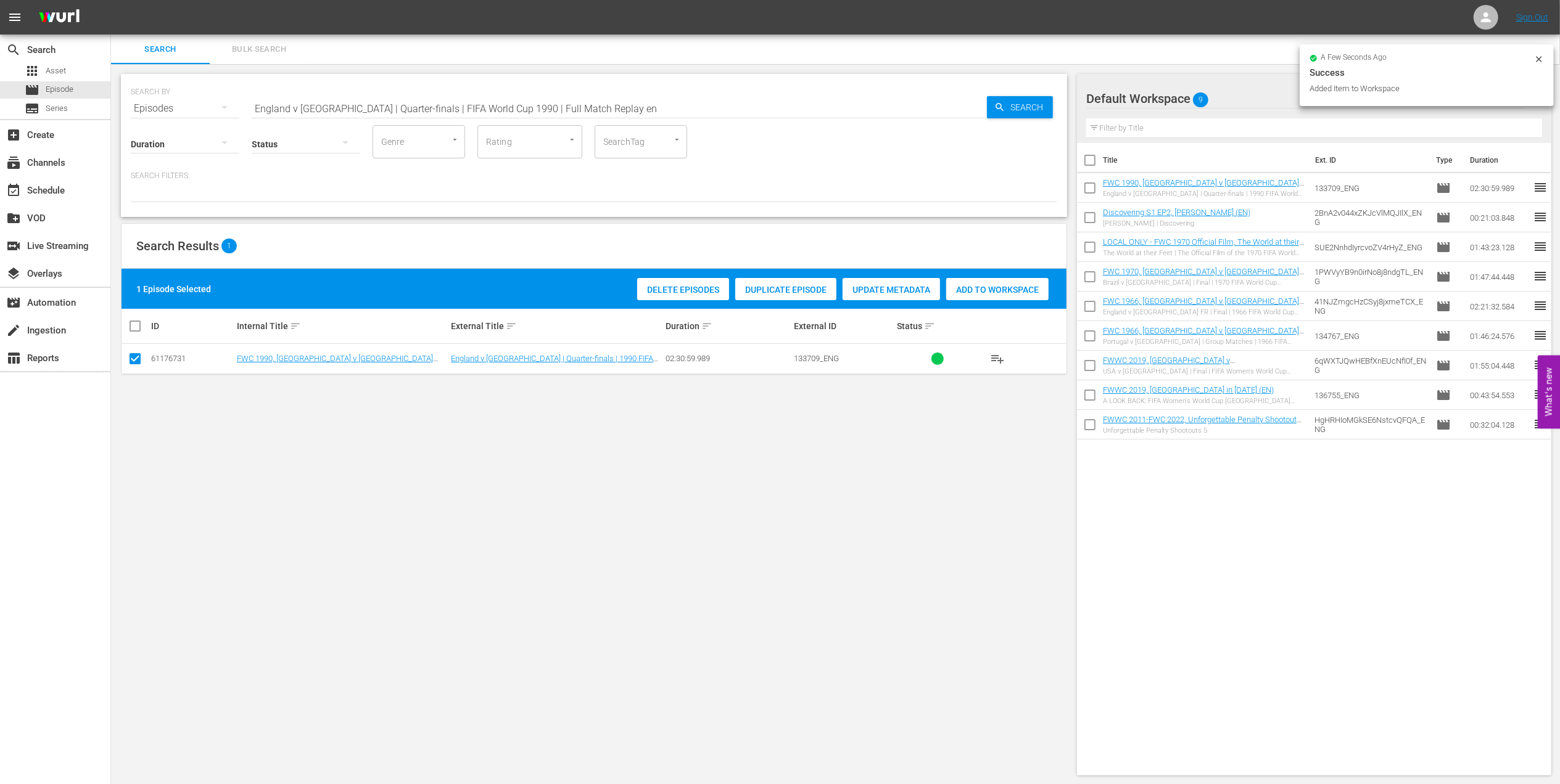
drag, startPoint x: 600, startPoint y: 104, endPoint x: 121, endPoint y: 102, distance: 479.0
click at [122, 102] on div "SEARCH BY Search By Episodes Search ID, Title, Description, Keywords, or Catego…" at bounding box center [594, 146] width 946 height 143
paste input "P 3 - [PERSON_NAME] | Discovering"
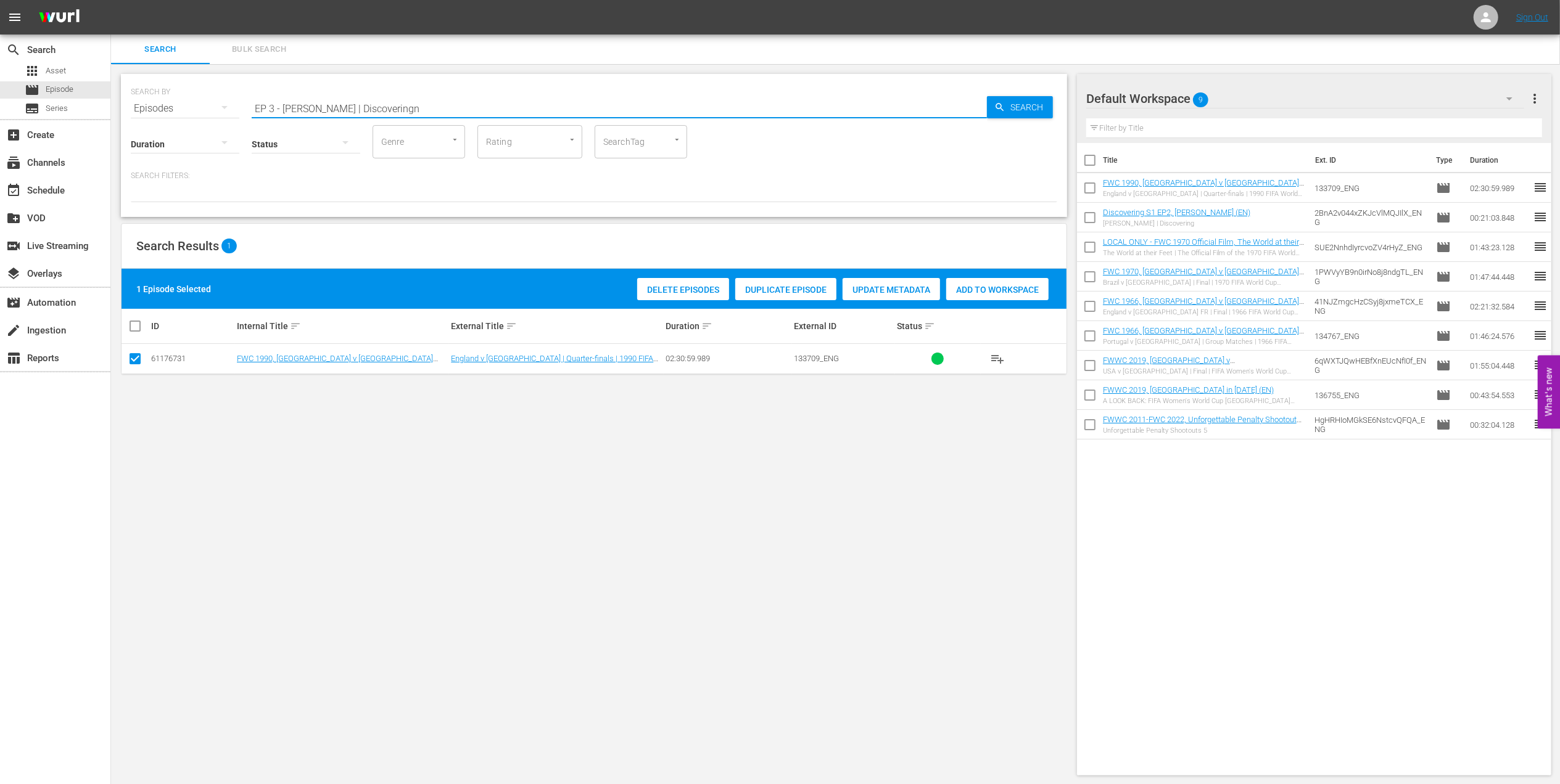
click at [468, 102] on input "EP 3 - [PERSON_NAME] | Discoveringn" at bounding box center [619, 108] width 735 height 30
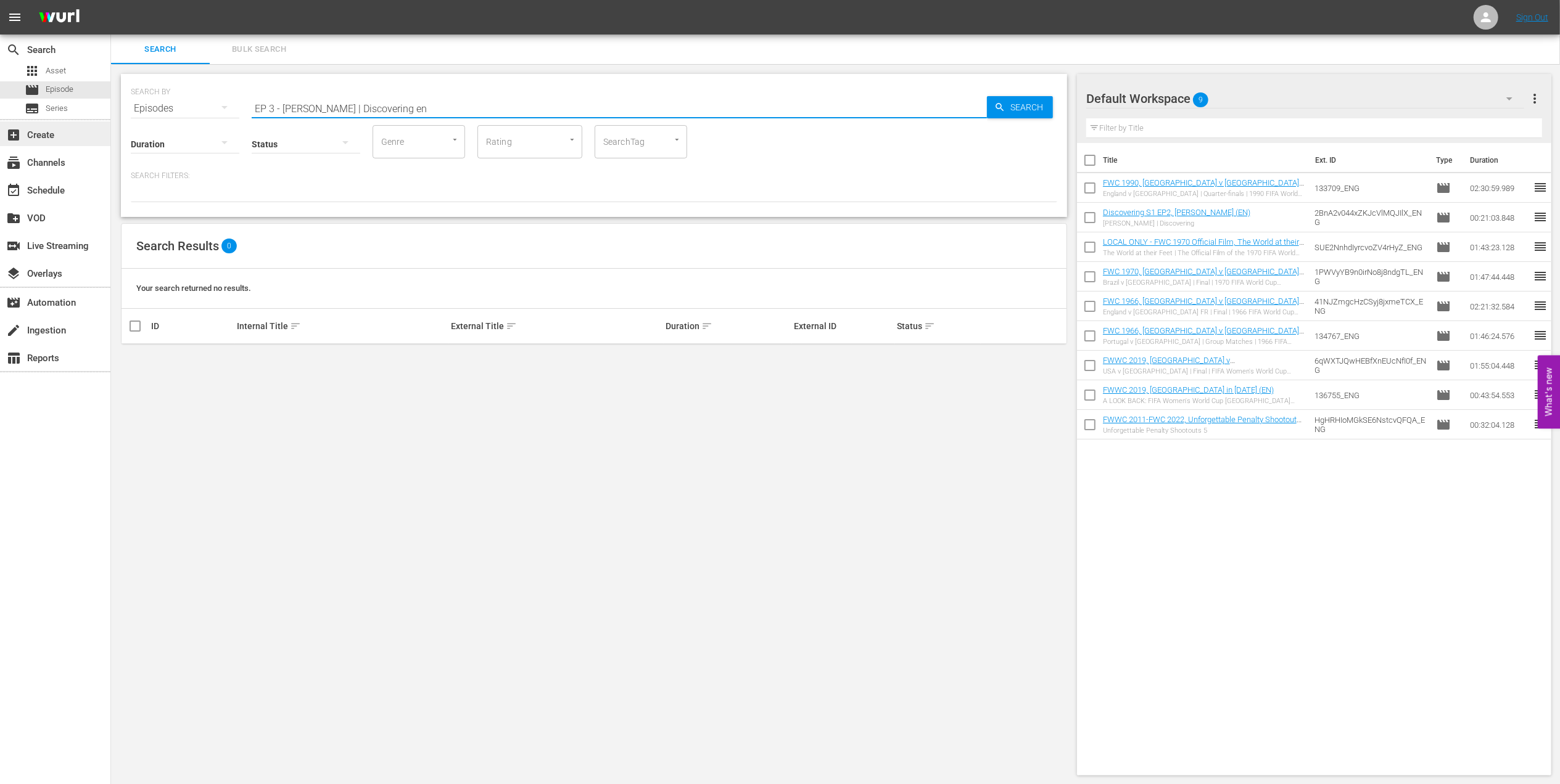
drag, startPoint x: 353, startPoint y: 109, endPoint x: 57, endPoint y: 122, distance: 296.3
click at [111, 0] on div "search Search apps Asset movie Episode subtitles Series add_box Create subscrip…" at bounding box center [836, 0] width 1449 height 0
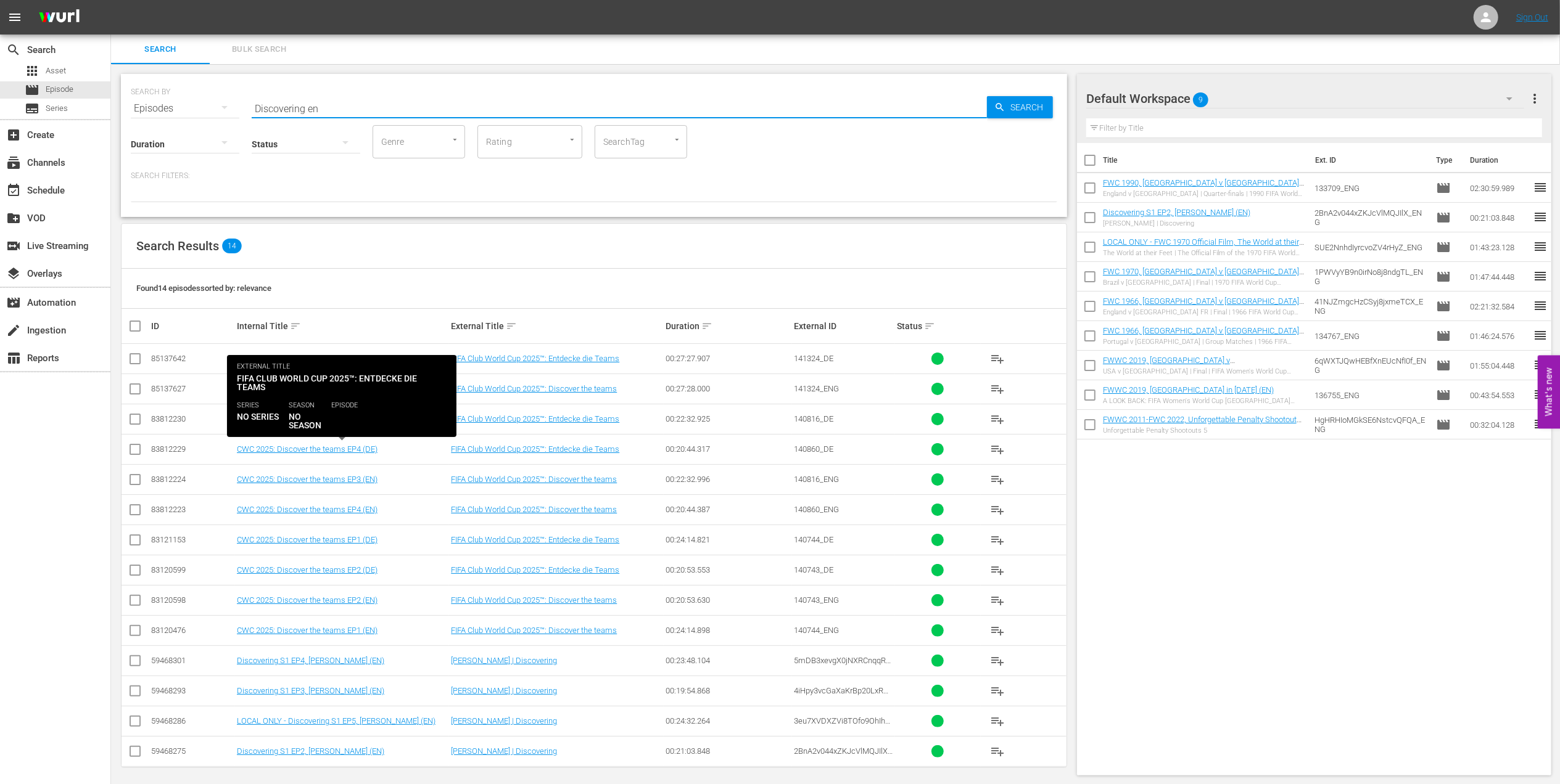
scroll to position [9, 0]
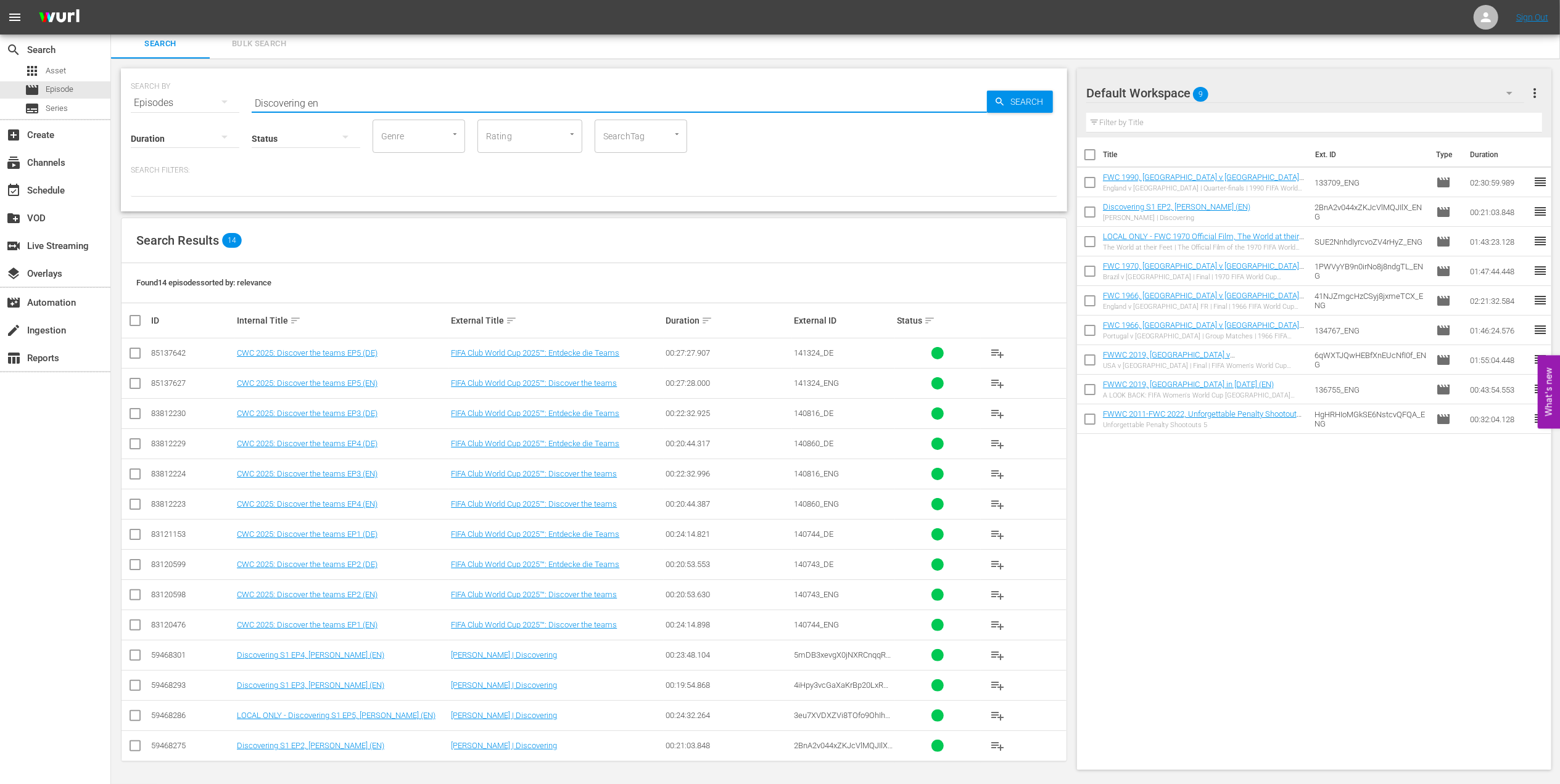
type input "Discovering en"
click at [129, 683] on input "checkbox" at bounding box center [135, 688] width 15 height 15
checkbox input "true"
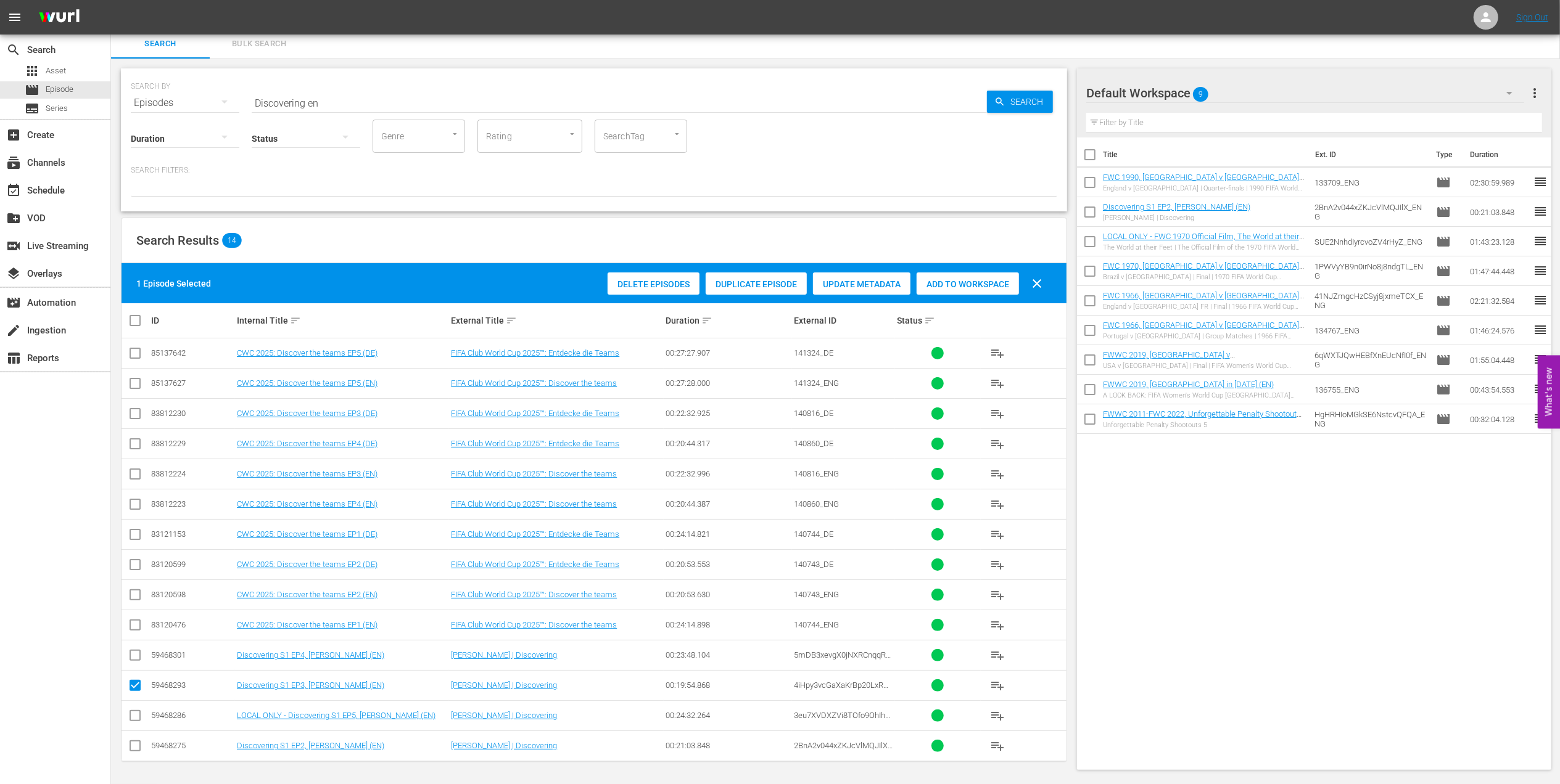
click at [943, 279] on span "Add to Workspace" at bounding box center [968, 284] width 102 height 10
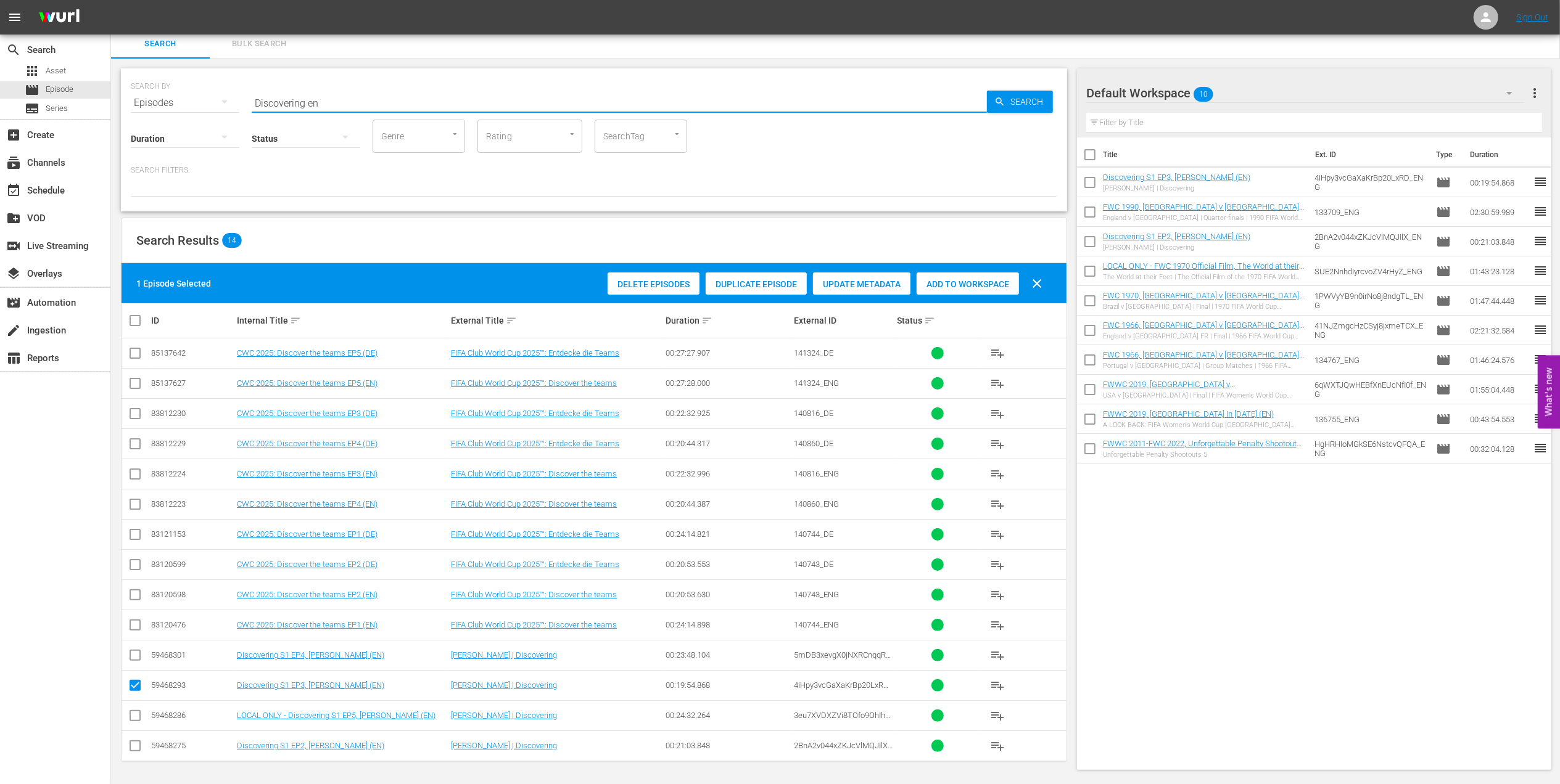
drag, startPoint x: 336, startPoint y: 100, endPoint x: 175, endPoint y: 99, distance: 161.0
click at [170, 100] on div "SEARCH BY Search By Episodes Search ID, Title, Description, Keywords, or Catego…" at bounding box center [594, 96] width 926 height 45
paste input "FWC 1986 Germany FR v [GEOGRAPHIC_DATA], Quarterfinals"
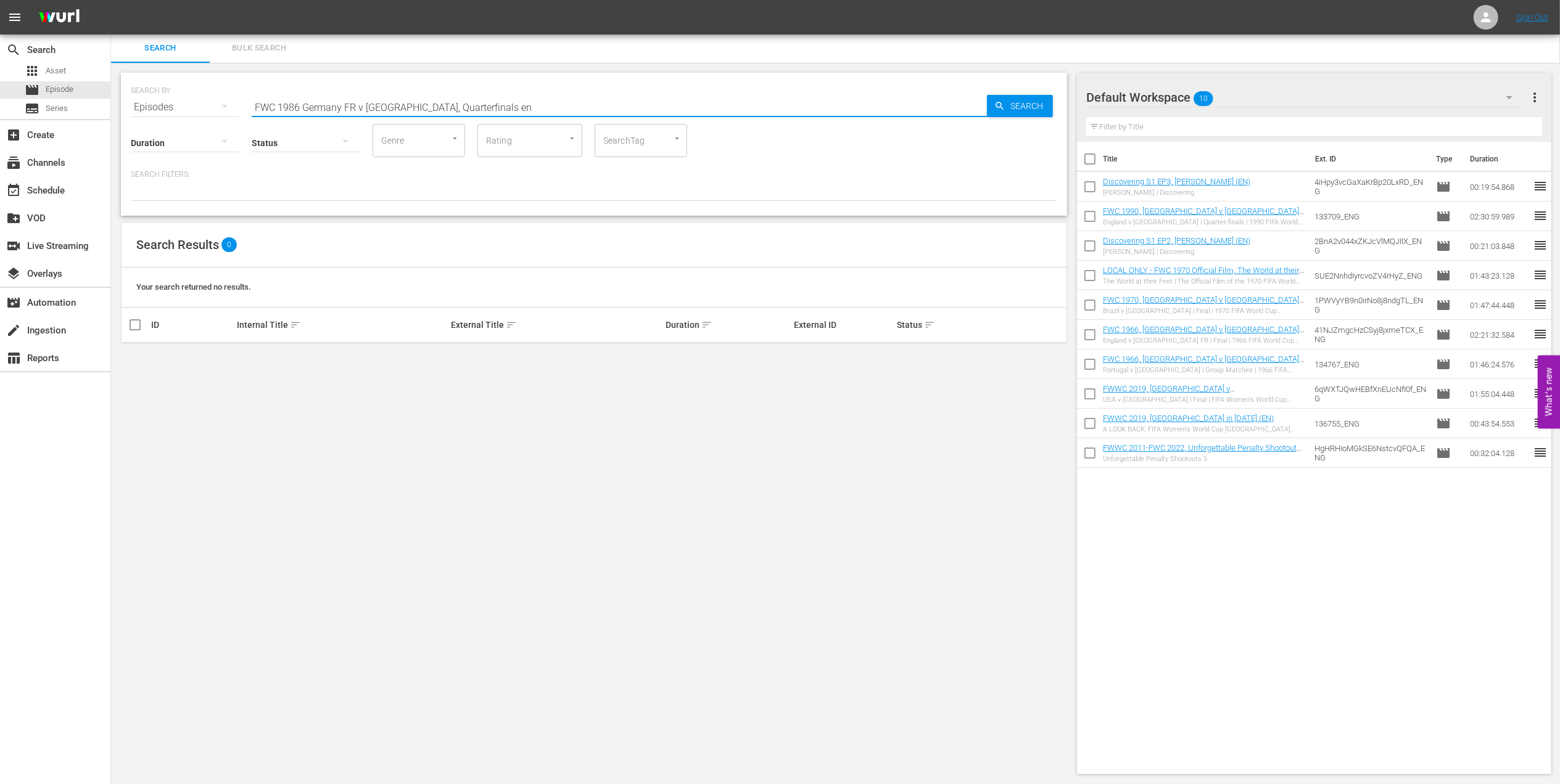
drag, startPoint x: 456, startPoint y: 104, endPoint x: 400, endPoint y: 104, distance: 56.0
click at [400, 104] on input "FWC 1986 Germany FR v [GEOGRAPHIC_DATA], Quarterfinals en" at bounding box center [619, 107] width 735 height 30
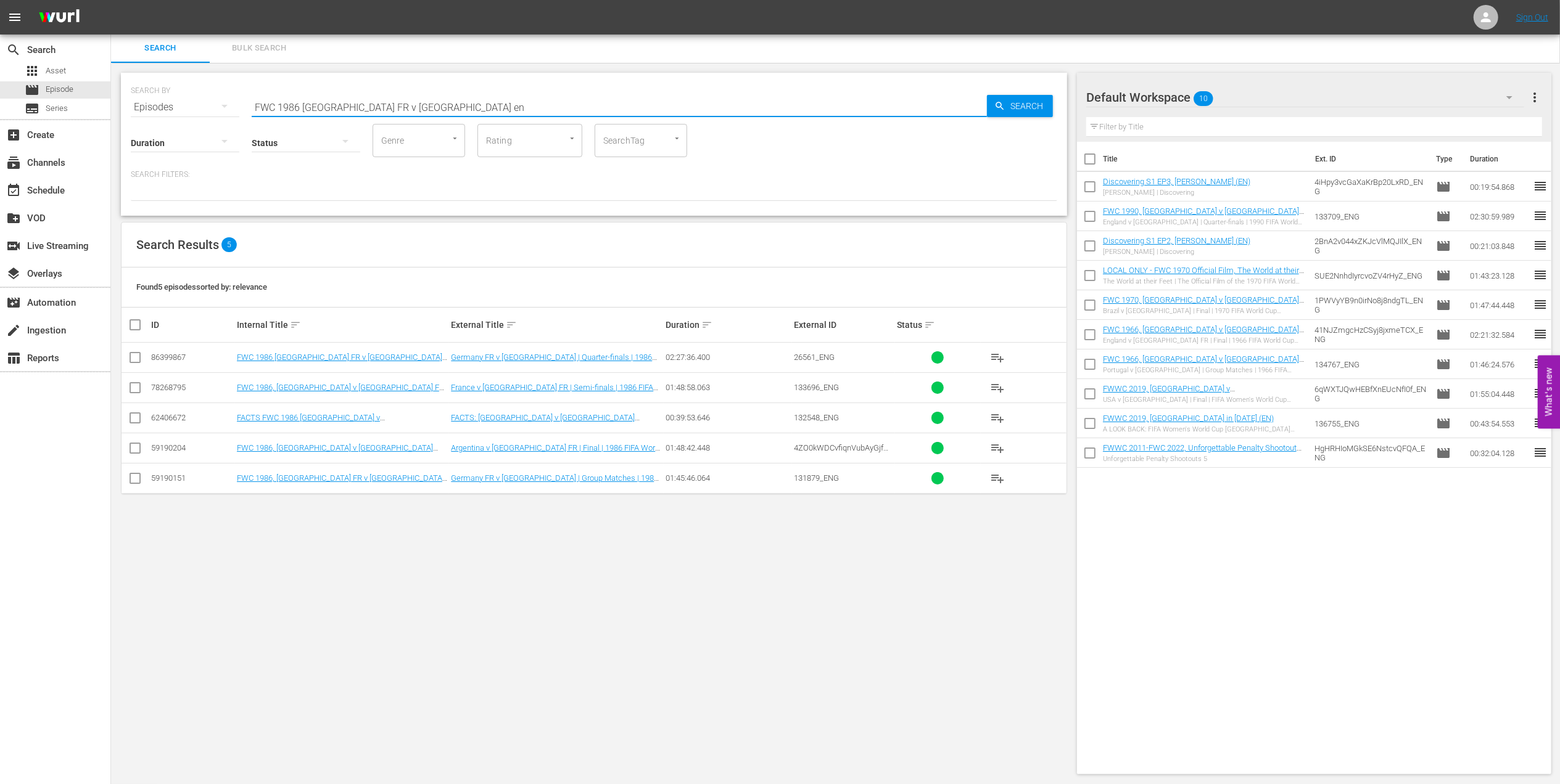
type input "FWC 1986 [GEOGRAPHIC_DATA] FR v [GEOGRAPHIC_DATA] en"
click at [137, 358] on input "checkbox" at bounding box center [135, 360] width 15 height 15
checkbox input "true"
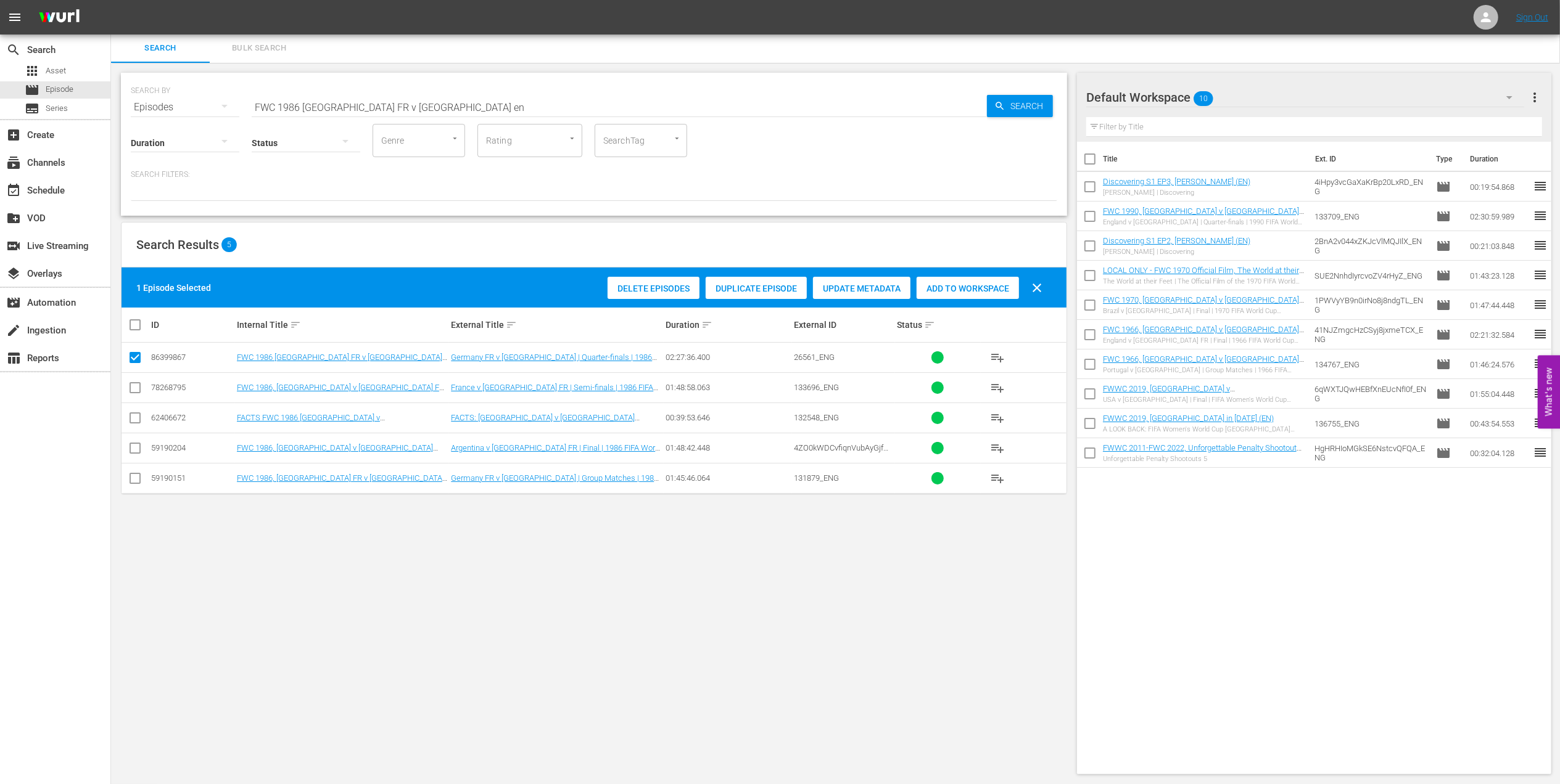
click at [995, 283] on span "Add to Workspace" at bounding box center [968, 289] width 102 height 10
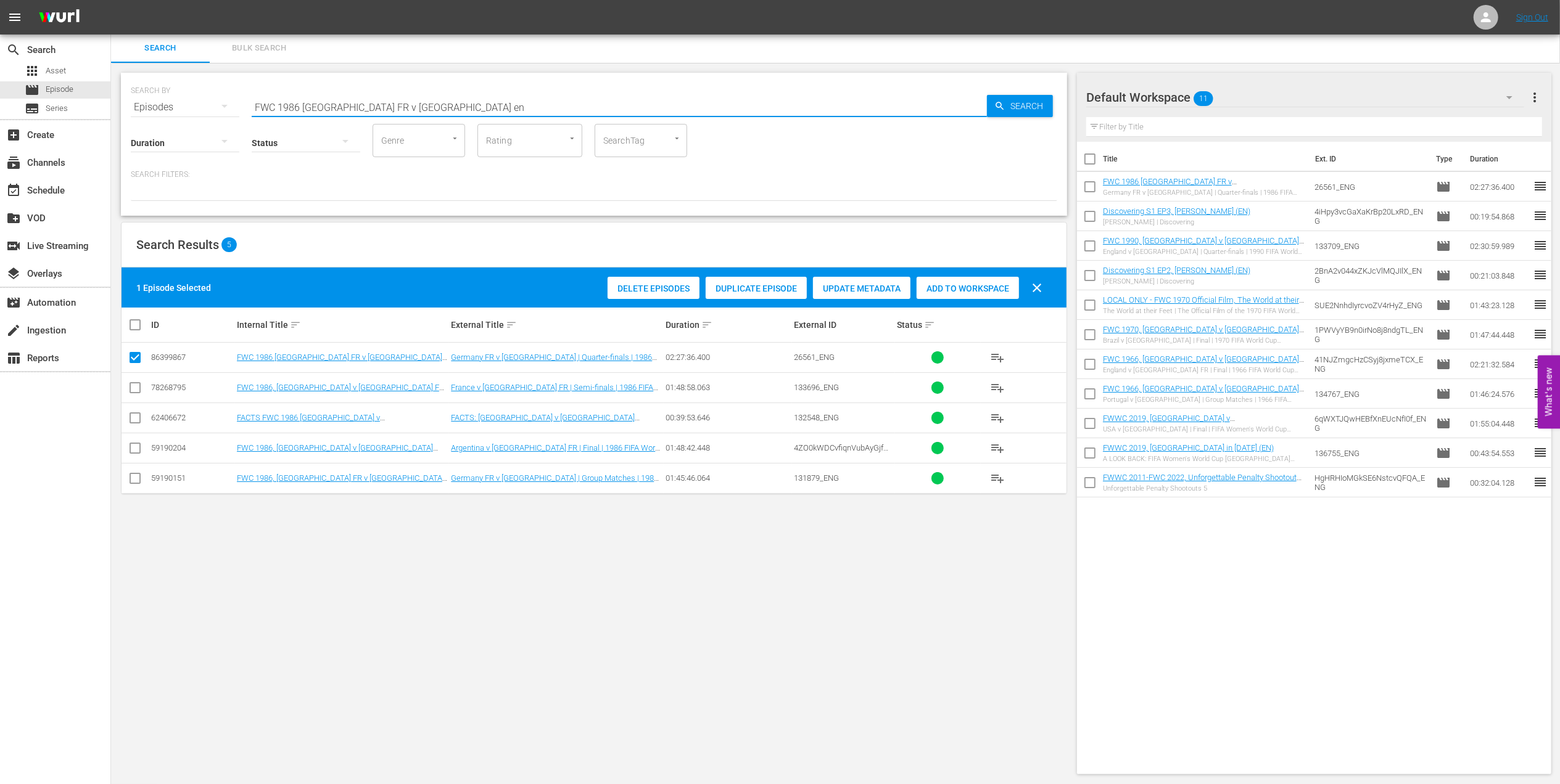
drag, startPoint x: 190, startPoint y: 106, endPoint x: 146, endPoint y: 107, distance: 44.0
click at [131, 107] on div "SEARCH BY Search By Episodes Search ID, Title, Description, Keywords, or Catego…" at bounding box center [594, 100] width 926 height 45
paste input "EP 9 - Misfit: [PERSON_NAME] | Eyes of the World"
click at [525, 100] on input "EP 9 - Misfit: [PERSON_NAME] | Eyes of the World" at bounding box center [619, 107] width 735 height 30
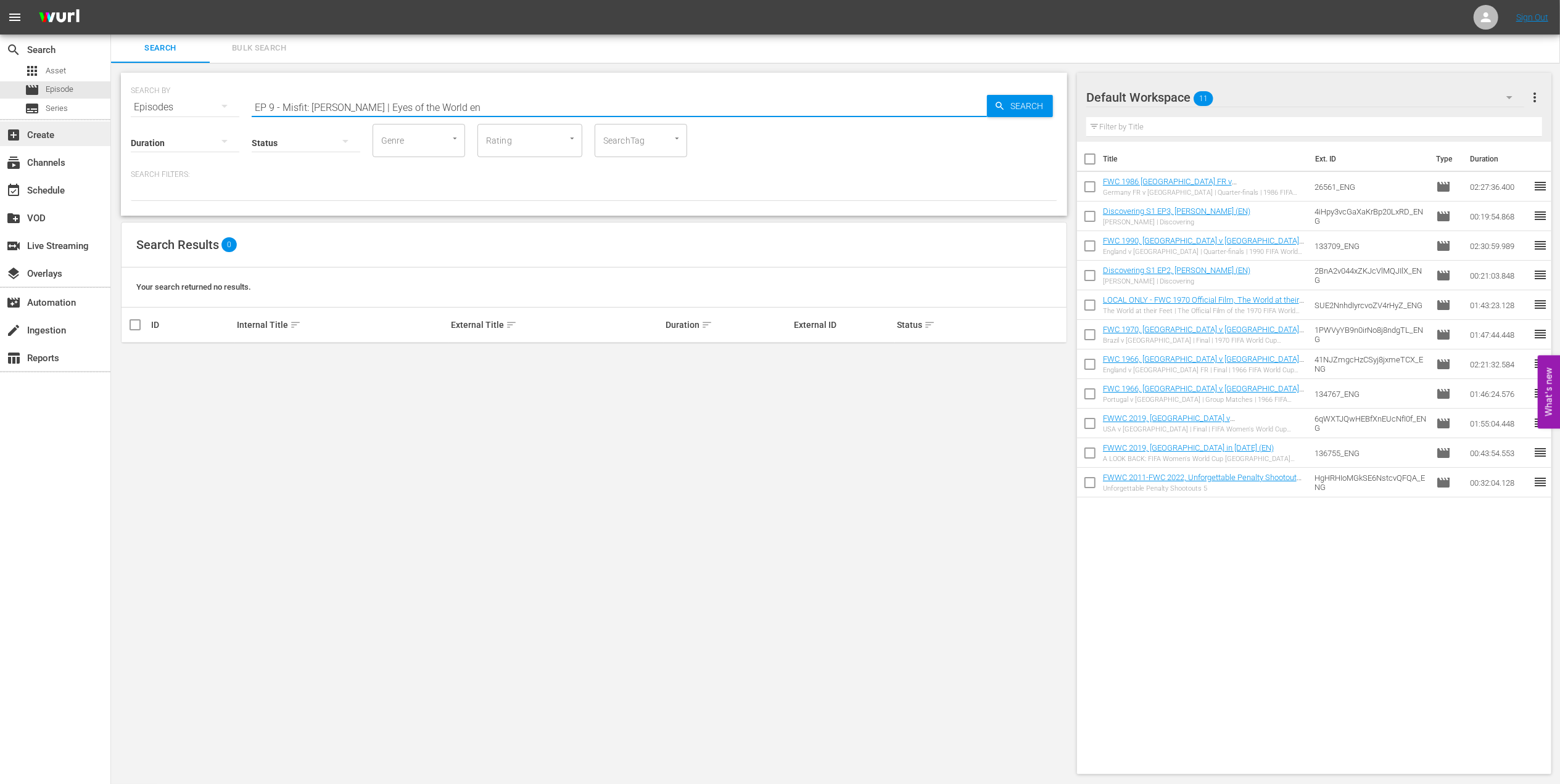
drag, startPoint x: 369, startPoint y: 104, endPoint x: 67, endPoint y: 123, distance: 302.6
click at [354, 100] on input "Eyes of the World en" at bounding box center [619, 107] width 735 height 30
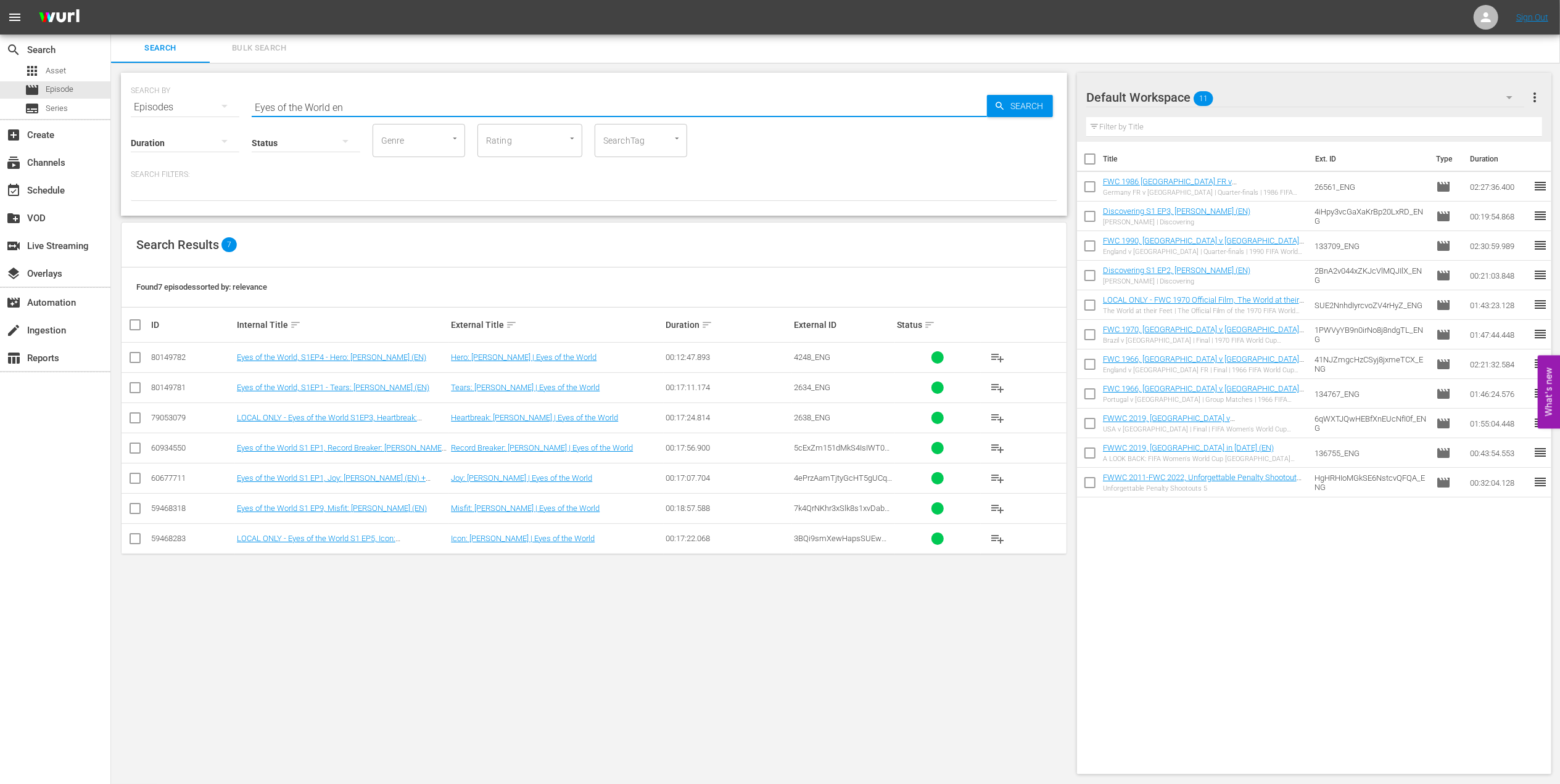
type input "Eyes of the World en"
drag, startPoint x: 133, startPoint y: 508, endPoint x: 172, endPoint y: 508, distance: 39.0
click at [133, 508] on input "checkbox" at bounding box center [135, 511] width 15 height 15
checkbox input "true"
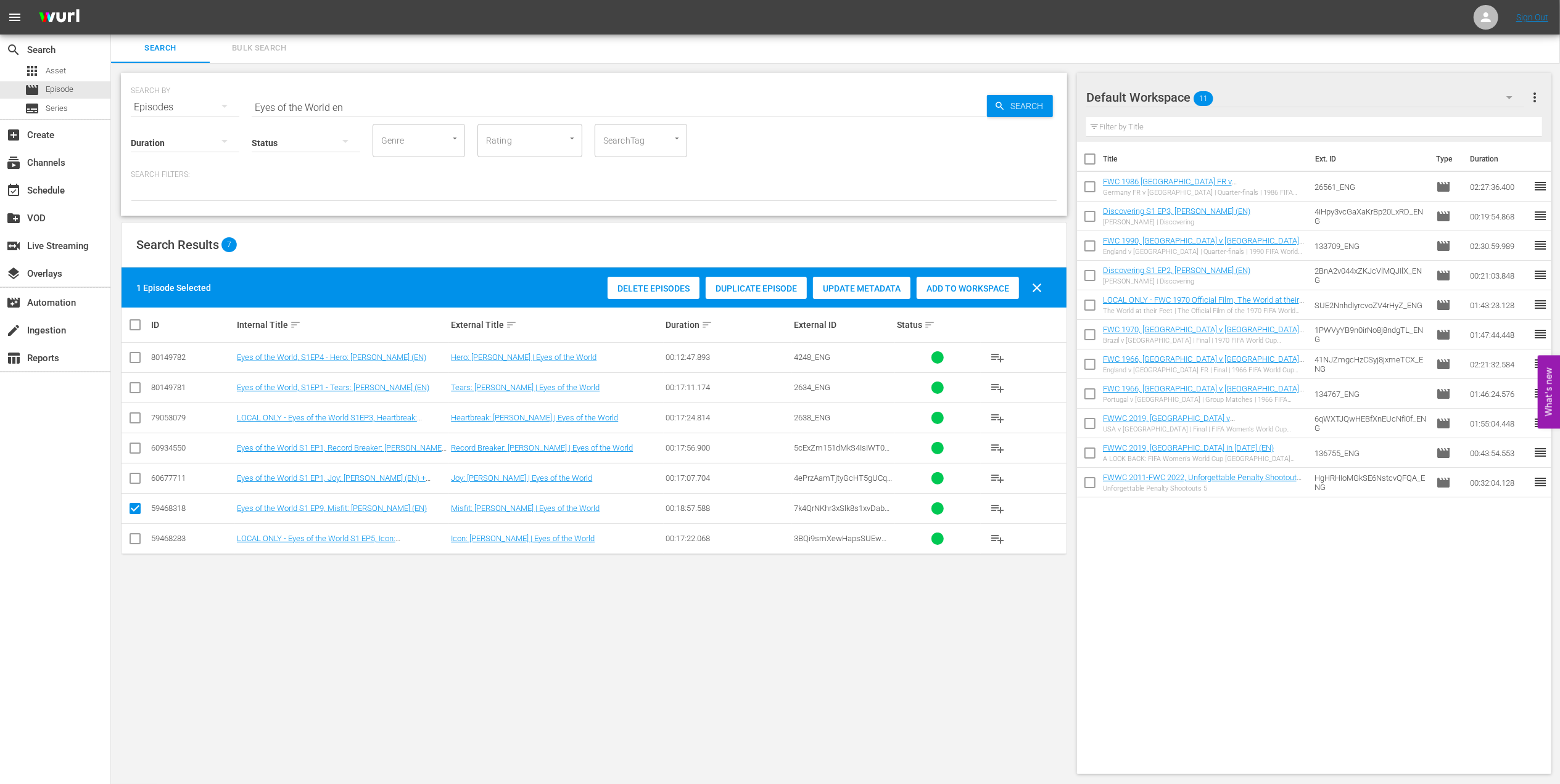
click at [952, 294] on div "Add to Workspace" at bounding box center [968, 289] width 102 height 23
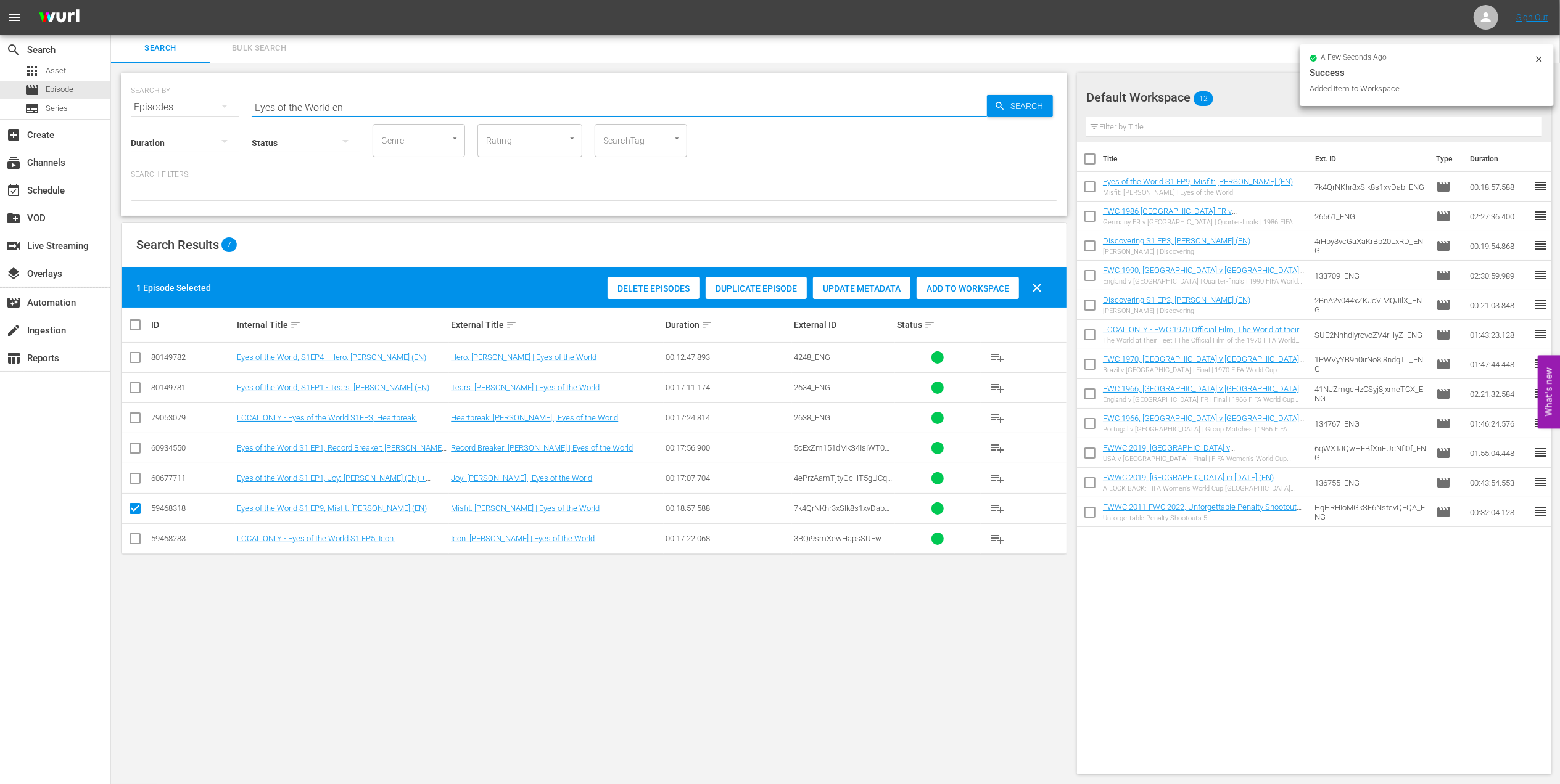
drag, startPoint x: 307, startPoint y: 105, endPoint x: 139, endPoint y: 101, distance: 168.0
click at [126, 105] on div "SEARCH BY Search By Episodes Search ID, Title, Description, Keywords, or Catego…" at bounding box center [594, 144] width 946 height 143
paste input "2007 FIFA U-20 World Cup [GEOGRAPHIC_DATA] v [GEOGRAPHIC_DATA], Final"
click at [537, 104] on input "2007 FIFA U-20 World Cup [GEOGRAPHIC_DATA] v [GEOGRAPHIC_DATA], Final" at bounding box center [619, 107] width 735 height 30
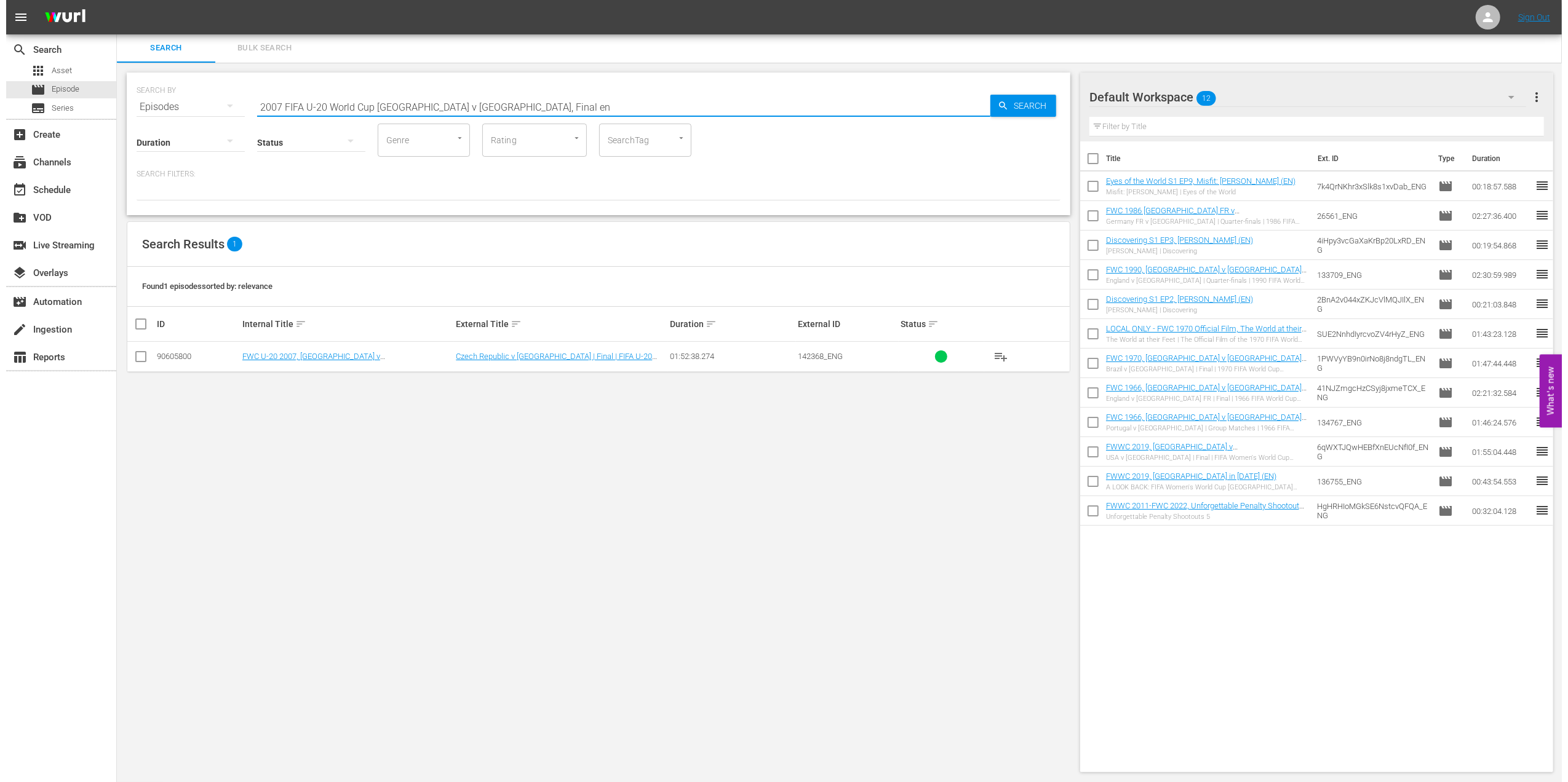
scroll to position [0, 0]
type input "2007 FIFA U-20 World Cup [GEOGRAPHIC_DATA] v [GEOGRAPHIC_DATA], Final en"
click at [132, 355] on input "checkbox" at bounding box center [135, 360] width 15 height 15
checkbox input "true"
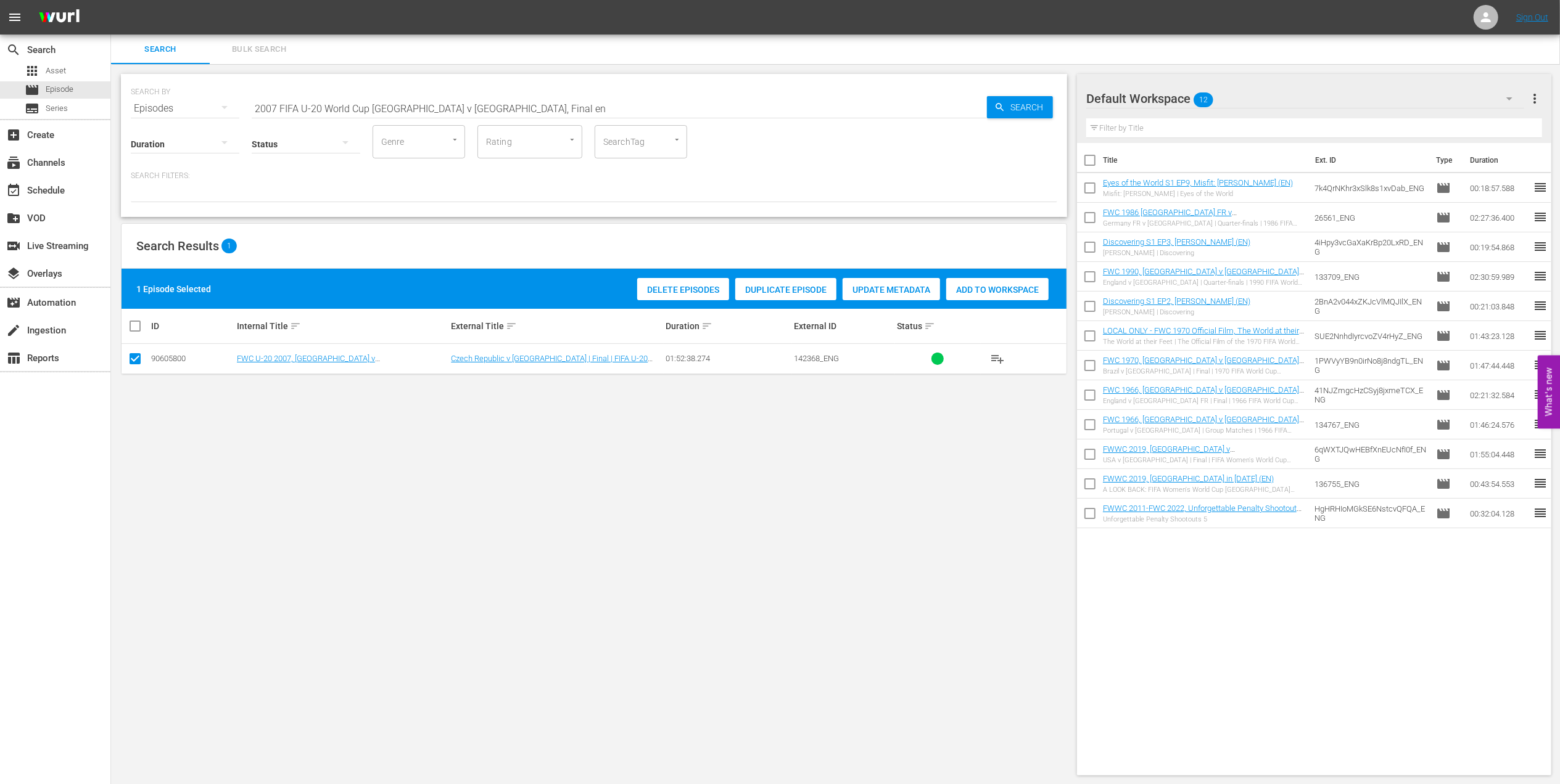
click at [949, 291] on span "Add to Workspace" at bounding box center [997, 290] width 102 height 10
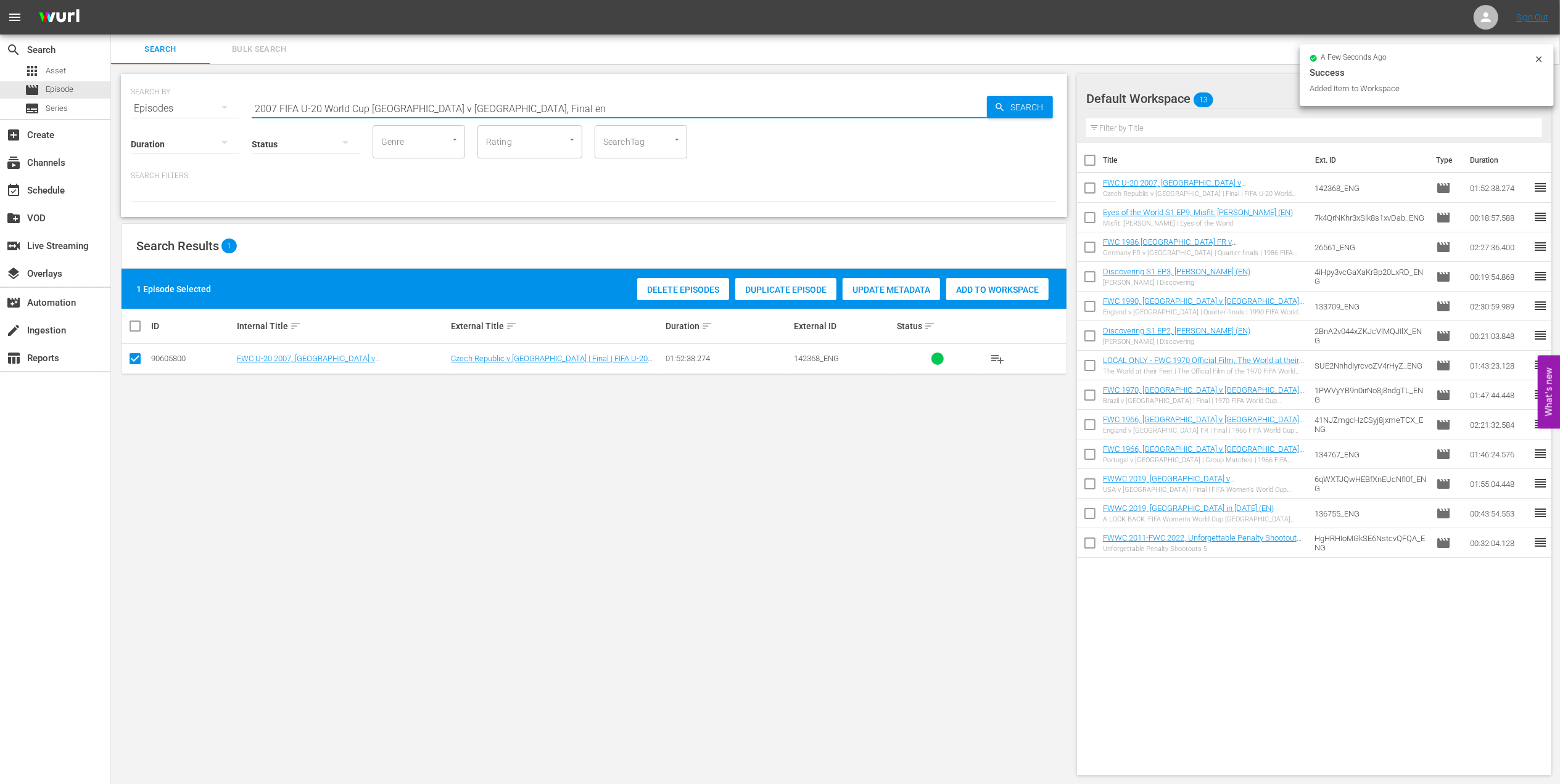
drag, startPoint x: 276, startPoint y: 111, endPoint x: 189, endPoint y: 114, distance: 87.1
click at [190, 114] on div "SEARCH BY Search By Episodes Search ID, Title, Description, Keywords, or Catego…" at bounding box center [594, 146] width 946 height 143
paste input "Italy v [GEOGRAPHIC_DATA] | Group Matches | FIFA World Cup 1990 | Full Match Re…"
click at [605, 100] on input "Italy v [GEOGRAPHIC_DATA] | Group Matches | FIFA World Cup 1990 | Full Match Re…" at bounding box center [619, 108] width 735 height 30
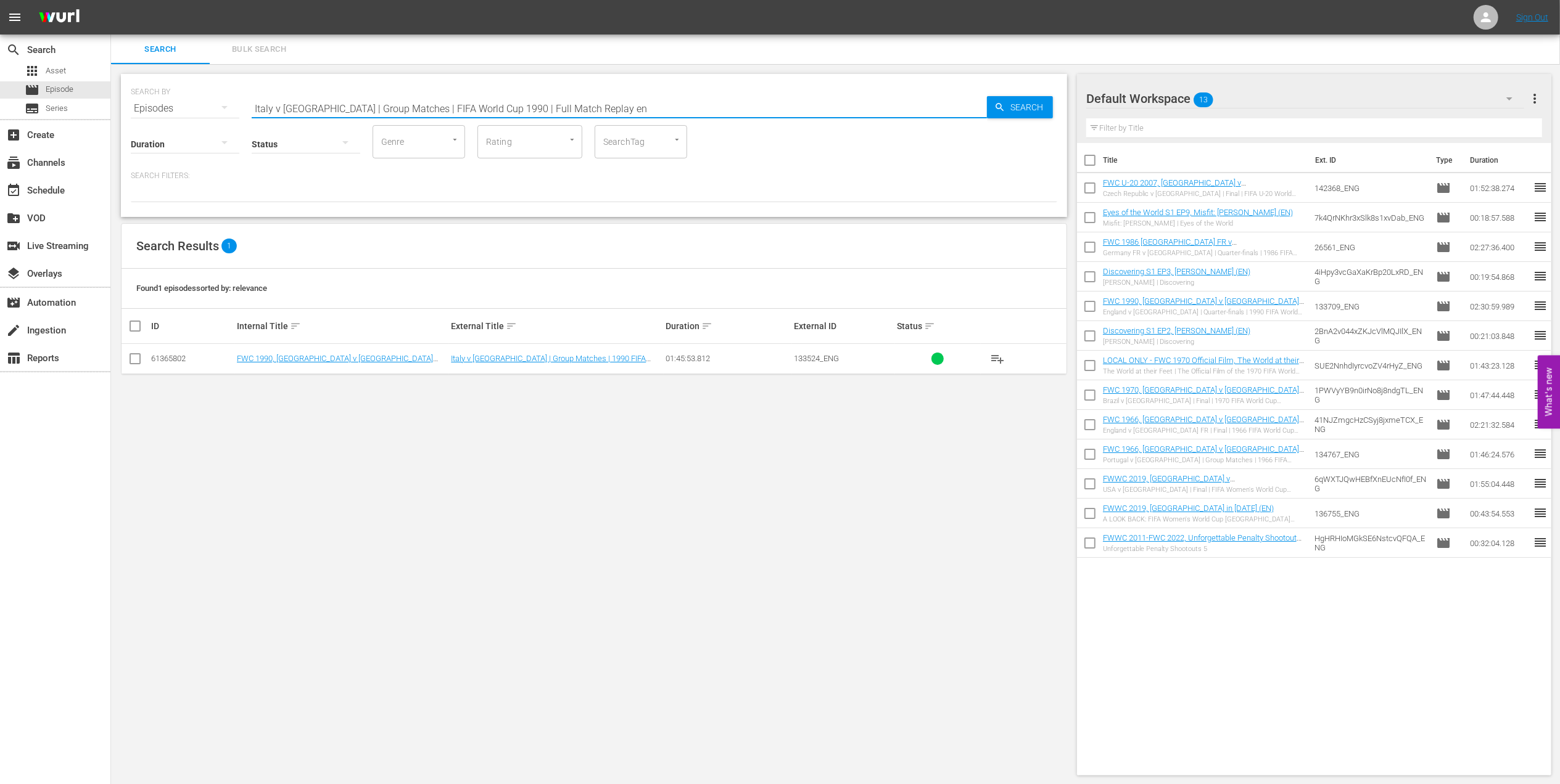
type input "Italy v [GEOGRAPHIC_DATA] | Group Matches | FIFA World Cup 1990 | Full Match Re…"
click at [134, 358] on input "checkbox" at bounding box center [135, 361] width 15 height 15
checkbox input "true"
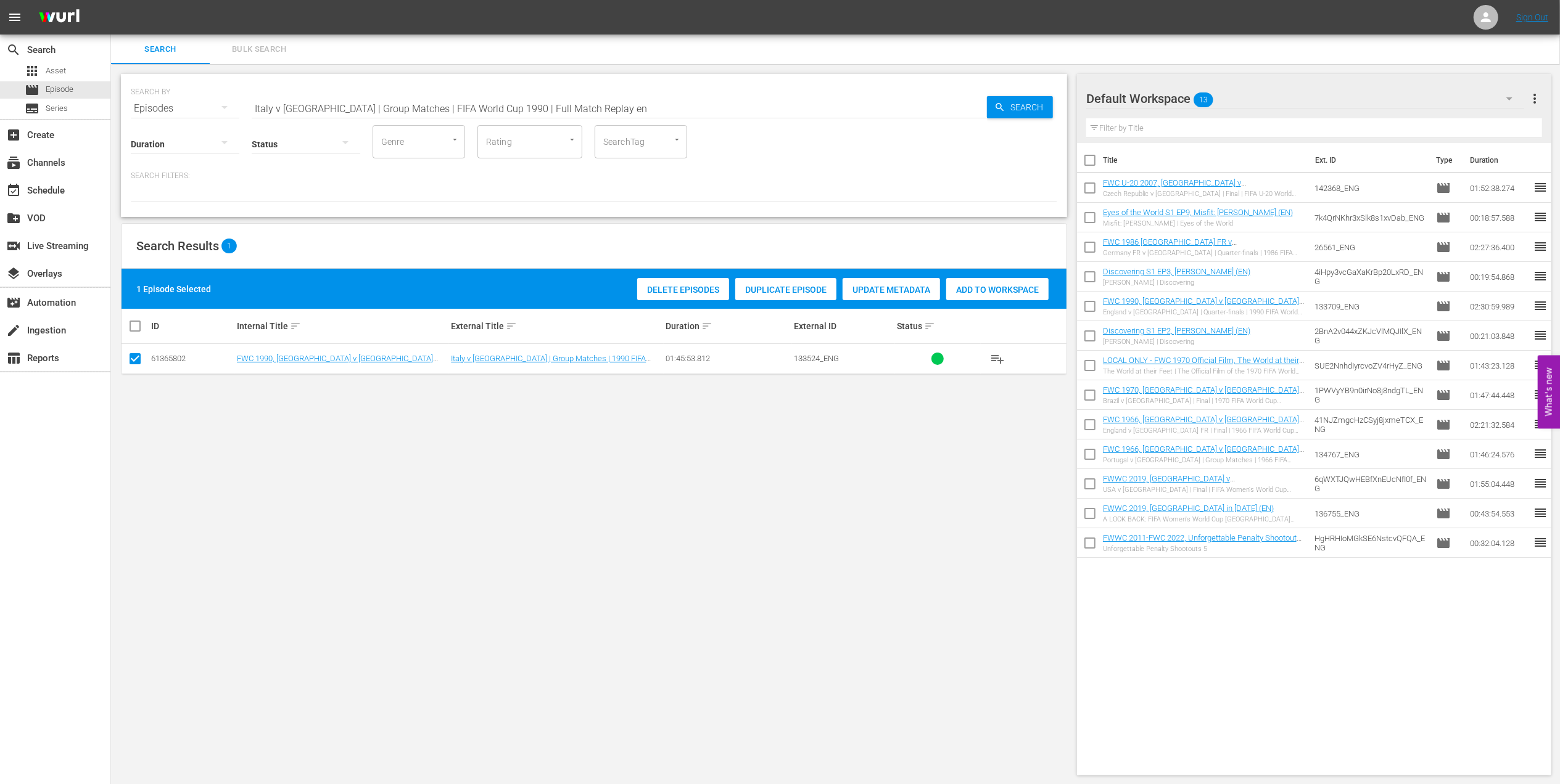
click at [980, 291] on span "Add to Workspace" at bounding box center [997, 290] width 102 height 10
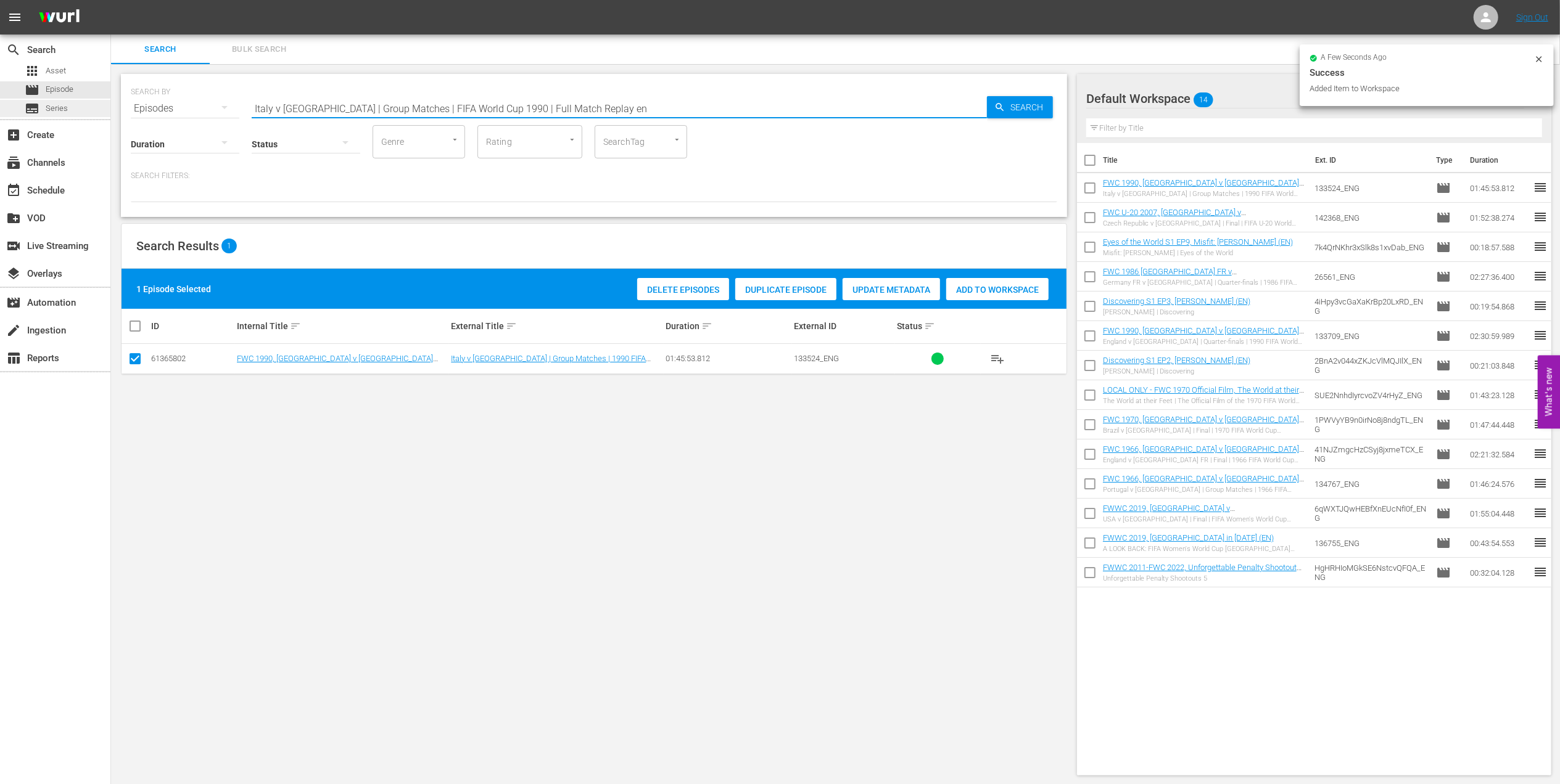
drag, startPoint x: 393, startPoint y: 100, endPoint x: 96, endPoint y: 100, distance: 297.0
click at [111, 0] on div "search Search apps Asset movie Episode subtitles Series add_box Create subscrip…" at bounding box center [836, 0] width 1449 height 0
paste input "FWC 1990 - Final - [GEOGRAPHIC_DATA] v [GEOGRAPHIC_DATA]"
click at [478, 100] on input "FWC 1990 - Final - [GEOGRAPHIC_DATA] v [GEOGRAPHIC_DATA]" at bounding box center [619, 108] width 735 height 30
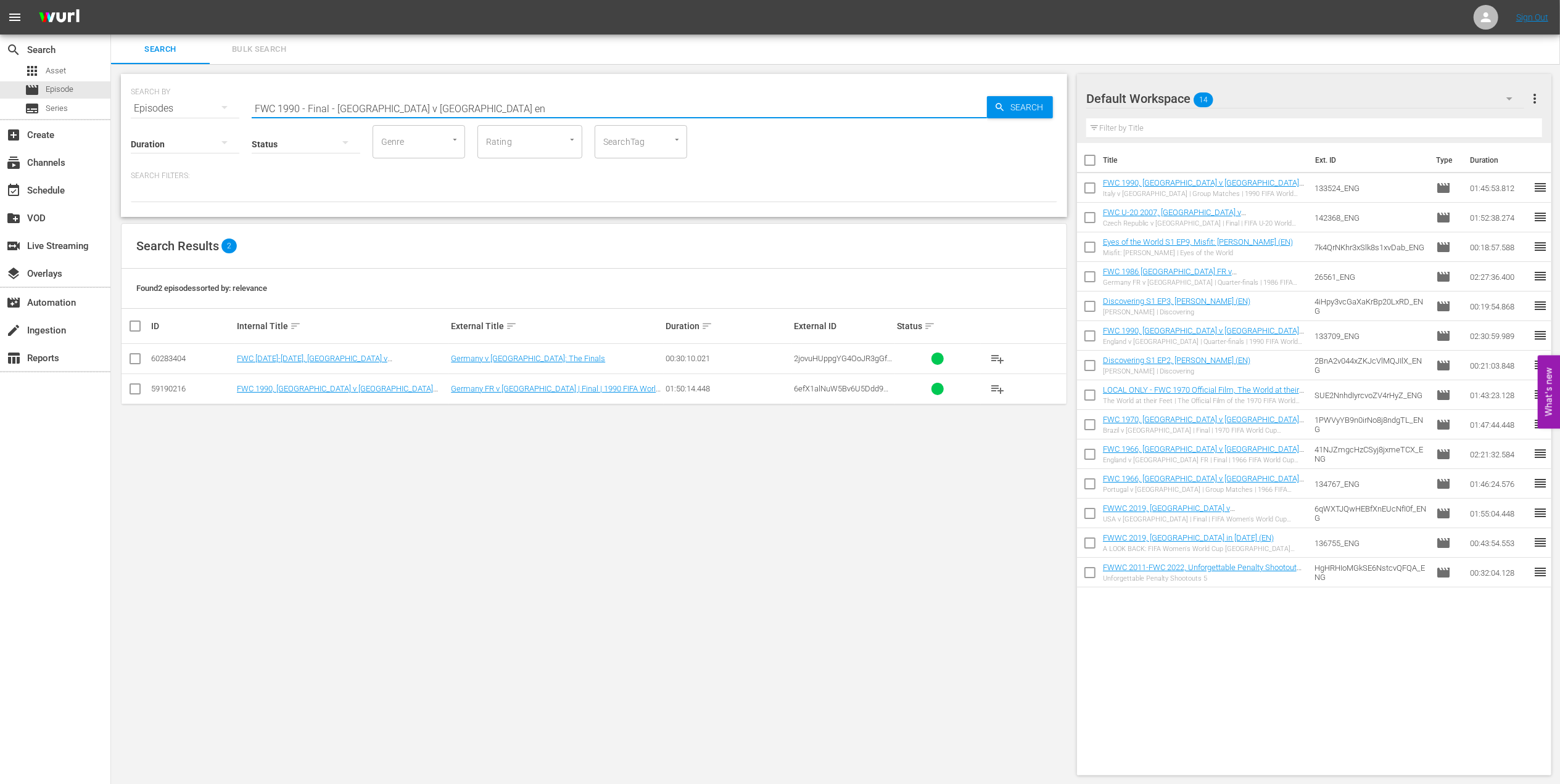
type input "FWC 1990 - Final - [GEOGRAPHIC_DATA] v [GEOGRAPHIC_DATA] en"
click at [139, 390] on input "checkbox" at bounding box center [135, 391] width 15 height 15
checkbox input "true"
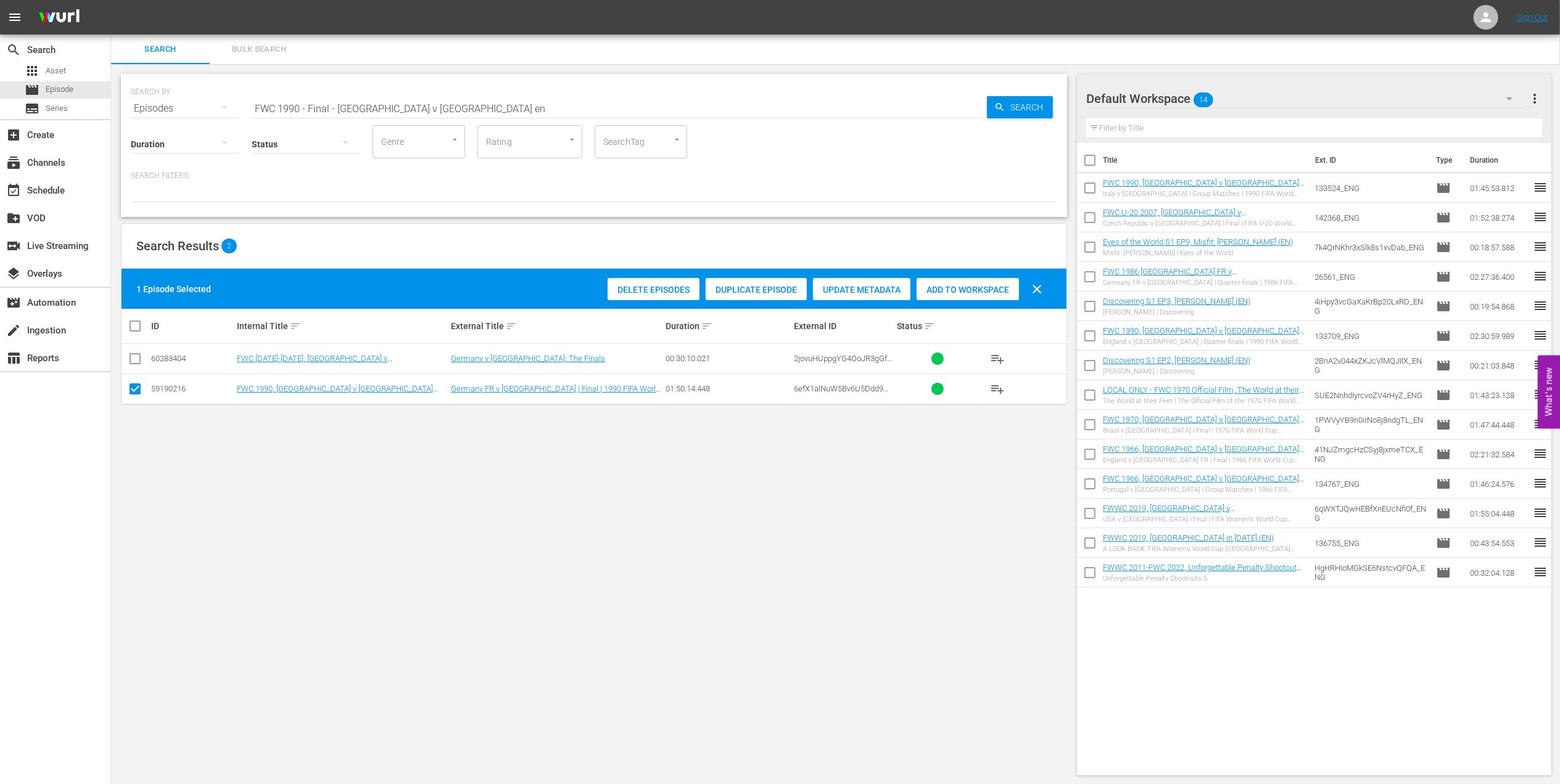
click at [981, 291] on span "Add to Workspace" at bounding box center [968, 290] width 102 height 10
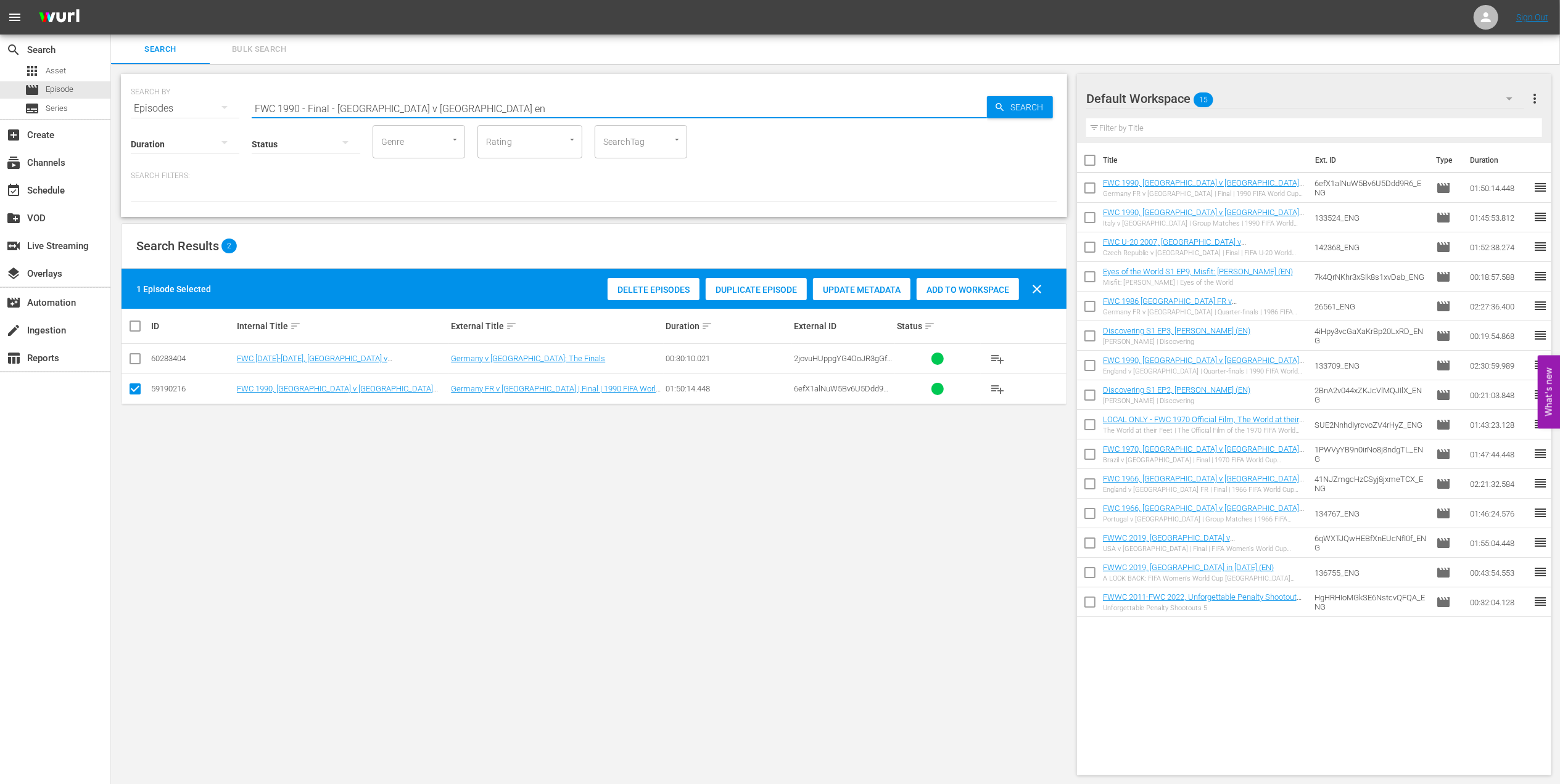
drag, startPoint x: 456, startPoint y: 107, endPoint x: 154, endPoint y: 117, distance: 302.2
click at [144, 115] on div "SEARCH BY Search By Episodes Search ID, Title, Description, Keywords, or Catego…" at bounding box center [594, 146] width 946 height 143
paste input "2006 Official Film - The Story of the 2006 FIFA World Cup"
click at [533, 100] on input "2006 Official Film - The Story of the 2006 FIFA World Cup" at bounding box center [619, 108] width 735 height 30
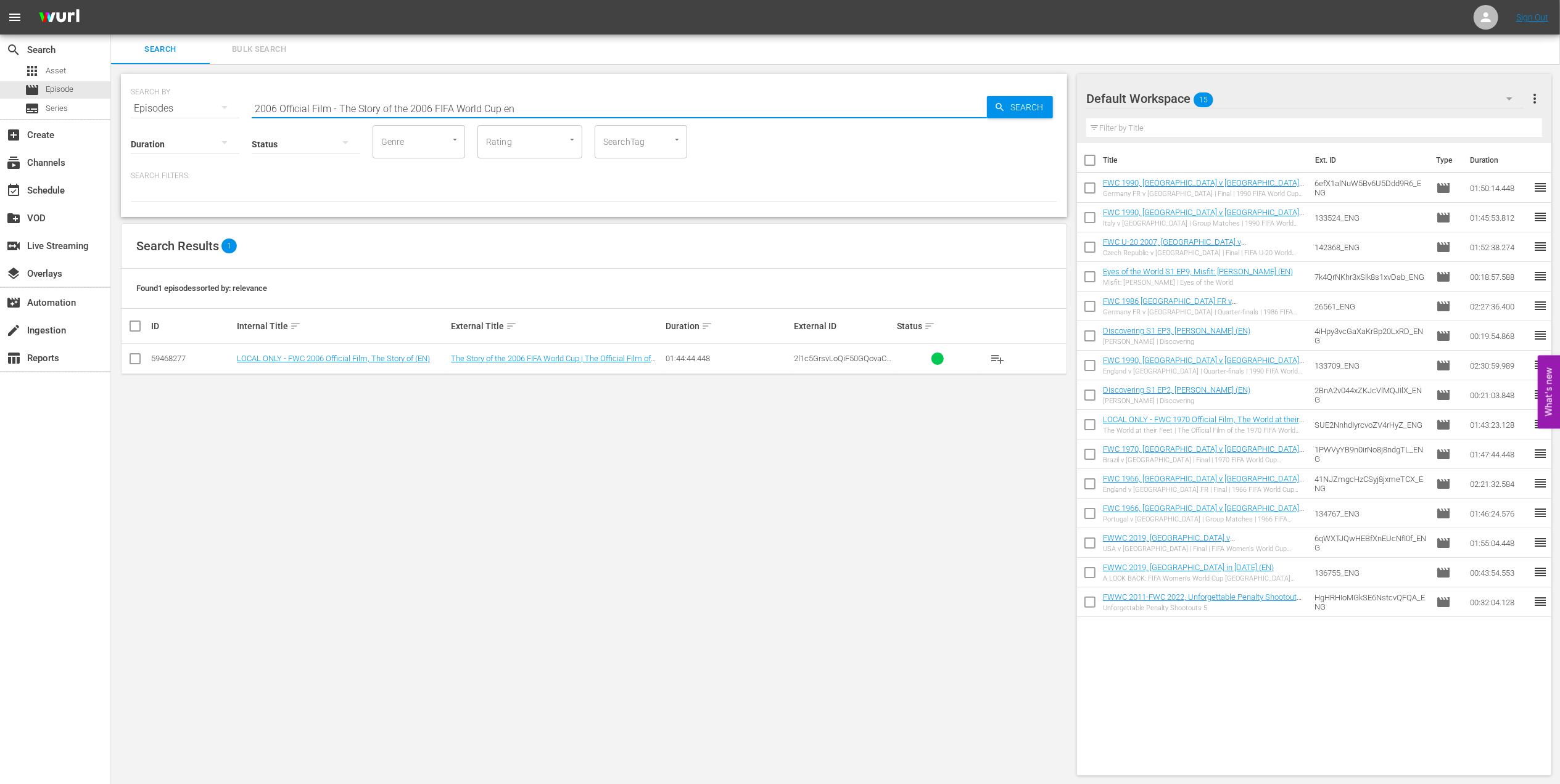
type input "2006 Official Film - The Story of the 2006 FIFA World Cup en"
click at [132, 360] on input "checkbox" at bounding box center [135, 361] width 15 height 15
checkbox input "true"
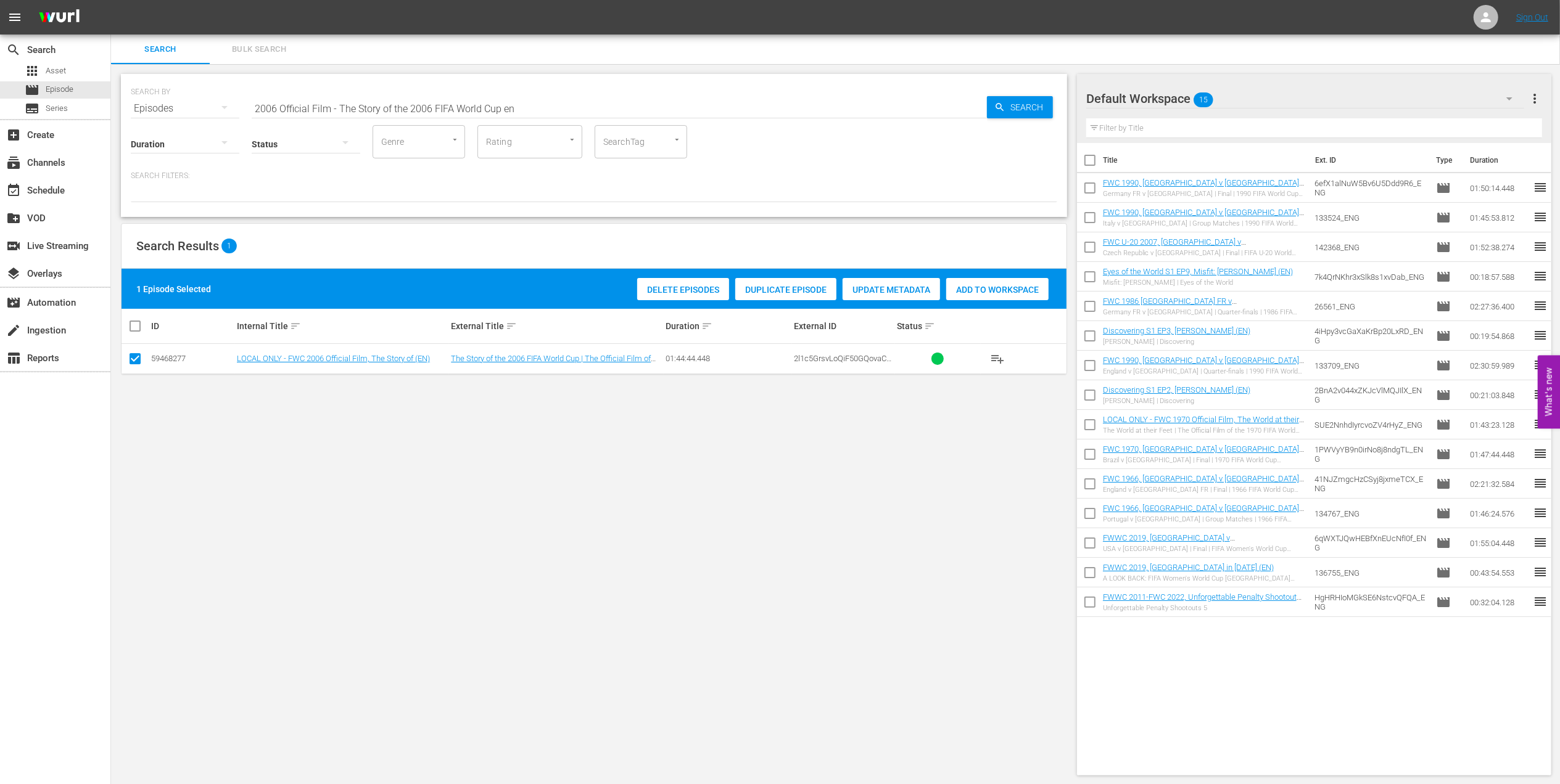
click at [1010, 283] on div "Add to Workspace" at bounding box center [997, 289] width 102 height 23
click at [53, 190] on div "event_available Schedule" at bounding box center [35, 188] width 69 height 11
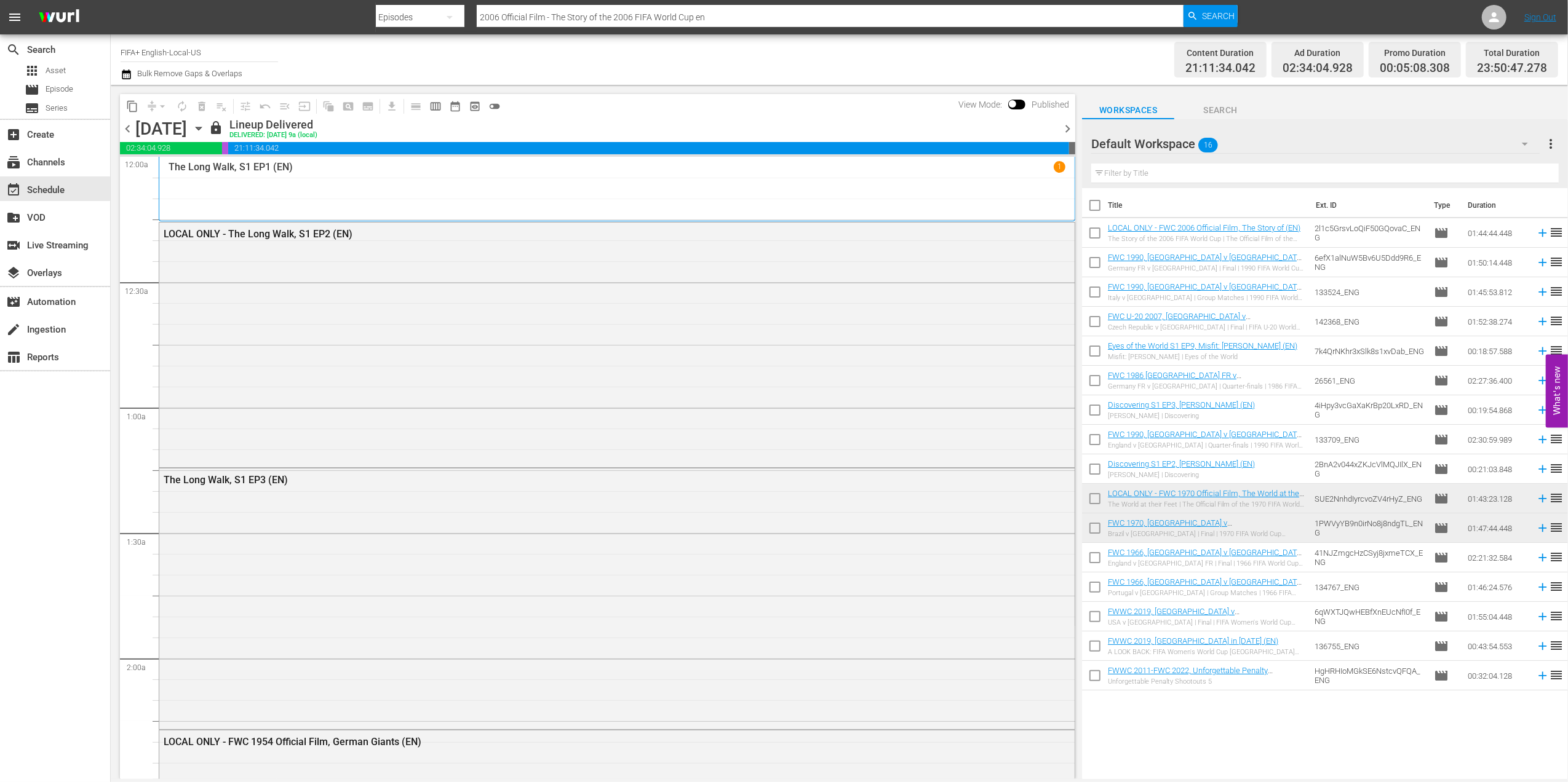
click at [1066, 127] on span "chevron_right" at bounding box center [1067, 128] width 15 height 15
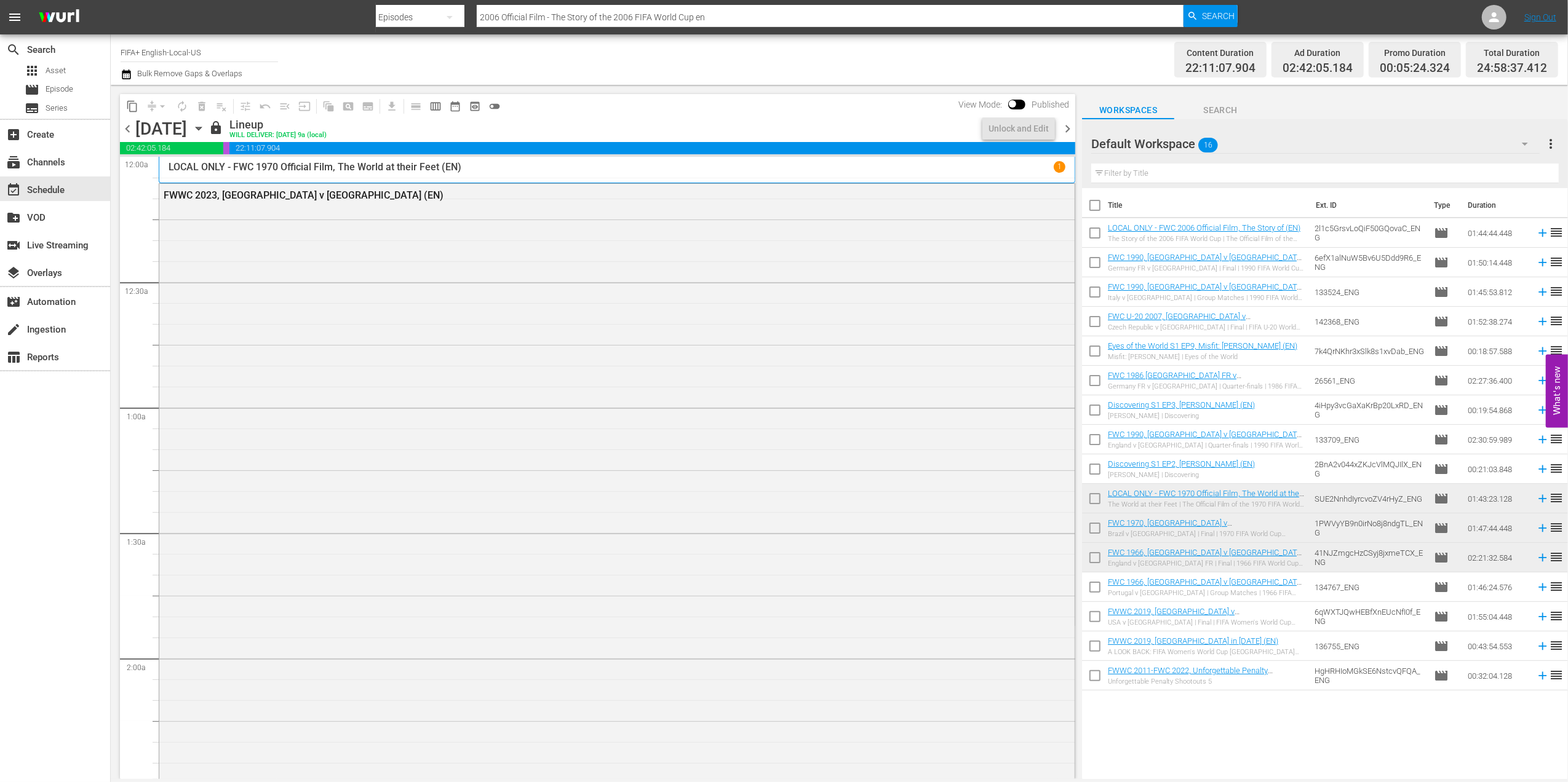
click at [1066, 127] on span "chevron_right" at bounding box center [1067, 128] width 15 height 15
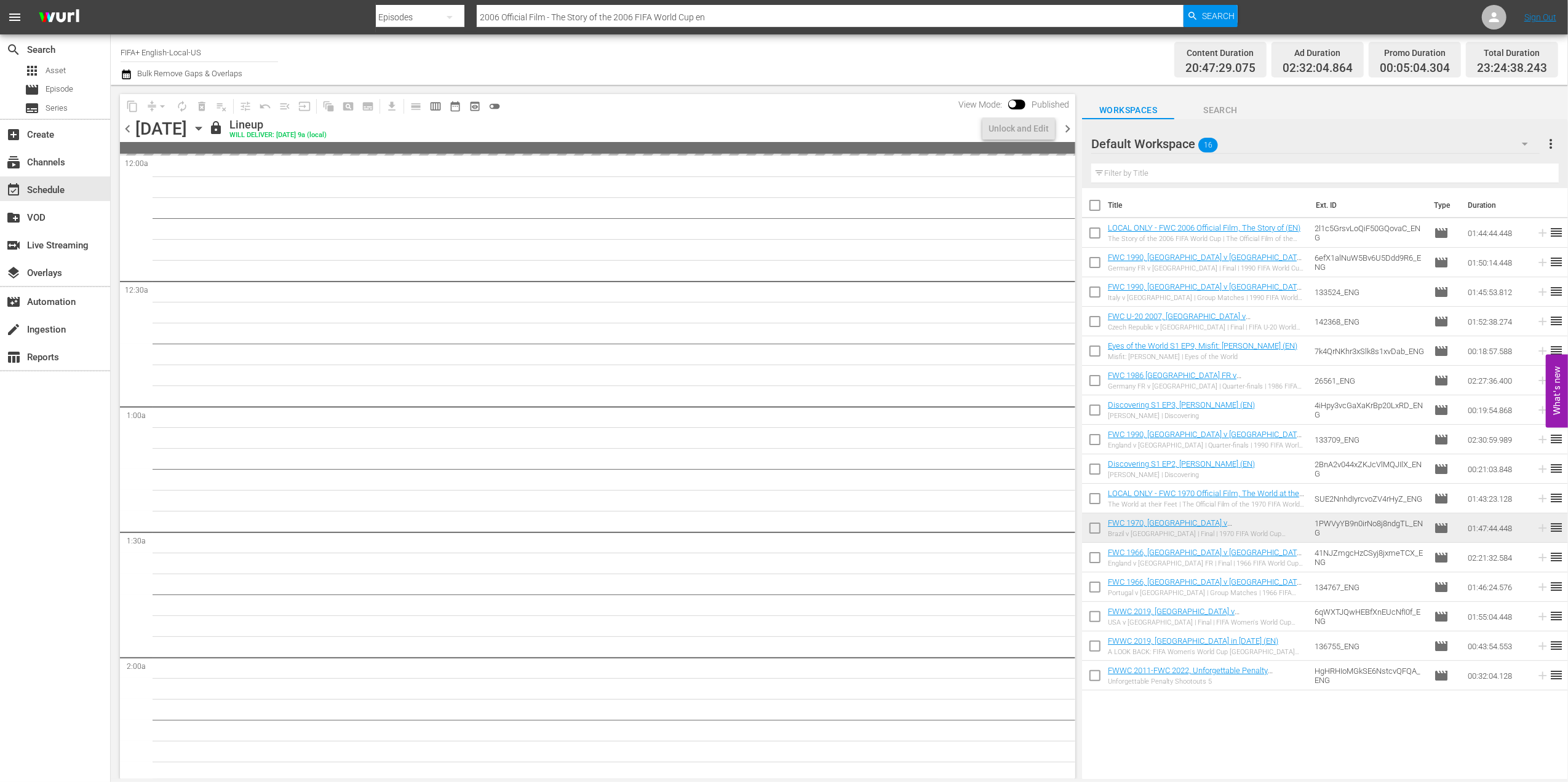
click at [1066, 127] on span "chevron_right" at bounding box center [1067, 128] width 15 height 15
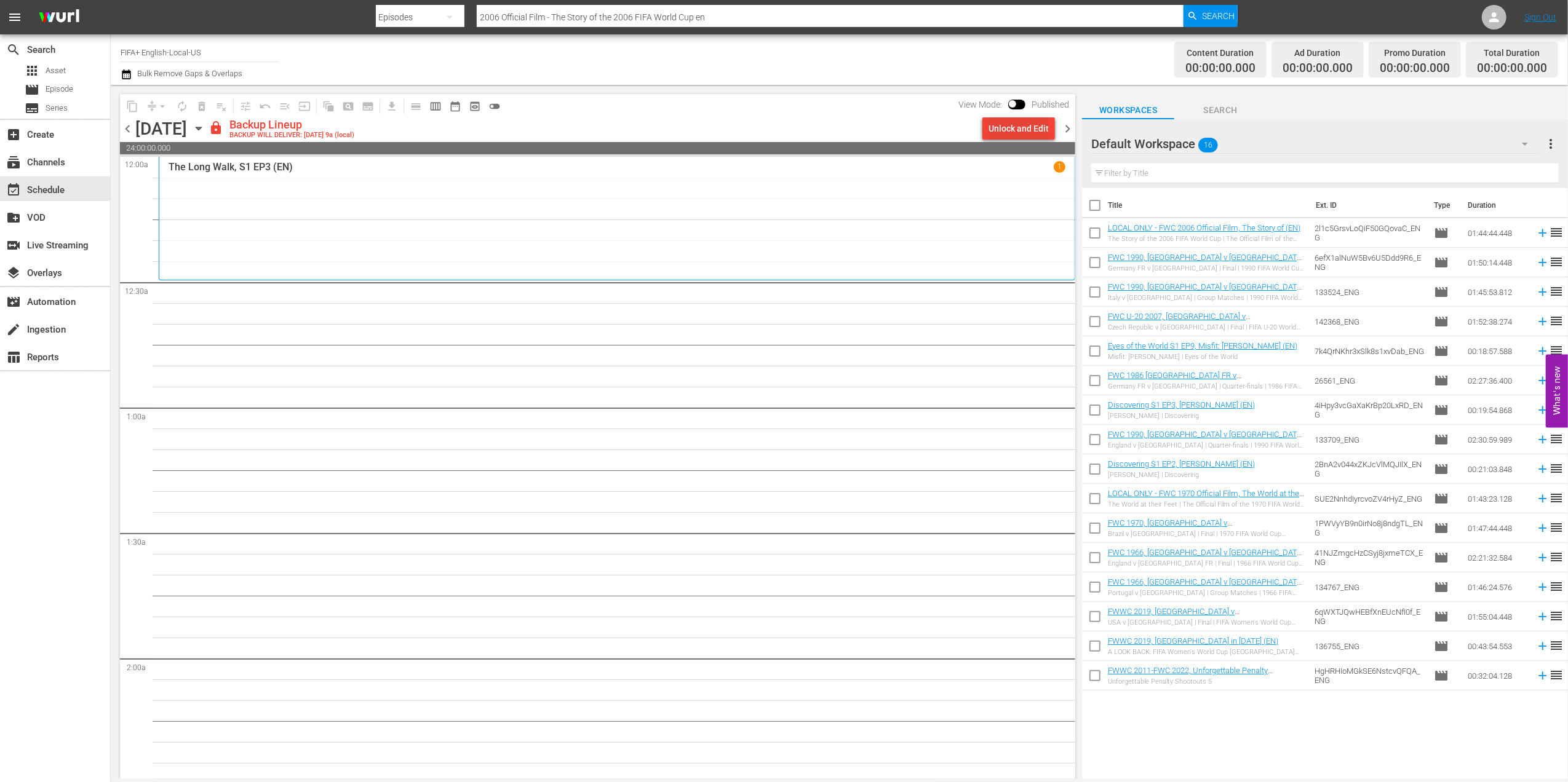
click at [1018, 130] on div "Unlock and Edit" at bounding box center [1019, 128] width 60 height 22
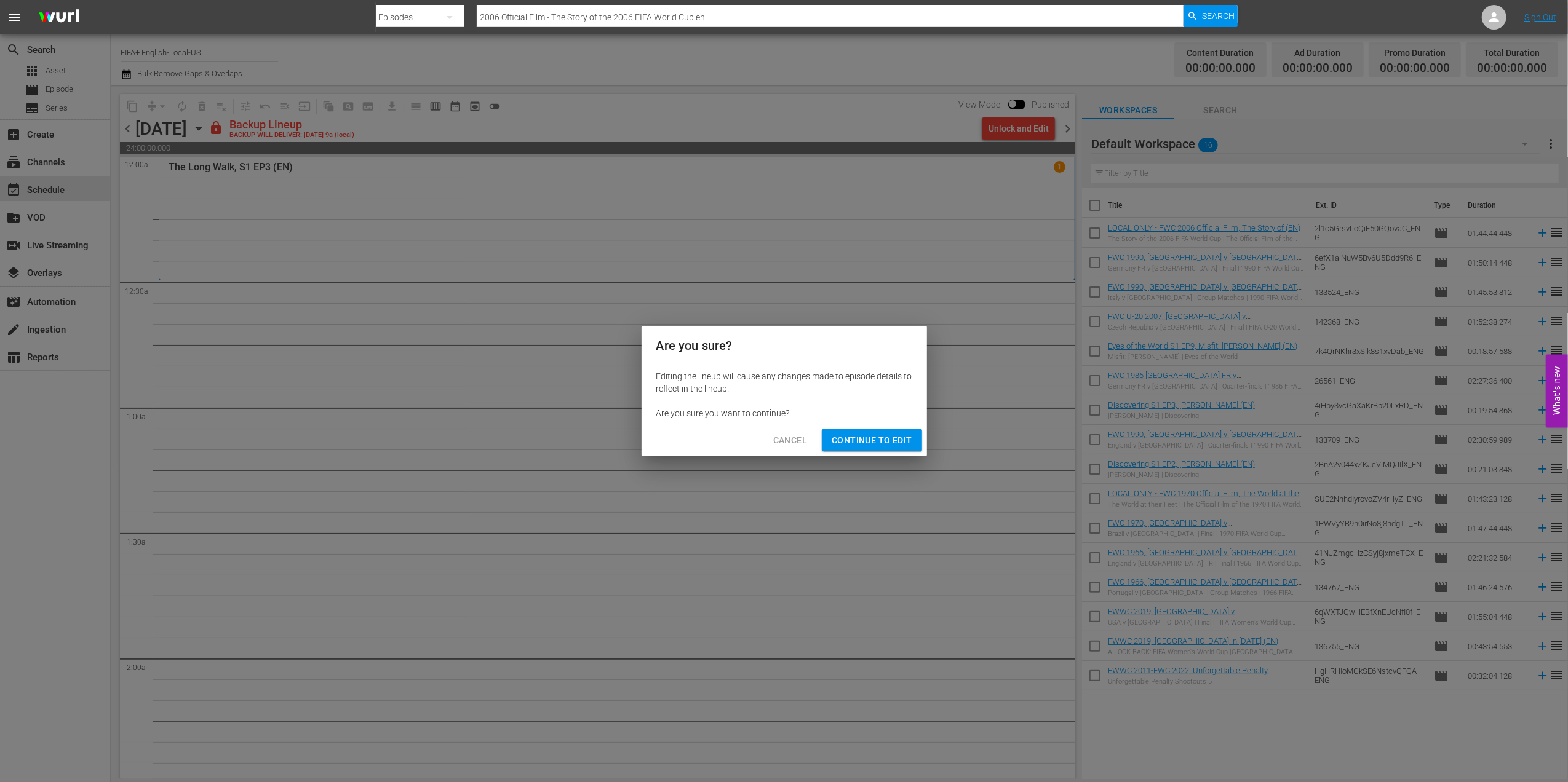
click at [864, 442] on span "Continue to Edit" at bounding box center [871, 440] width 80 height 15
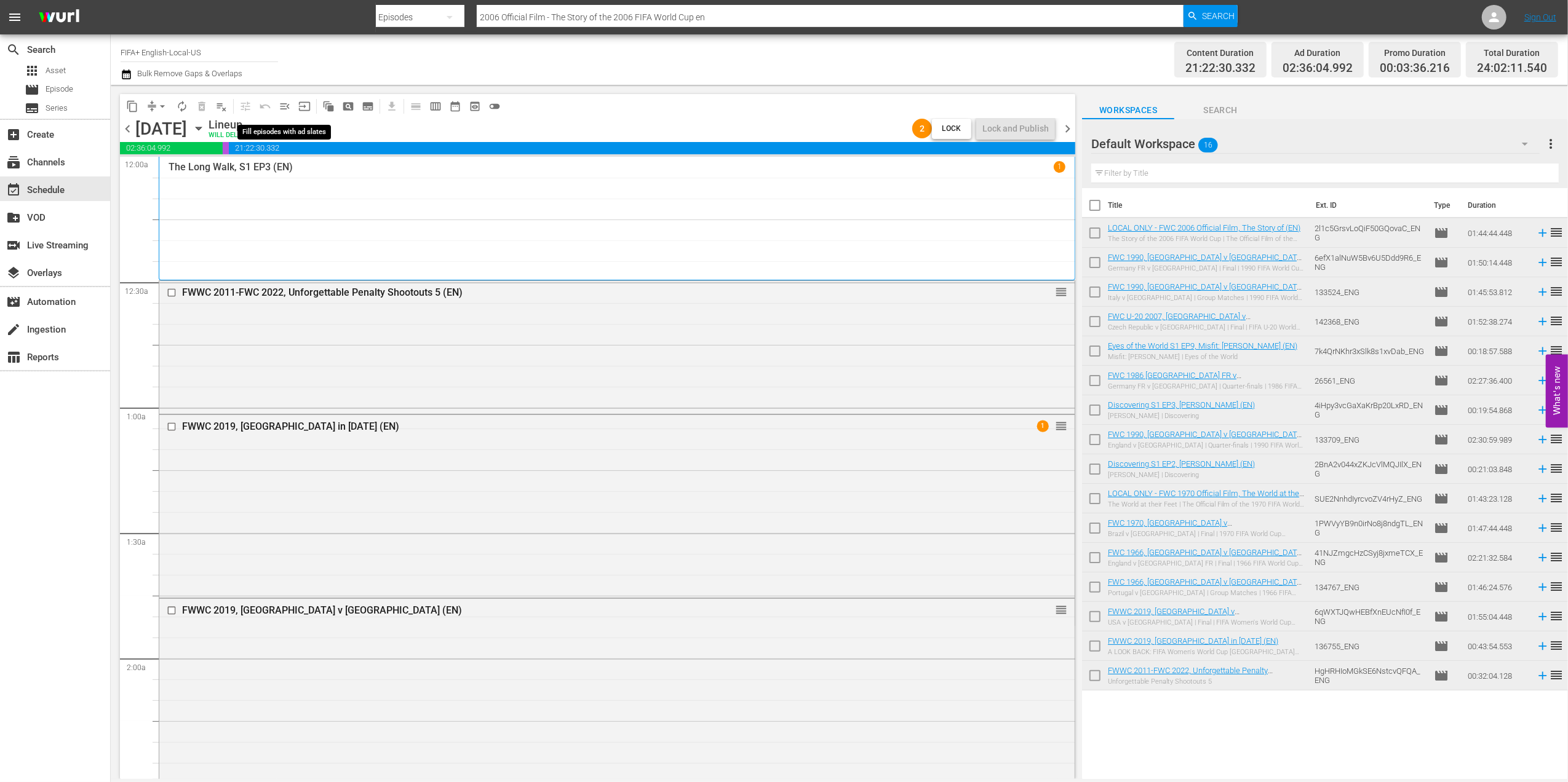
click at [284, 104] on span "menu_open" at bounding box center [284, 106] width 12 height 12
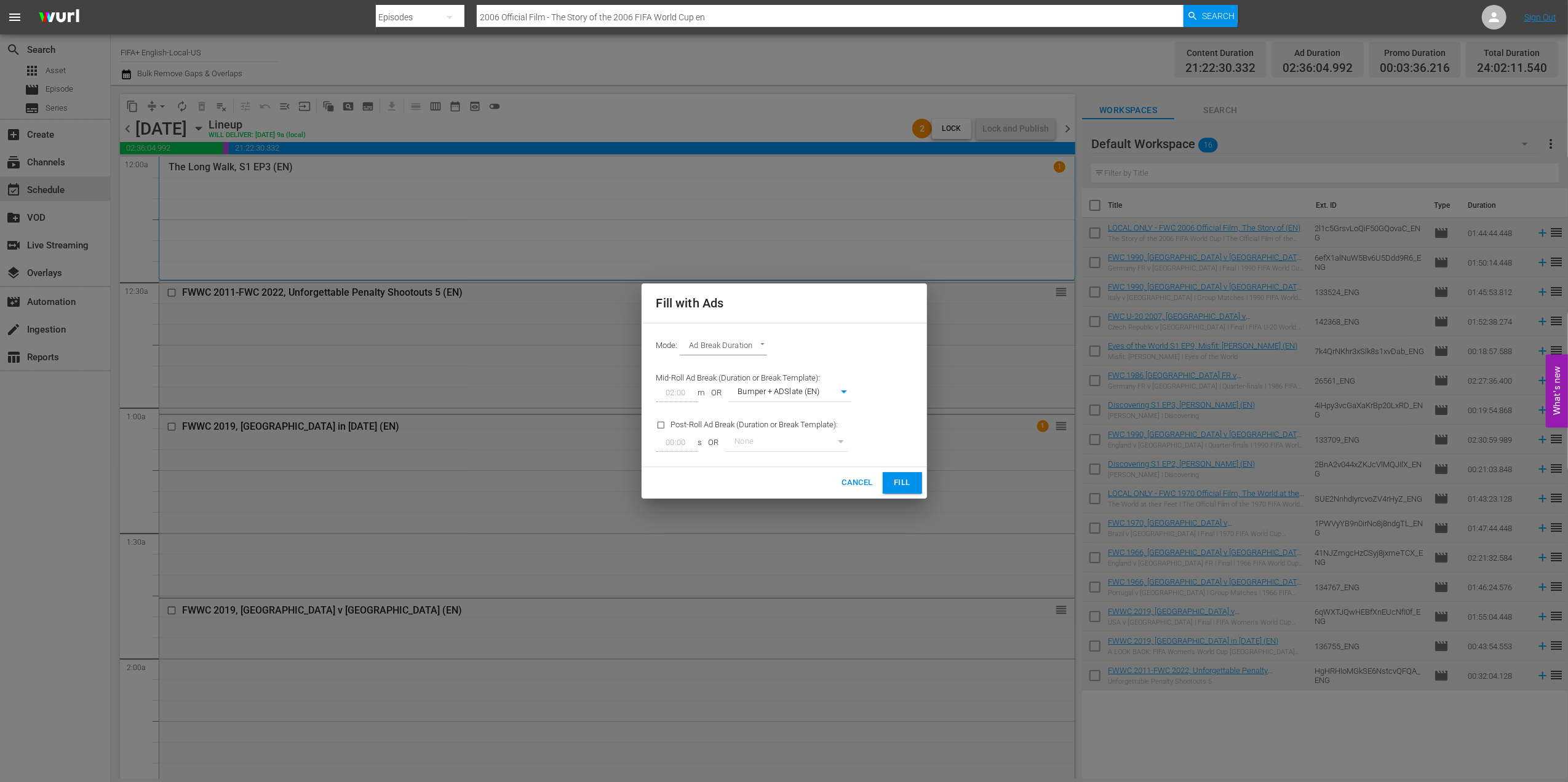
click at [896, 478] on span "Fill" at bounding box center [902, 483] width 19 height 14
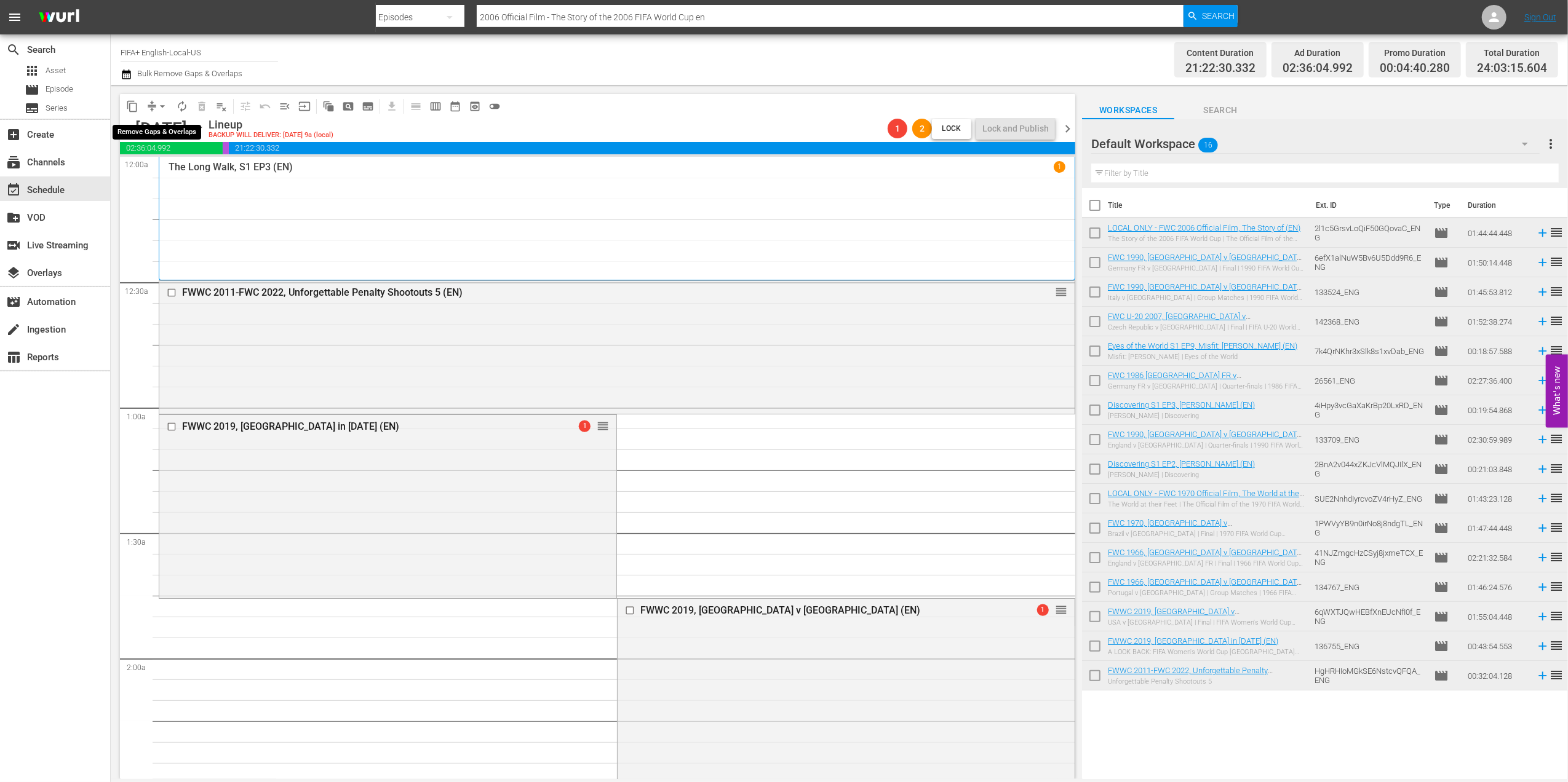
click at [163, 109] on span "arrow_drop_down" at bounding box center [162, 106] width 12 height 12
click at [176, 171] on li "Align to End of Previous Day" at bounding box center [163, 172] width 129 height 20
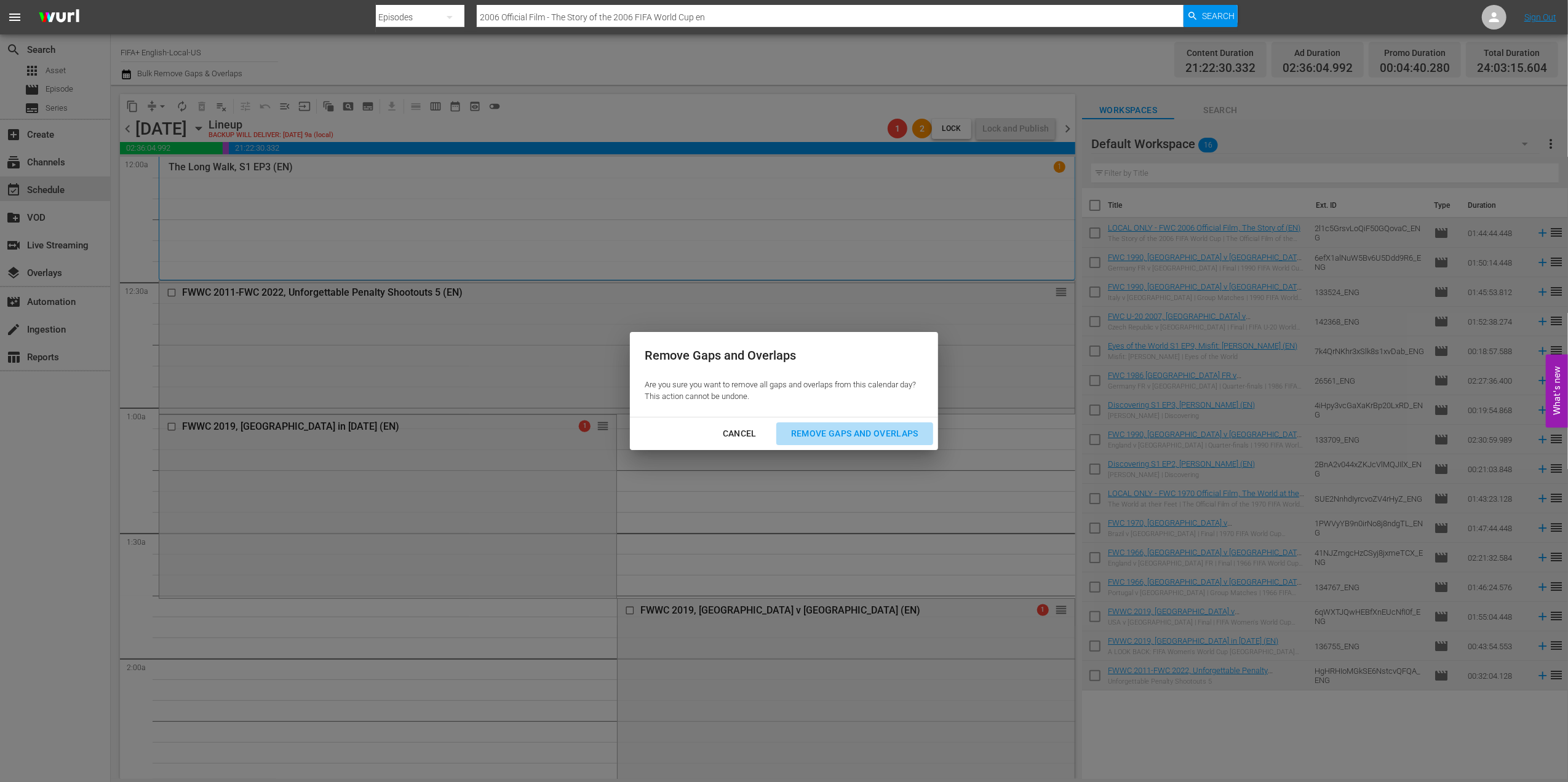
click at [817, 432] on div "Remove Gaps and Overlaps" at bounding box center [854, 433] width 147 height 15
